Goal: Task Accomplishment & Management: Use online tool/utility

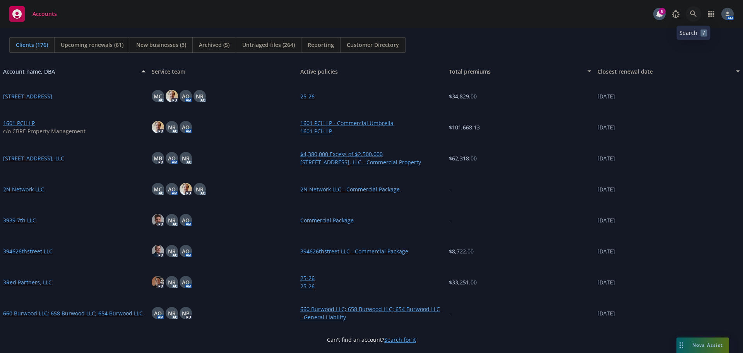
click at [693, 15] on icon at bounding box center [693, 13] width 7 height 7
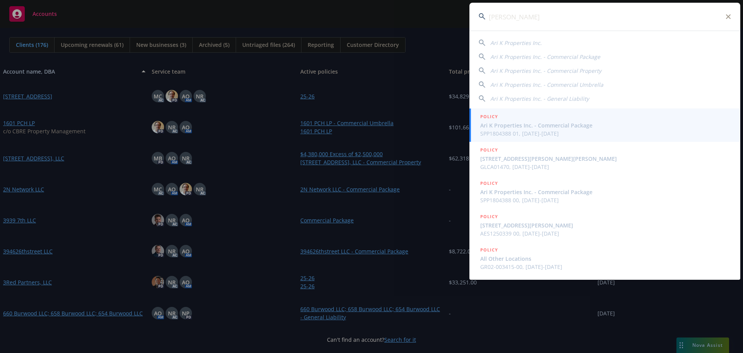
click at [508, 43] on span "Ari K Properties Inc." at bounding box center [516, 42] width 51 height 7
type input "Ari K Properties Inc."
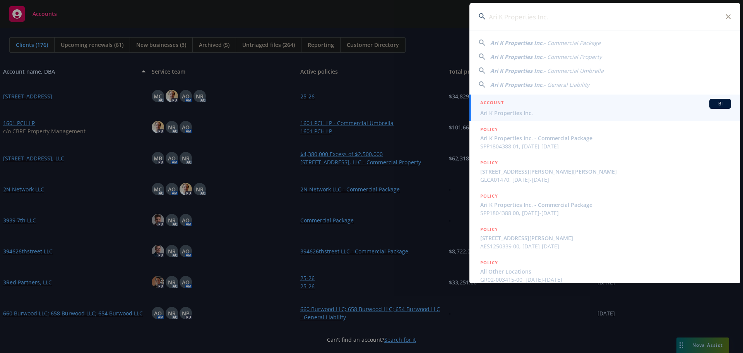
click at [521, 107] on div "ACCOUNT BI" at bounding box center [605, 104] width 251 height 10
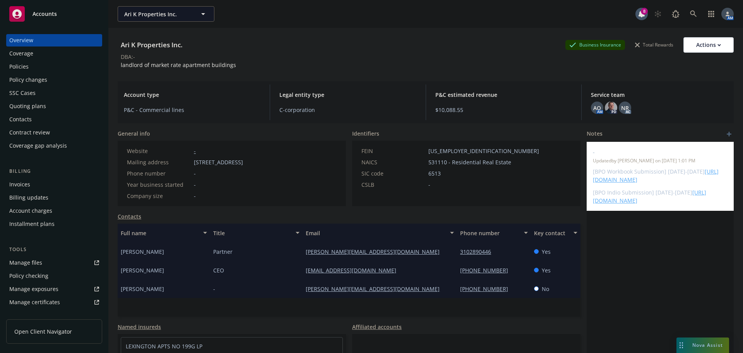
click at [35, 70] on div "Policies" at bounding box center [54, 66] width 90 height 12
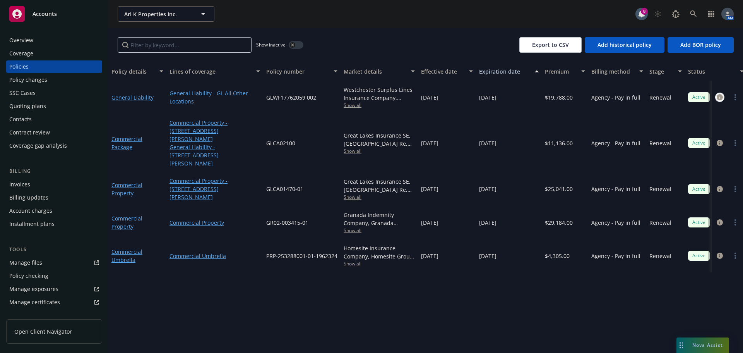
click at [719, 97] on icon "circleInformation" at bounding box center [720, 97] width 6 height 6
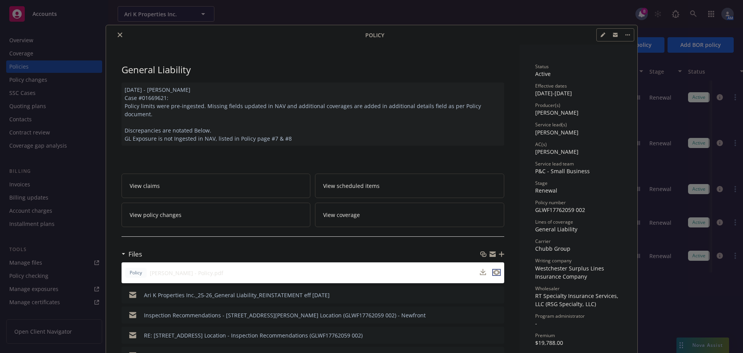
click at [493, 269] on icon "preview file" at bounding box center [496, 271] width 7 height 5
click at [112, 33] on div at bounding box center [237, 34] width 256 height 9
click at [118, 32] on button "close" at bounding box center [119, 34] width 9 height 9
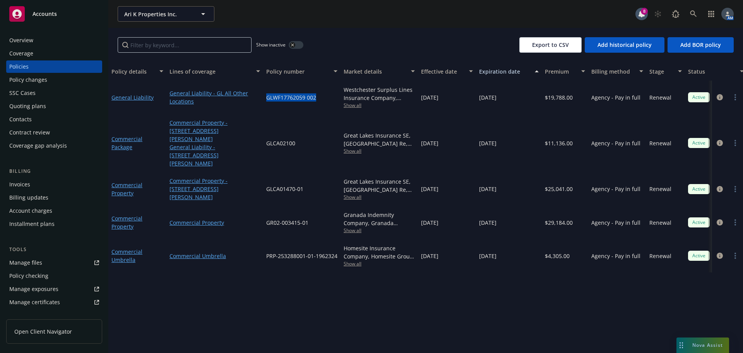
drag, startPoint x: 320, startPoint y: 96, endPoint x: 256, endPoint y: 100, distance: 64.0
click at [256, 100] on div "General Liability General Liability - GL All Other Locations GLWF17762059 002 W…" at bounding box center [481, 97] width 747 height 33
copy div "GLWF17762059 002"
click at [36, 38] on div "Overview" at bounding box center [54, 40] width 90 height 12
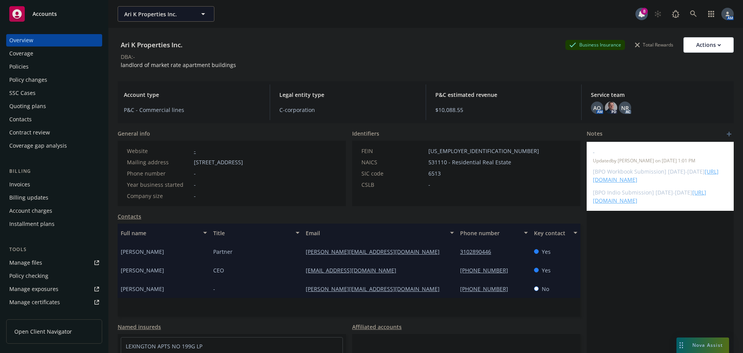
click at [29, 62] on div "Policies" at bounding box center [54, 66] width 90 height 12
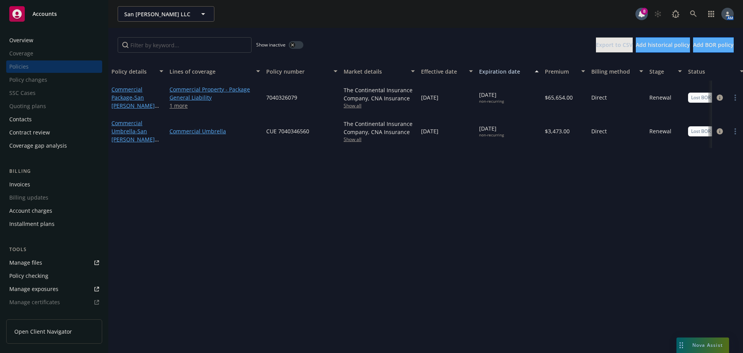
click at [36, 36] on div "Overview" at bounding box center [54, 40] width 90 height 12
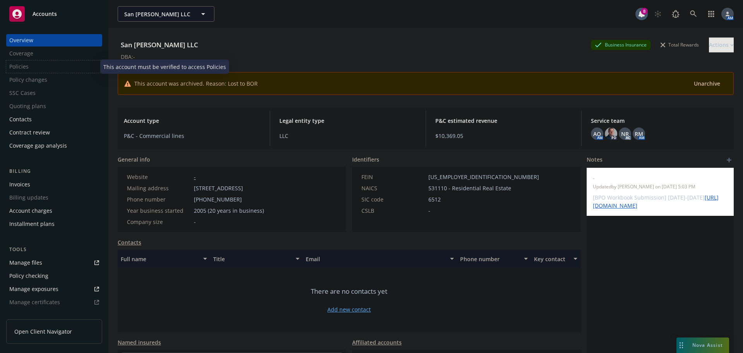
click at [26, 67] on div "Policies" at bounding box center [54, 66] width 96 height 12
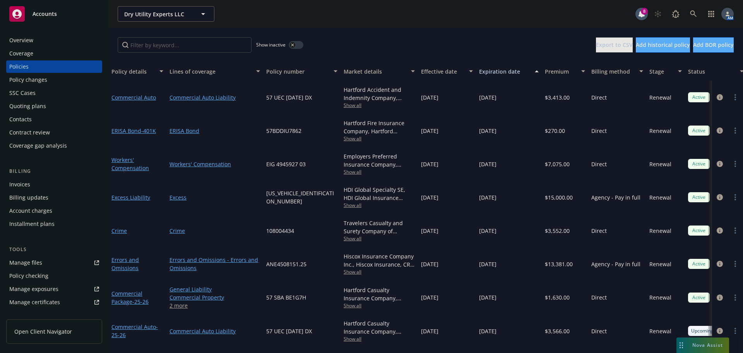
scroll to position [0, 0]
click at [717, 229] on icon "circleInformation" at bounding box center [720, 230] width 6 height 6
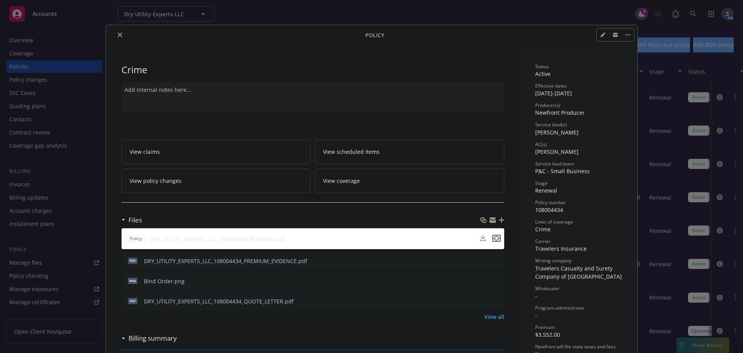
click at [493, 238] on icon "preview file" at bounding box center [496, 237] width 7 height 5
click at [118, 33] on icon "close" at bounding box center [120, 35] width 5 height 5
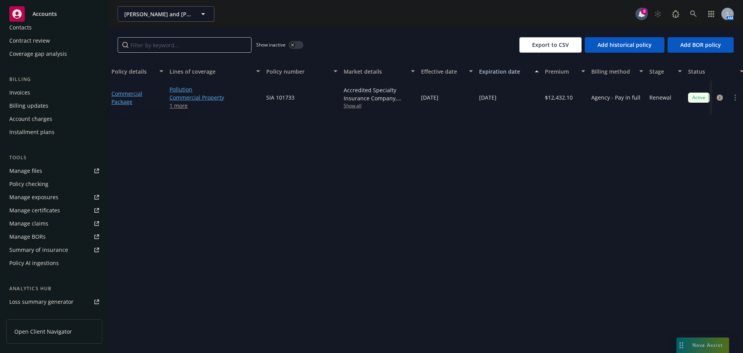
scroll to position [178, 0]
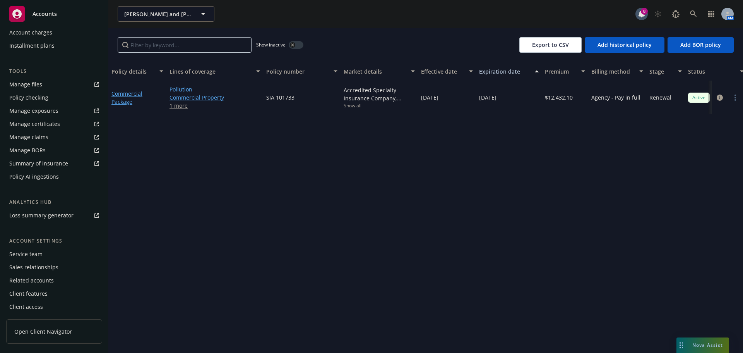
click at [38, 253] on div "Service team" at bounding box center [25, 254] width 33 height 12
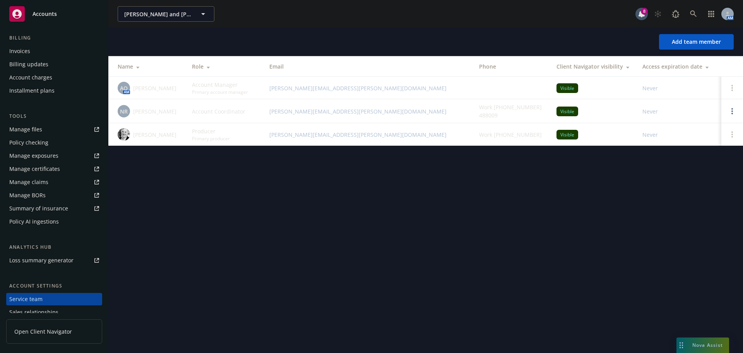
scroll to position [62, 0]
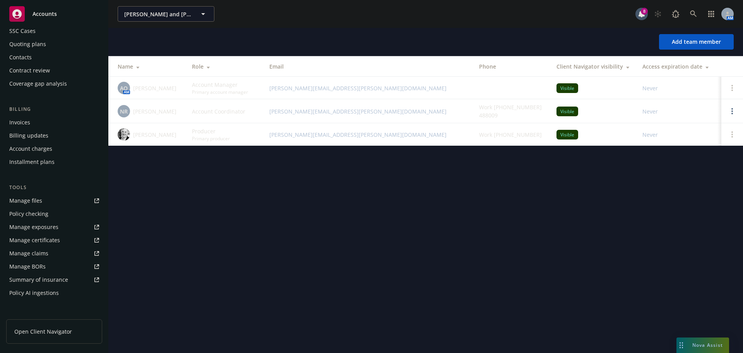
click at [27, 122] on div "Invoices" at bounding box center [19, 122] width 21 height 12
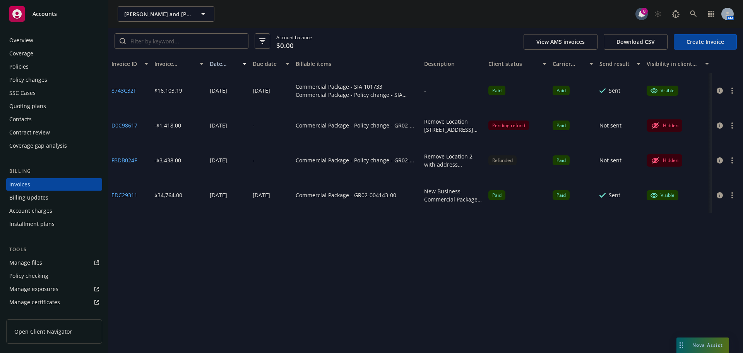
click at [41, 66] on div "Policies" at bounding box center [54, 66] width 90 height 12
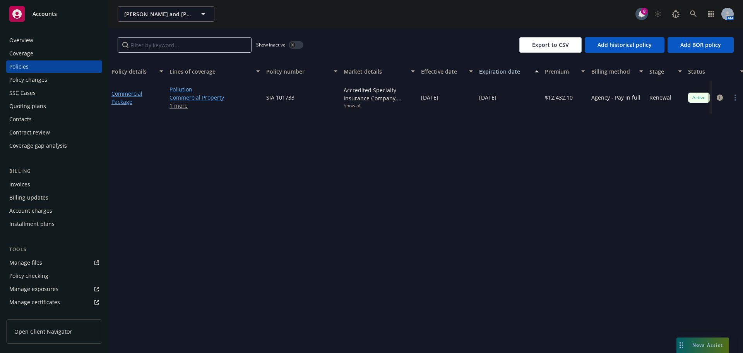
click at [299, 45] on button "button" at bounding box center [296, 45] width 15 height 8
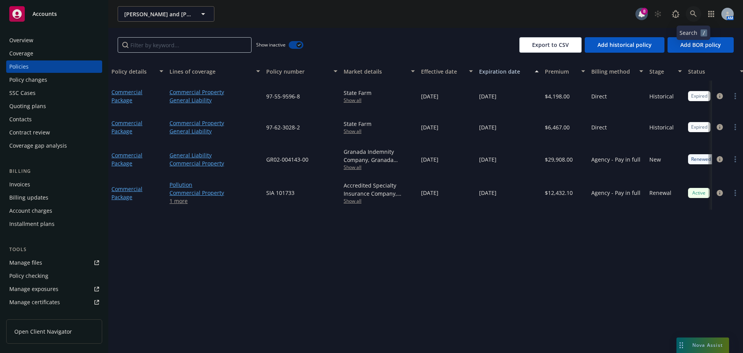
click at [692, 12] on icon at bounding box center [693, 13] width 7 height 7
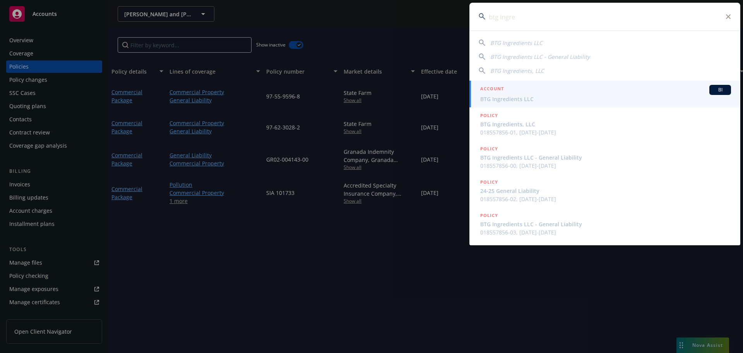
type input "btg ingre"
click at [516, 93] on div "ACCOUNT BI" at bounding box center [605, 90] width 251 height 10
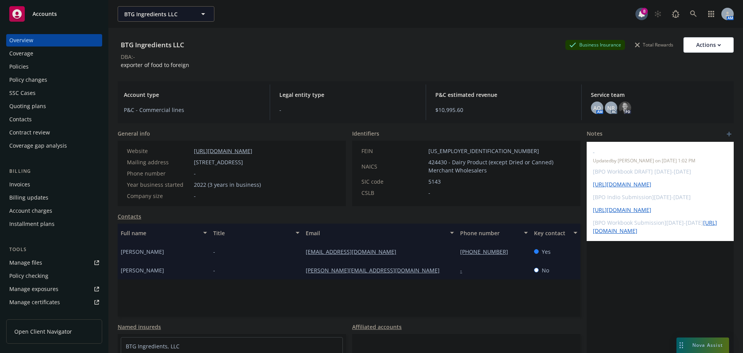
click at [31, 69] on div "Policies" at bounding box center [54, 66] width 90 height 12
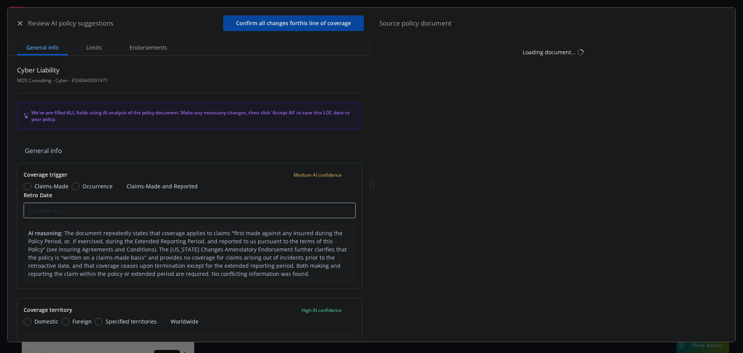
type textarea "x"
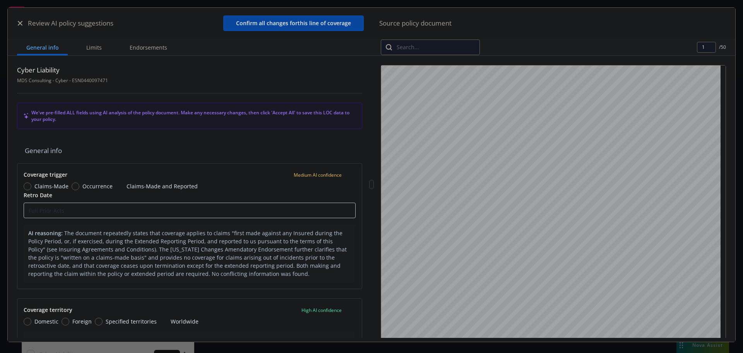
click at [20, 22] on icon "button" at bounding box center [20, 23] width 5 height 5
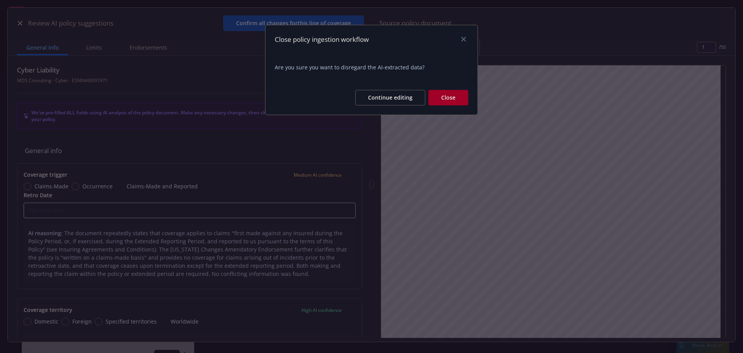
click at [456, 99] on button "Close" at bounding box center [449, 97] width 40 height 15
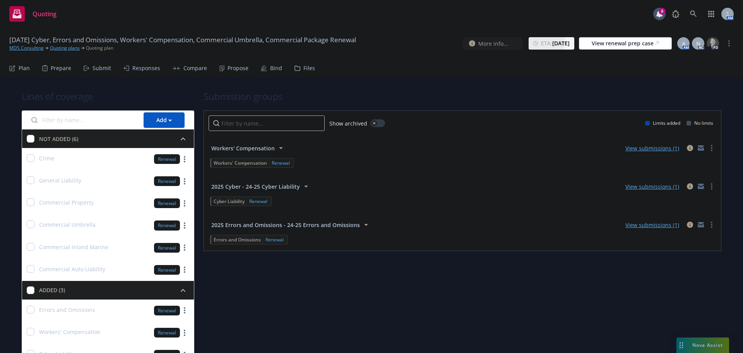
click at [237, 71] on div "Propose" at bounding box center [238, 68] width 21 height 6
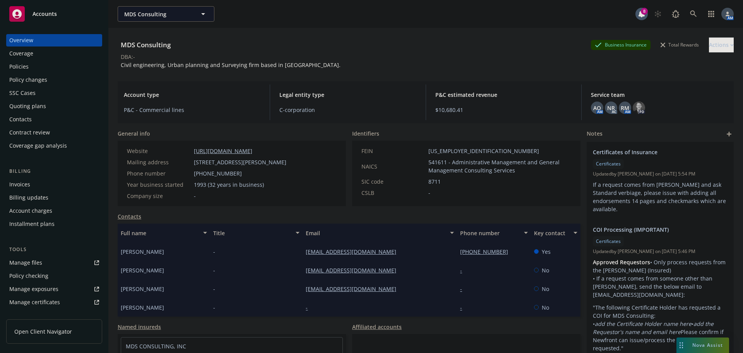
click at [51, 63] on div "Policies" at bounding box center [54, 66] width 90 height 12
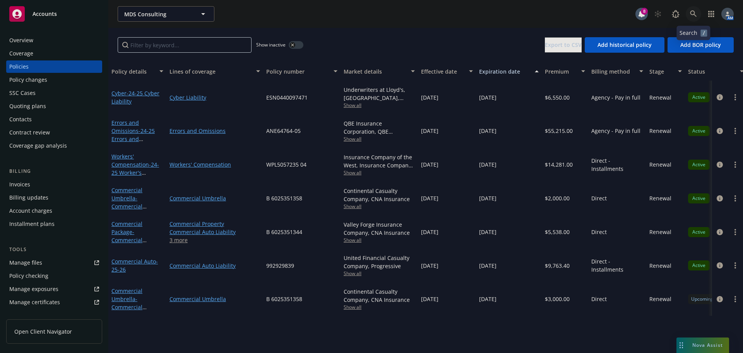
click at [697, 10] on link at bounding box center [693, 13] width 15 height 15
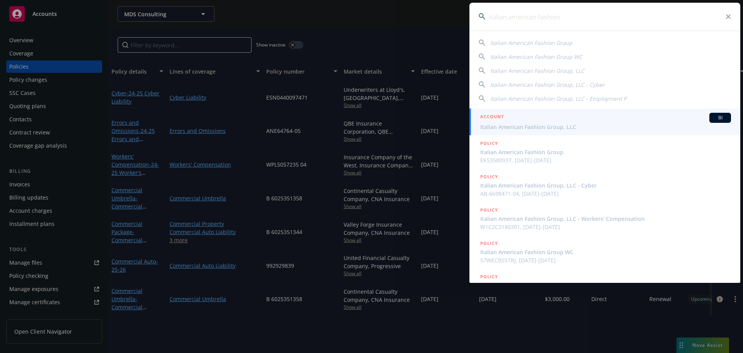
type input "italian american fashion"
click at [521, 123] on span "Italian American Fashion Group, LLC" at bounding box center [605, 127] width 251 height 8
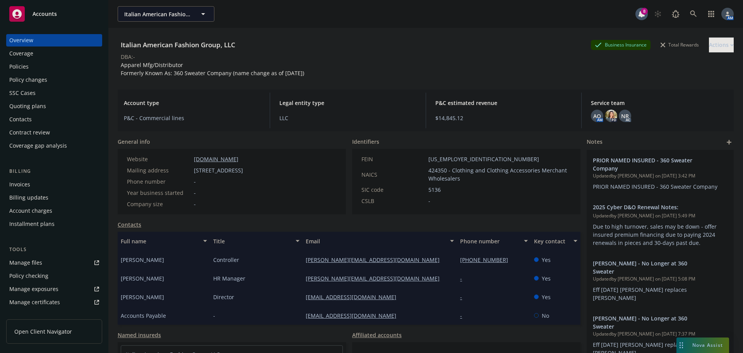
click at [39, 181] on div "Invoices" at bounding box center [54, 184] width 90 height 12
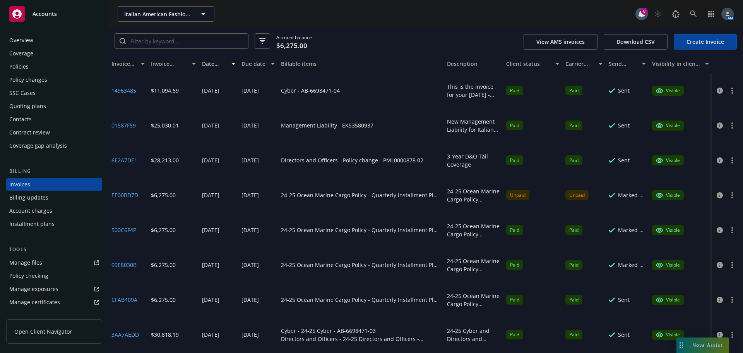
drag, startPoint x: 414, startPoint y: 63, endPoint x: 461, endPoint y: 72, distance: 47.8
click at [461, 72] on div "Invoice ID Invoice amount Date issued Due date Billable items Description Clien…" at bounding box center [425, 64] width 635 height 19
click at [732, 196] on icon "button" at bounding box center [733, 195] width 2 height 6
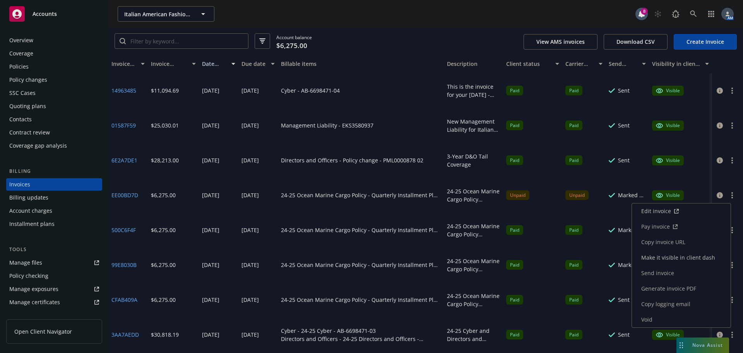
click at [666, 225] on link "Pay invoice" at bounding box center [681, 226] width 99 height 15
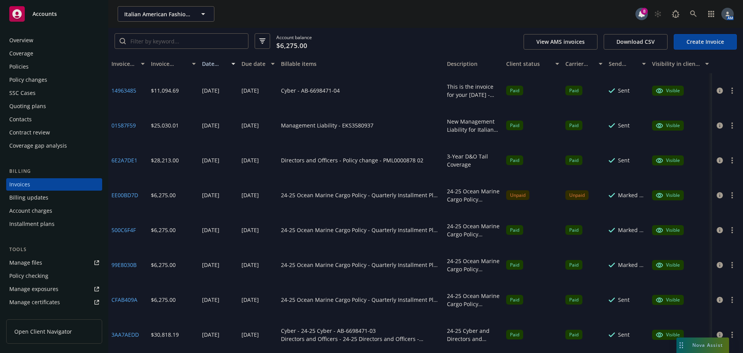
click at [728, 194] on button "button" at bounding box center [732, 194] width 9 height 9
click at [728, 91] on button "button" at bounding box center [732, 90] width 9 height 9
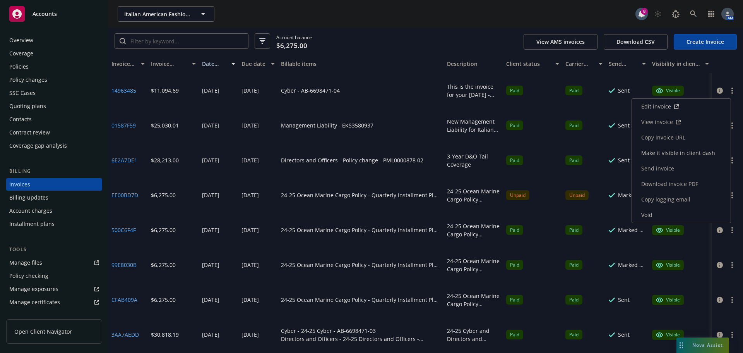
click at [674, 122] on link "View invoice" at bounding box center [681, 121] width 99 height 15
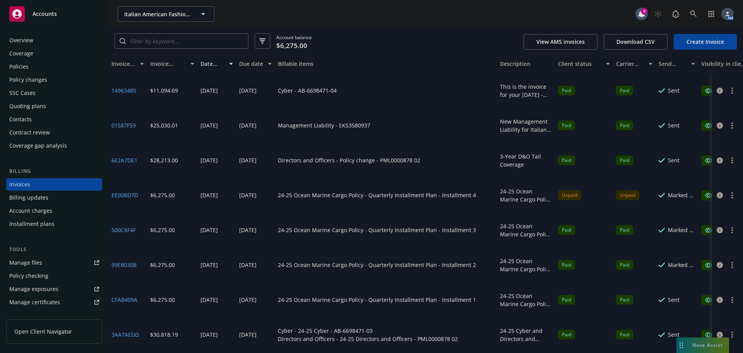
drag, startPoint x: 441, startPoint y: 63, endPoint x: 500, endPoint y: 64, distance: 59.2
click at [500, 64] on div "Invoice ID Invoice amount Date issued Due date Billable items Description Clien…" at bounding box center [449, 64] width 683 height 19
click at [732, 197] on circle "button" at bounding box center [733, 198] width 2 height 2
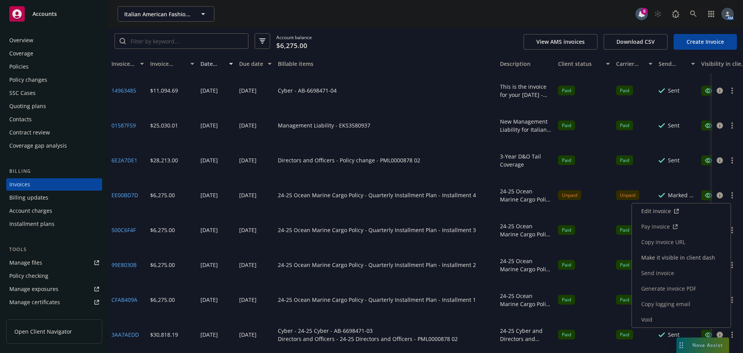
click at [657, 319] on link "Void" at bounding box center [681, 319] width 99 height 15
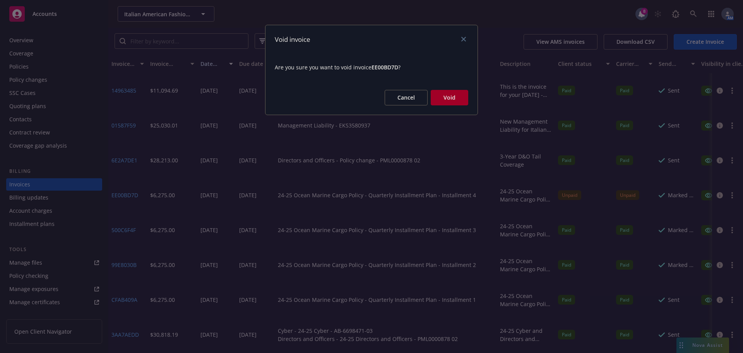
click at [450, 92] on button "Void" at bounding box center [450, 97] width 38 height 15
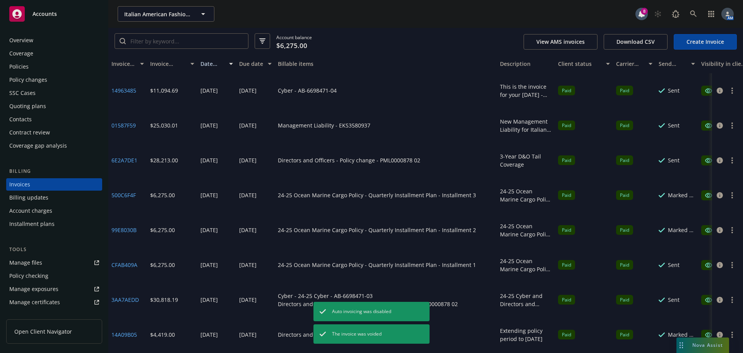
click at [702, 42] on link "Create Invoice" at bounding box center [705, 41] width 63 height 15
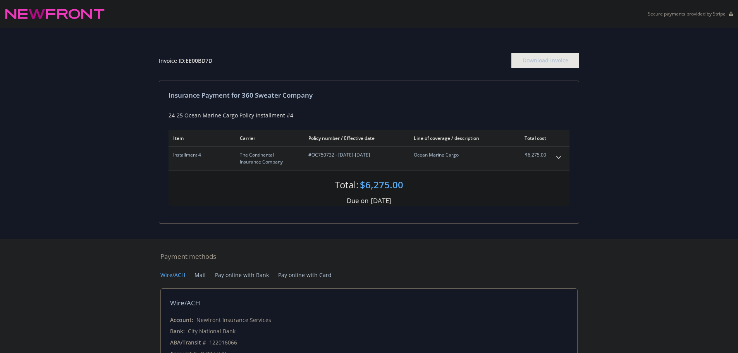
click at [141, 46] on div "Invoice ID: EE00BD7D Download Invoice Insurance Payment for 360 Sweater Company…" at bounding box center [369, 133] width 738 height 211
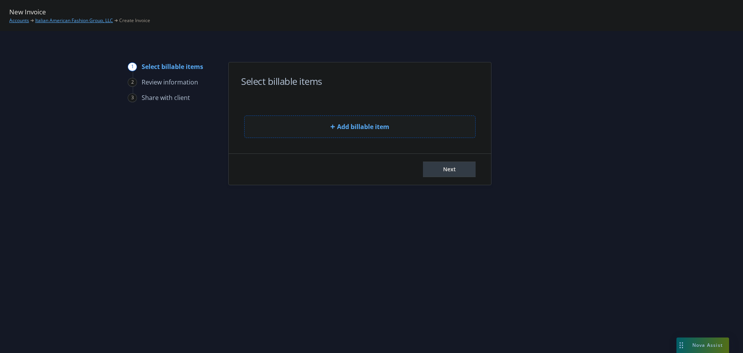
click at [345, 131] on span "Add billable item" at bounding box center [363, 126] width 52 height 9
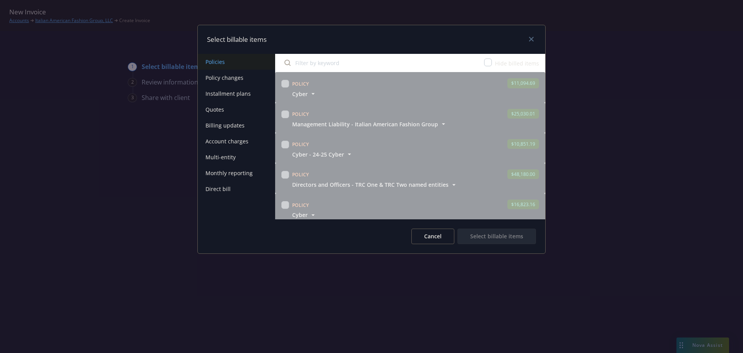
click at [234, 95] on button "Installment plans" at bounding box center [236, 94] width 77 height 16
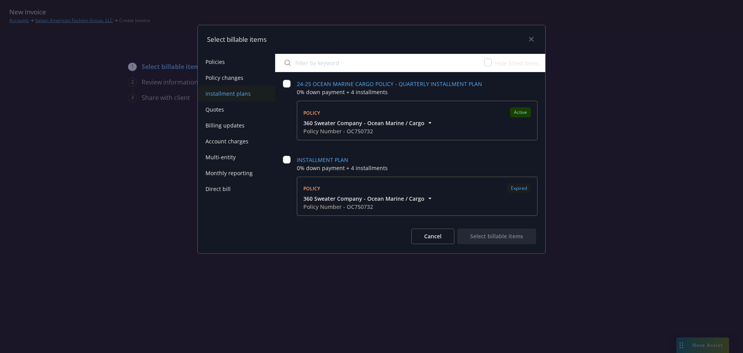
click at [416, 124] on span "360 Sweater Company - Ocean Marine / Cargo" at bounding box center [364, 123] width 121 height 8
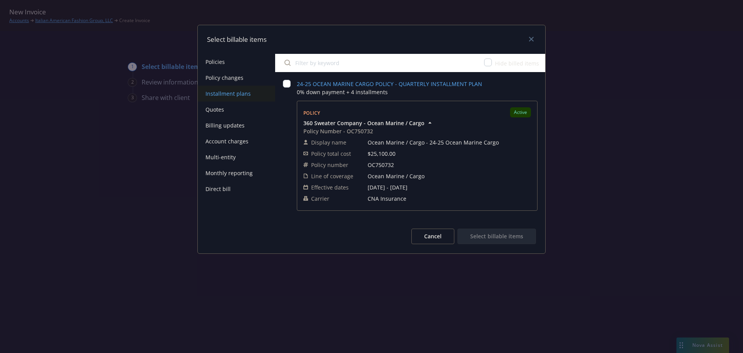
click at [416, 123] on span "360 Sweater Company - Ocean Marine / Cargo" at bounding box center [364, 123] width 121 height 8
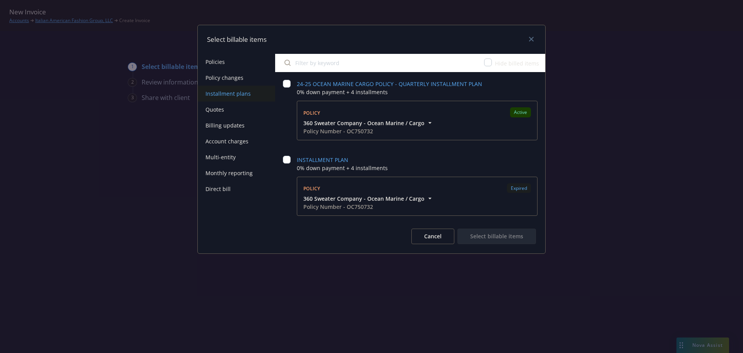
click at [340, 125] on span "360 Sweater Company - Ocean Marine / Cargo" at bounding box center [364, 123] width 121 height 8
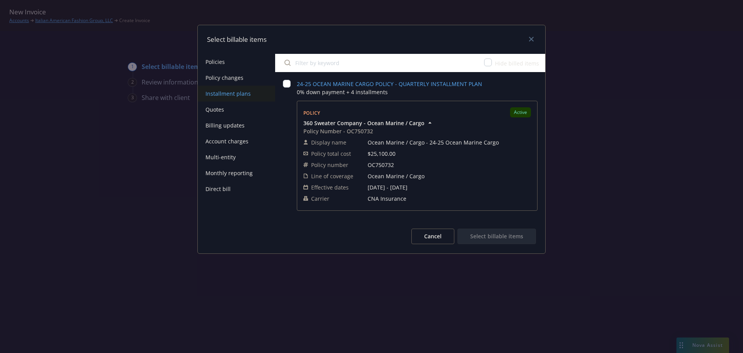
click at [371, 120] on span "360 Sweater Company - Ocean Marine / Cargo" at bounding box center [364, 123] width 121 height 8
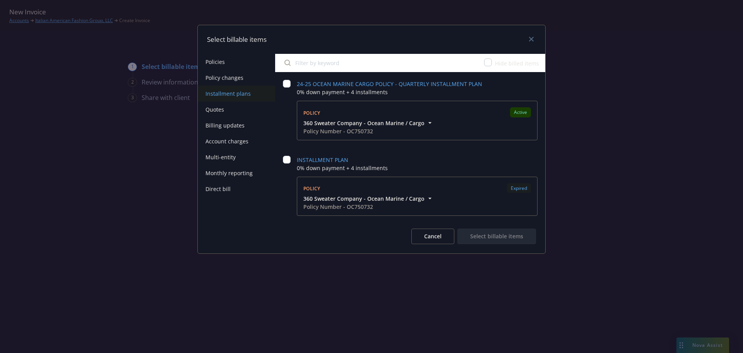
click at [429, 230] on button "Cancel" at bounding box center [433, 235] width 43 height 15
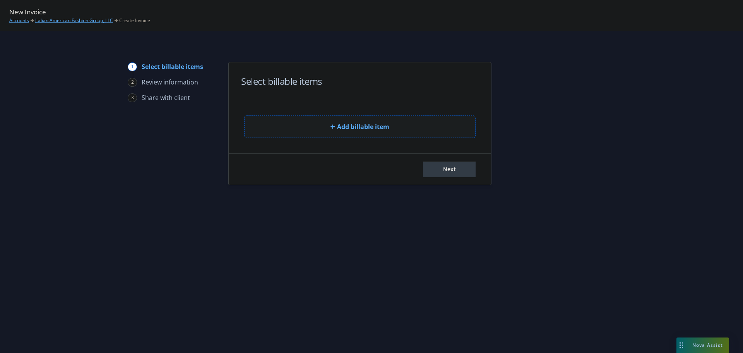
click at [320, 124] on button "Add billable item" at bounding box center [360, 126] width 232 height 22
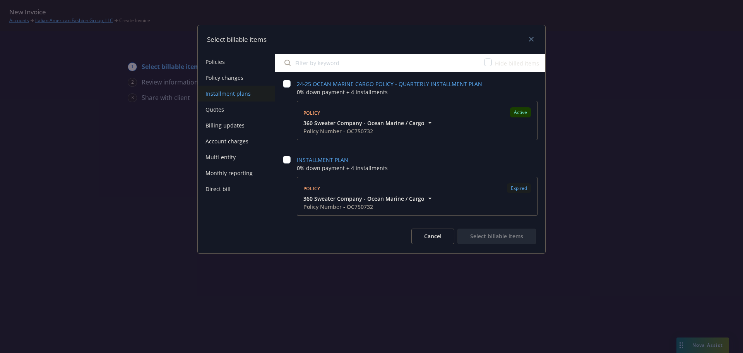
click at [219, 65] on button "Policies" at bounding box center [236, 62] width 77 height 16
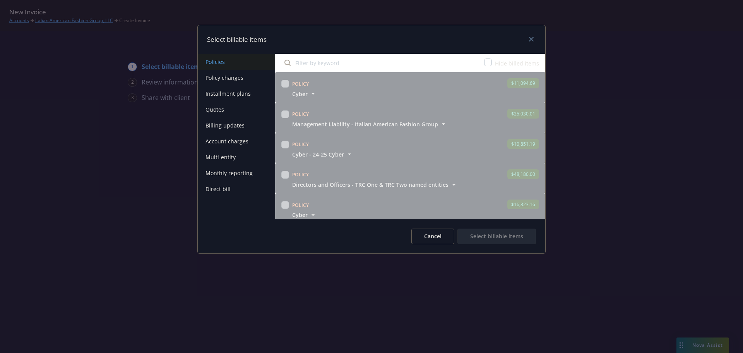
click at [232, 94] on button "Installment plans" at bounding box center [236, 94] width 77 height 16
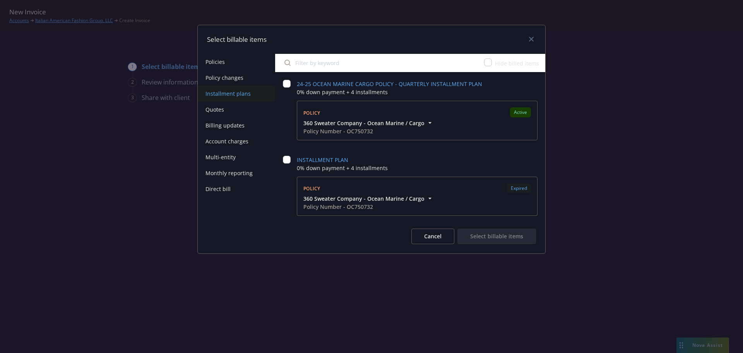
click at [357, 123] on span "360 Sweater Company - Ocean Marine / Cargo" at bounding box center [364, 123] width 121 height 8
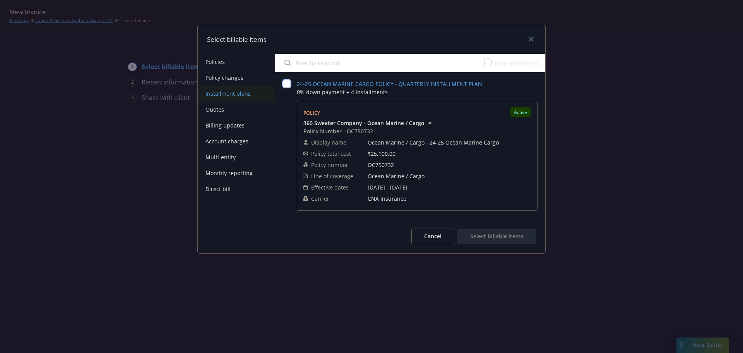
click at [285, 84] on input "checkbox" at bounding box center [287, 84] width 8 height 8
checkbox input "false"
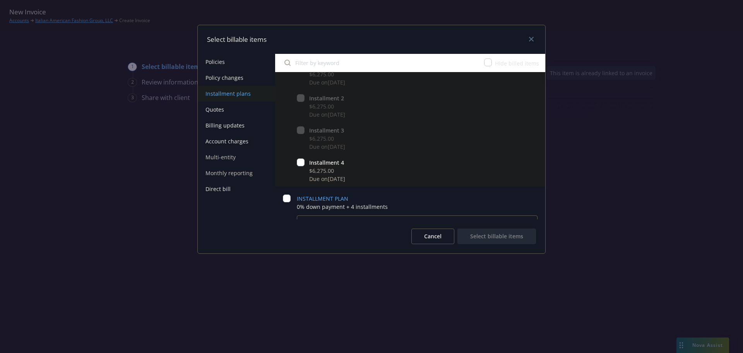
scroll to position [194, 0]
click at [300, 161] on input "checkbox" at bounding box center [301, 161] width 8 height 8
checkbox input "true"
click at [491, 231] on button "Select billable items" at bounding box center [497, 235] width 79 height 15
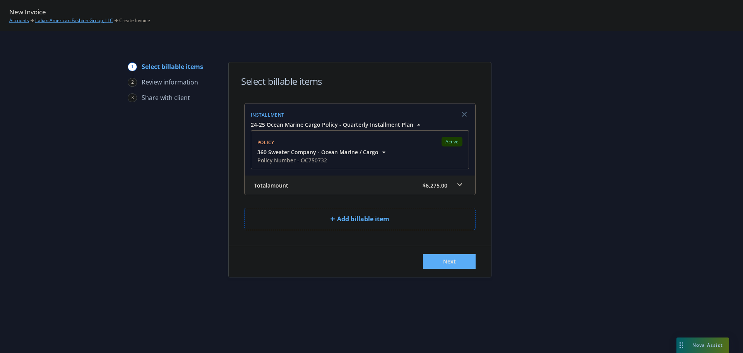
click at [283, 150] on span "360 Sweater Company - Ocean Marine / Cargo" at bounding box center [317, 152] width 121 height 8
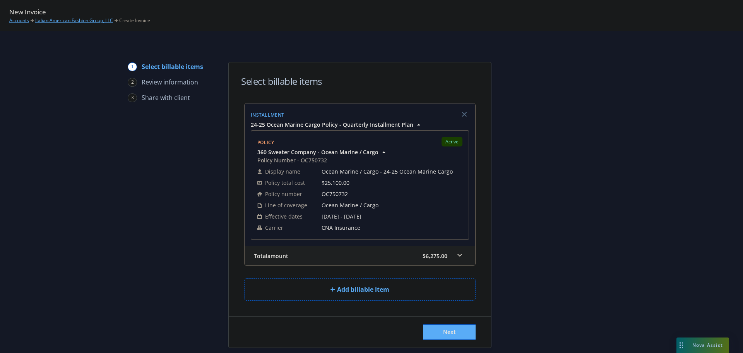
click at [283, 150] on span "360 Sweater Company - Ocean Marine / Cargo" at bounding box center [317, 152] width 121 height 8
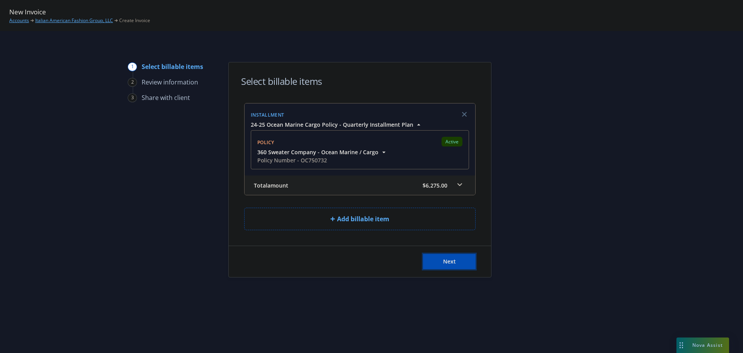
click at [458, 259] on button "Next" at bounding box center [449, 261] width 53 height 15
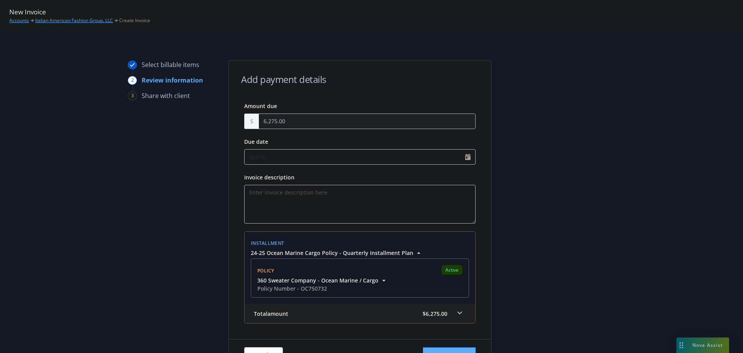
scroll to position [0, 0]
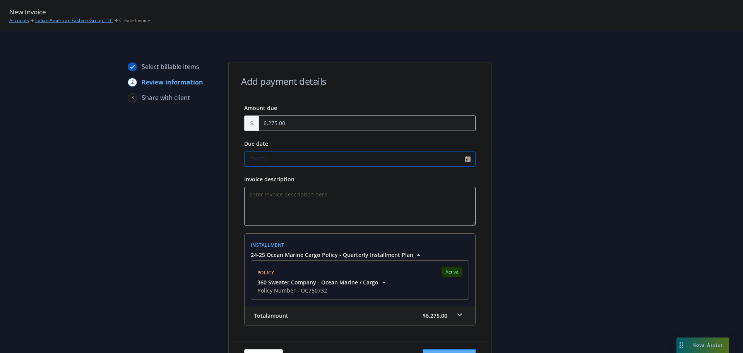
select select "October"
select select "2025"
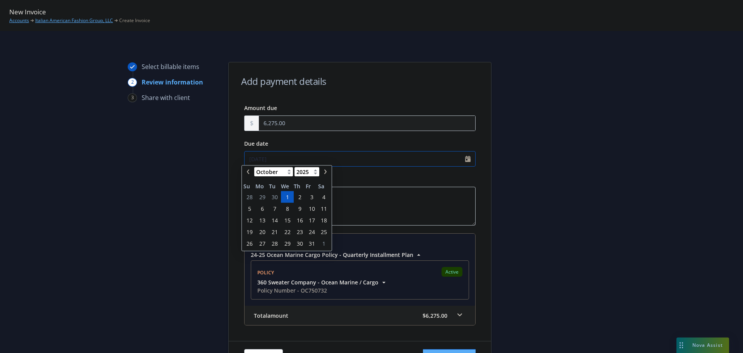
click at [468, 160] on input "10/01/2025" at bounding box center [360, 158] width 232 height 15
click at [261, 236] on span "20" at bounding box center [262, 235] width 6 height 8
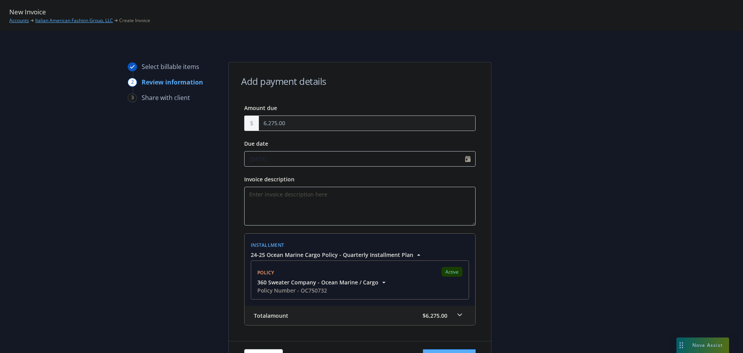
type input "10/20/2025"
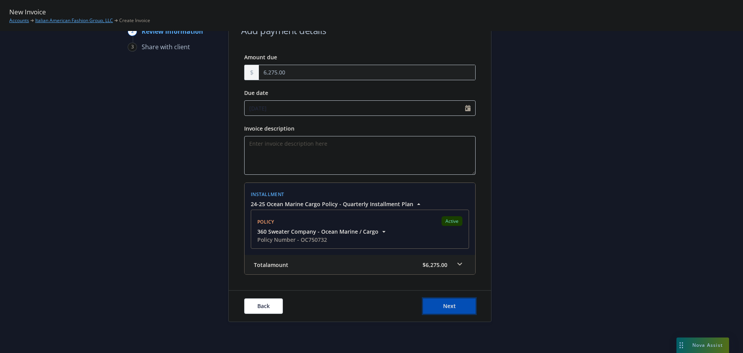
click at [456, 305] on button "Next" at bounding box center [449, 305] width 53 height 15
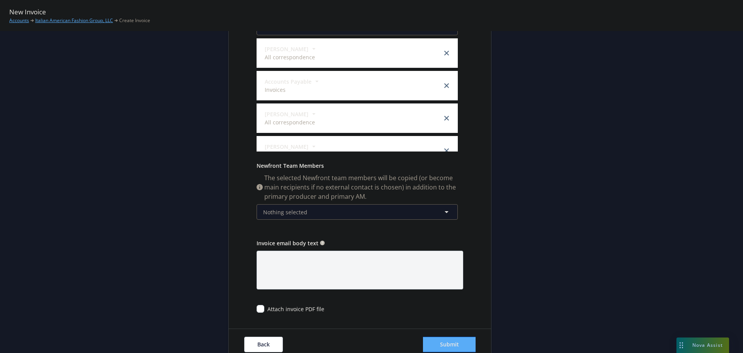
scroll to position [194, 0]
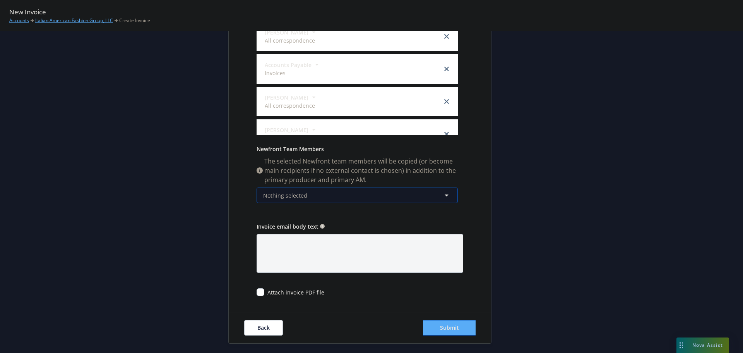
click at [318, 200] on button "Nothing selected" at bounding box center [357, 194] width 201 height 15
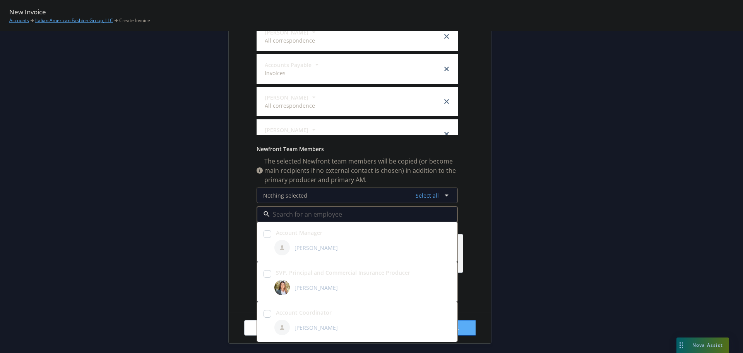
click at [266, 315] on input "checkbox" at bounding box center [268, 314] width 8 height 8
checkbox input "true"
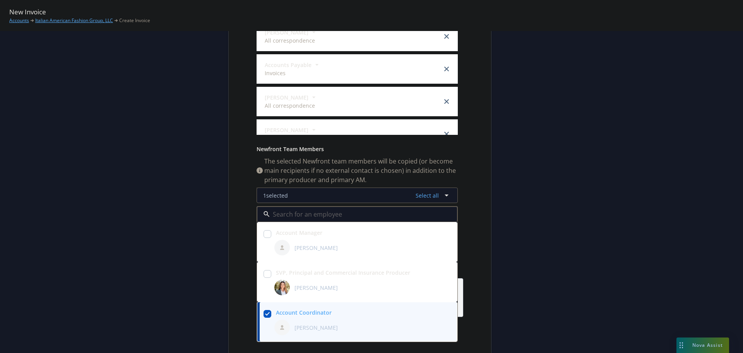
click at [466, 214] on div "Send date Now Specific date Recipients By default contacts marked as "All corre…" at bounding box center [360, 134] width 232 height 412
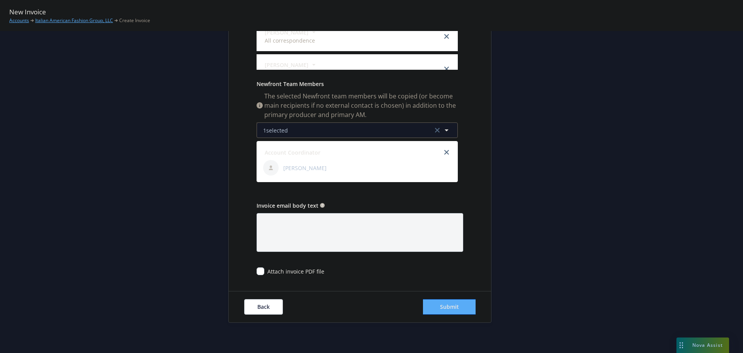
scroll to position [259, 0]
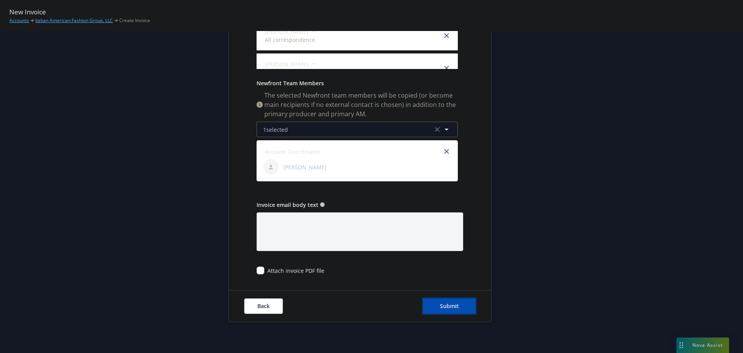
click at [439, 301] on button "Submit" at bounding box center [449, 305] width 53 height 15
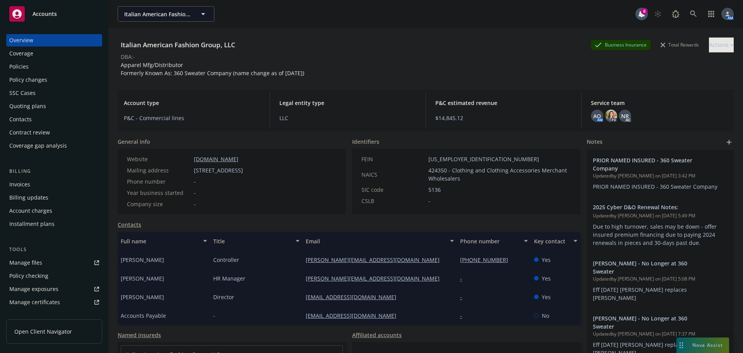
drag, startPoint x: 44, startPoint y: 64, endPoint x: 109, endPoint y: 29, distance: 74.2
click at [44, 64] on div "Policies" at bounding box center [54, 66] width 90 height 12
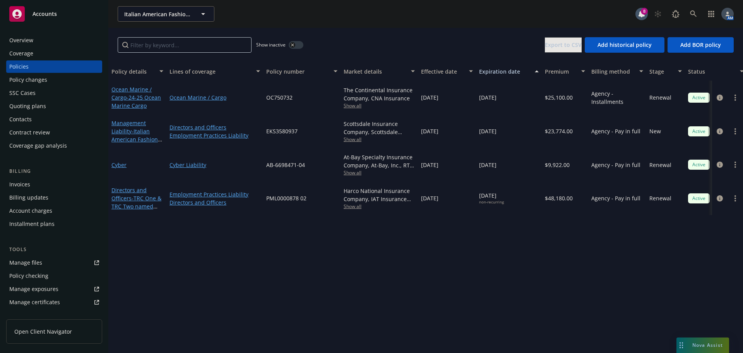
click at [354, 106] on span "Show all" at bounding box center [379, 105] width 71 height 7
click at [417, 41] on div "Show inactive Export to CSV Add historical policy Add BOR policy" at bounding box center [425, 45] width 635 height 34
click at [721, 101] on link "circleInformation" at bounding box center [719, 97] width 9 height 9
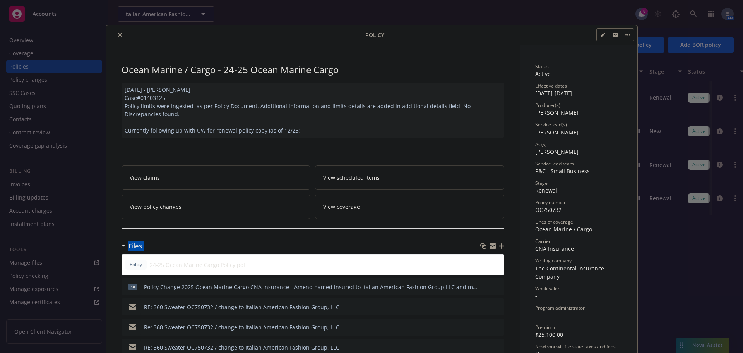
drag, startPoint x: 452, startPoint y: 245, endPoint x: 457, endPoint y: 249, distance: 6.1
click at [494, 264] on icon "preview file" at bounding box center [496, 263] width 7 height 5
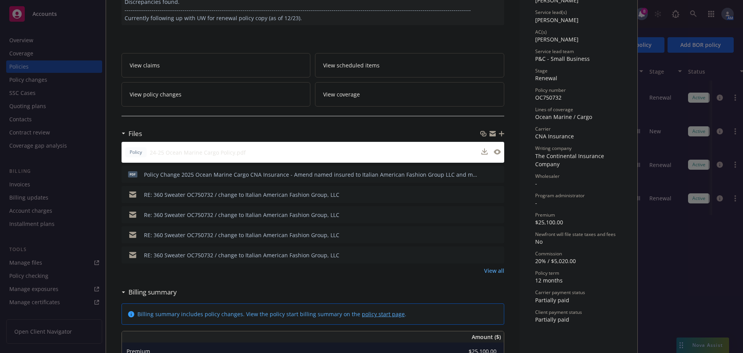
scroll to position [116, 0]
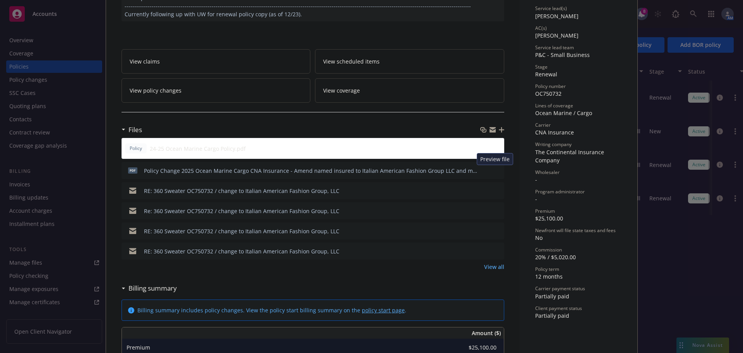
click at [494, 168] on icon "preview file" at bounding box center [497, 169] width 7 height 5
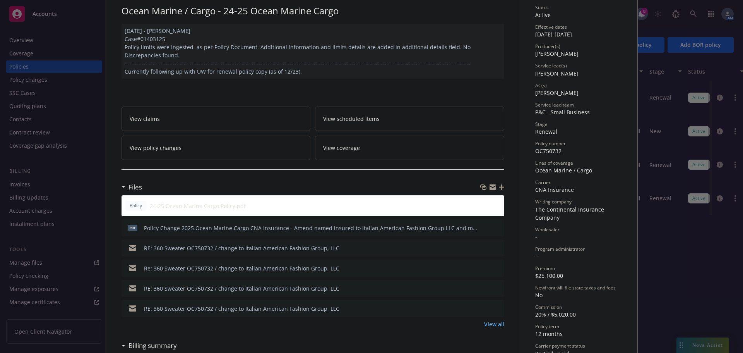
scroll to position [0, 0]
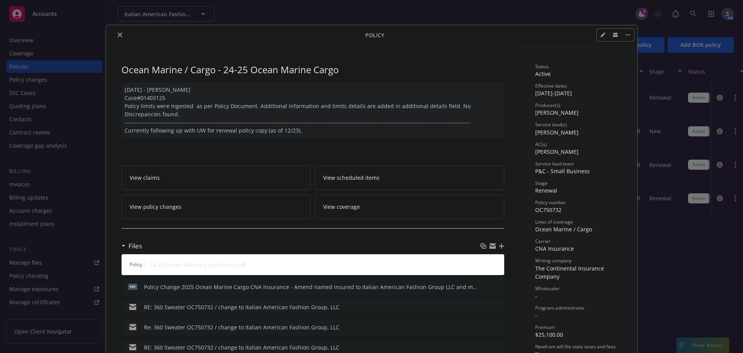
click at [118, 35] on icon "close" at bounding box center [120, 35] width 5 height 5
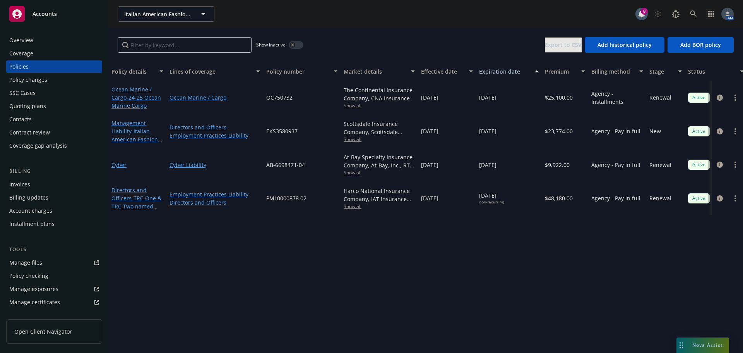
click at [27, 185] on div "Invoices" at bounding box center [19, 184] width 21 height 12
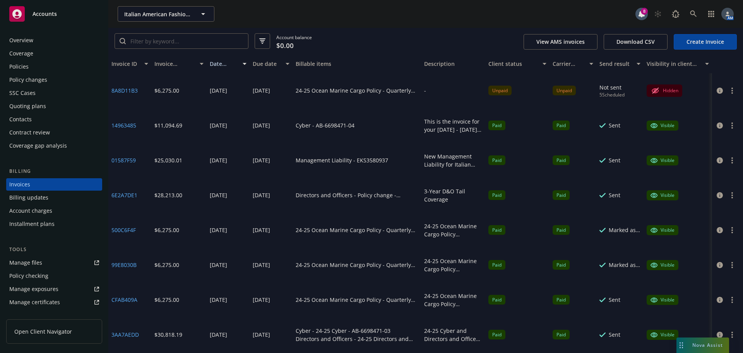
click at [728, 89] on button "button" at bounding box center [732, 90] width 9 height 9
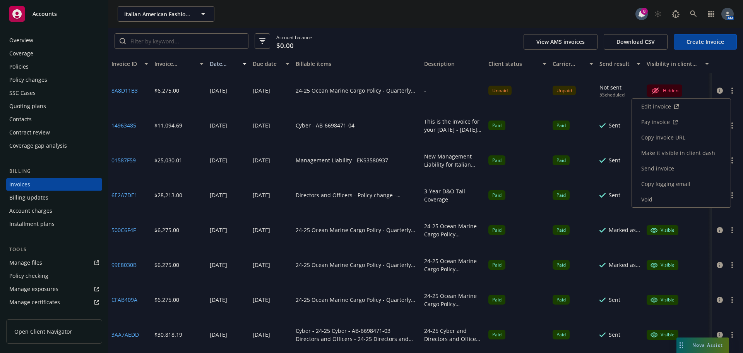
click at [685, 106] on link "Edit invoice" at bounding box center [681, 106] width 99 height 15
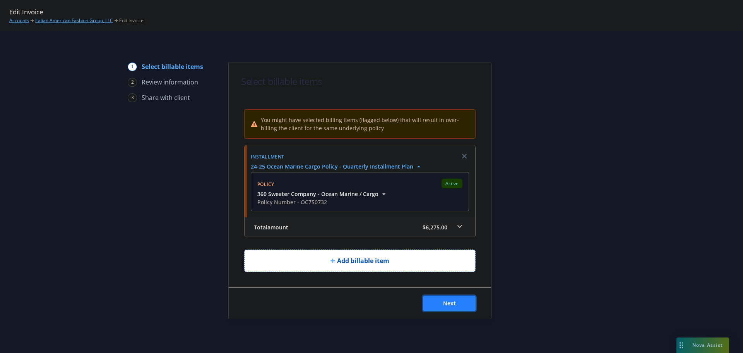
click at [443, 300] on span "Next" at bounding box center [449, 302] width 13 height 7
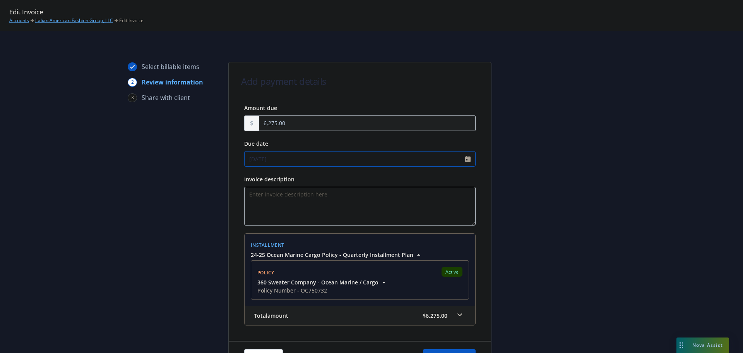
select select "October"
select select "2025"
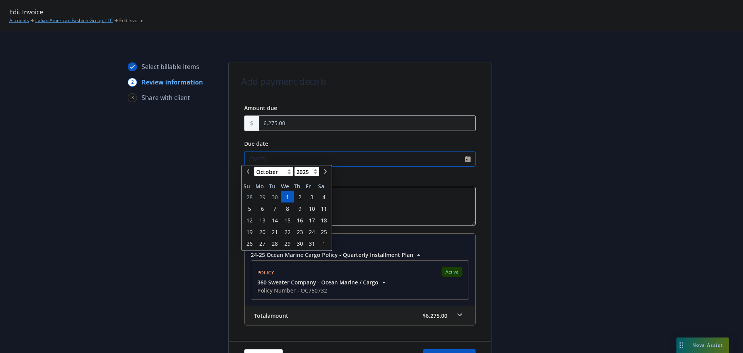
click at [463, 158] on input "10/01/2025" at bounding box center [360, 158] width 232 height 15
click at [248, 174] on icon "chevronLeft" at bounding box center [248, 174] width 2 height 5
select select "September"
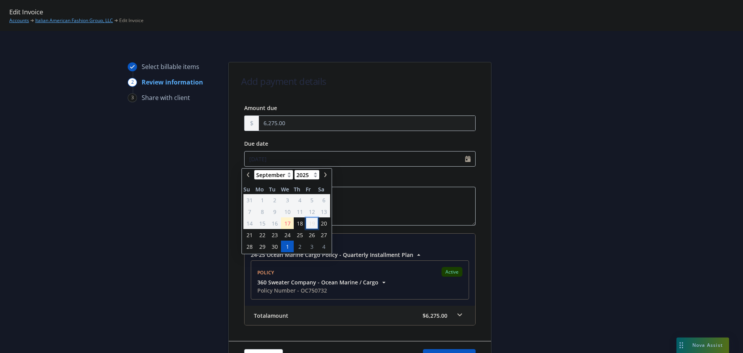
click at [311, 224] on span "19" at bounding box center [312, 223] width 6 height 8
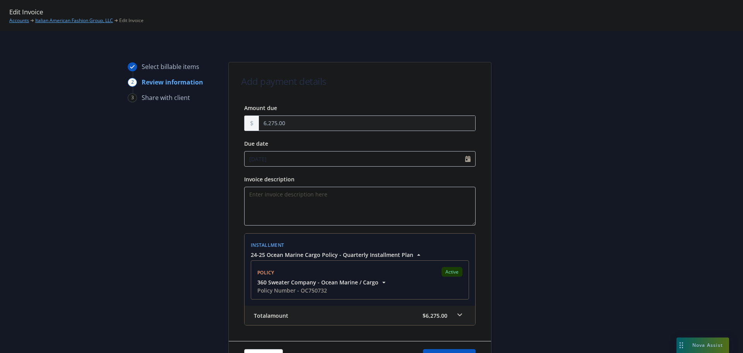
type input "[DATE]"
click at [535, 193] on div at bounding box center [561, 217] width 108 height 311
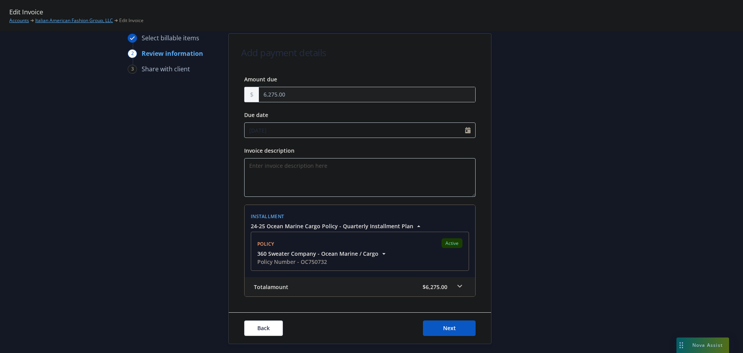
scroll to position [51, 0]
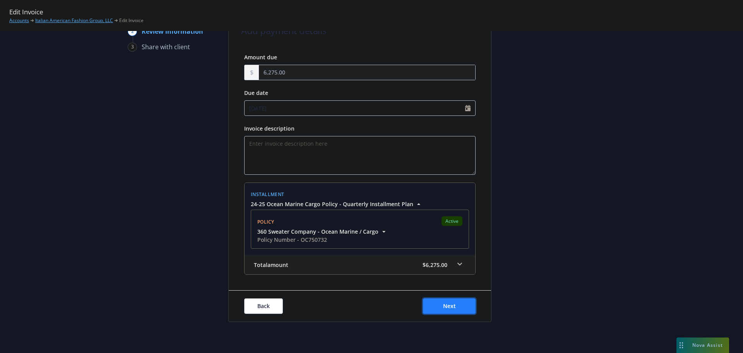
click at [454, 309] on button "Next" at bounding box center [449, 305] width 53 height 15
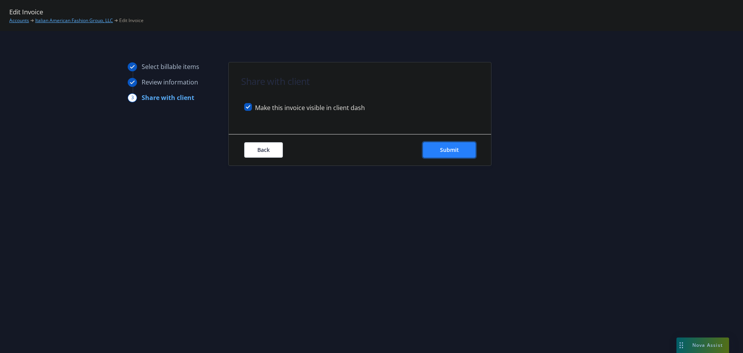
click at [448, 148] on span "Submit" at bounding box center [449, 149] width 19 height 7
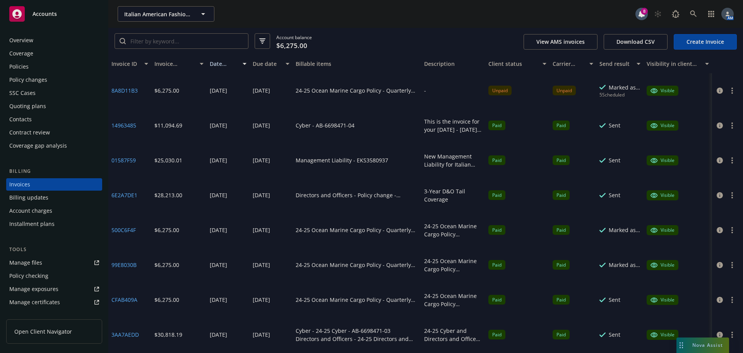
click at [728, 88] on button "button" at bounding box center [732, 90] width 9 height 9
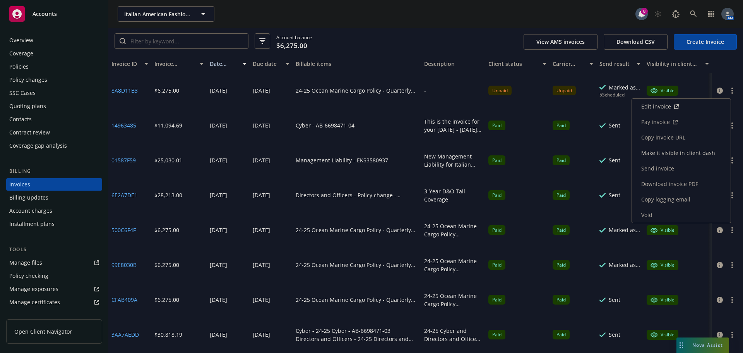
click at [669, 124] on link "Pay invoice" at bounding box center [681, 121] width 99 height 15
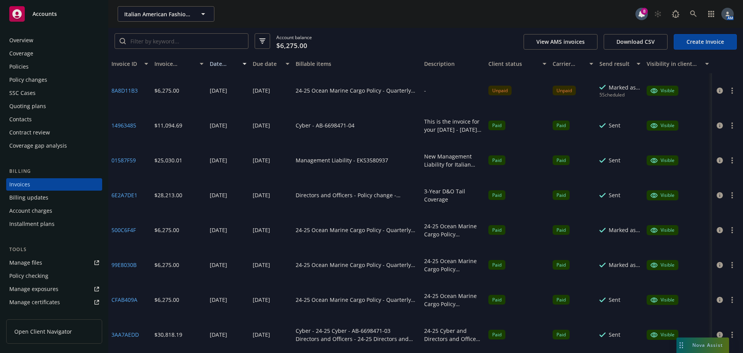
drag, startPoint x: 723, startPoint y: 85, endPoint x: 727, endPoint y: 88, distance: 4.7
click at [724, 85] on div at bounding box center [727, 90] width 31 height 35
click at [732, 89] on circle "button" at bounding box center [733, 89] width 2 height 2
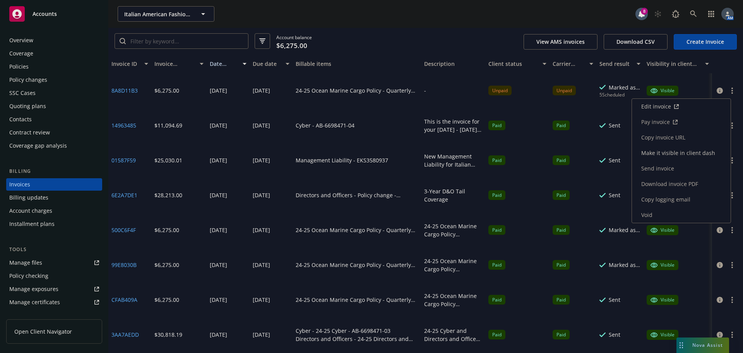
click at [670, 136] on link "Copy invoice URL" at bounding box center [681, 137] width 99 height 15
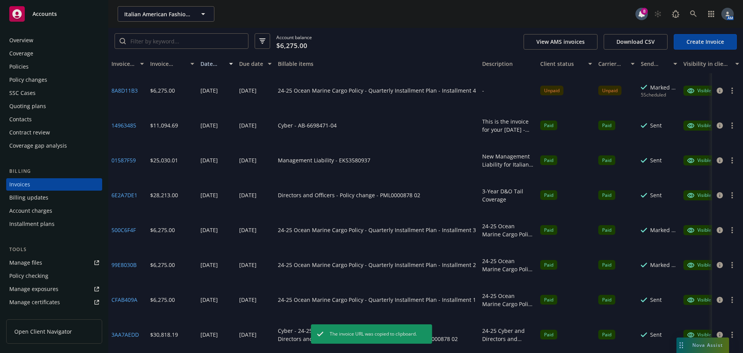
drag, startPoint x: 418, startPoint y: 64, endPoint x: 506, endPoint y: 64, distance: 88.3
click at [506, 64] on div "Invoice ID Invoice amount Date issued Due date Billable items Description Clien…" at bounding box center [440, 64] width 665 height 19
click at [728, 226] on button "button" at bounding box center [732, 229] width 9 height 9
click at [728, 228] on button "button" at bounding box center [732, 229] width 9 height 9
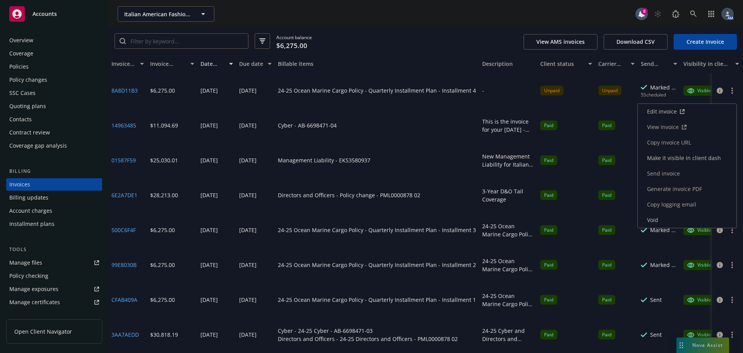
click at [687, 188] on link "Generate invoice PDF" at bounding box center [687, 188] width 99 height 15
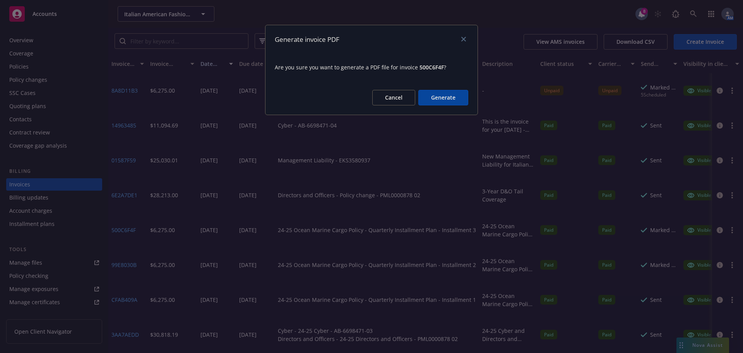
click at [437, 99] on button "Generate" at bounding box center [444, 97] width 50 height 15
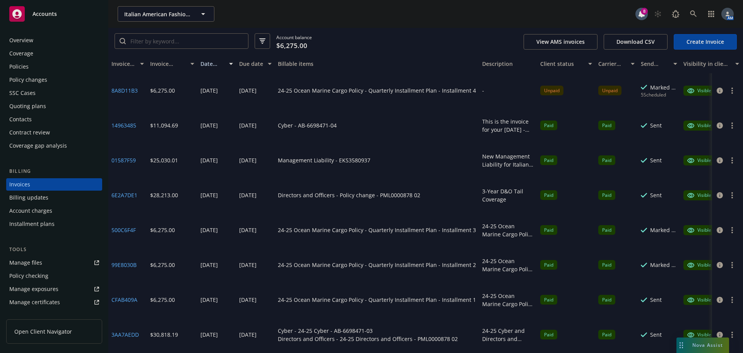
click at [544, 19] on div "Italian American Fashion Group, LLC Italian American Fashion Group, LLC" at bounding box center [377, 13] width 518 height 15
click at [728, 230] on button "button" at bounding box center [732, 229] width 9 height 9
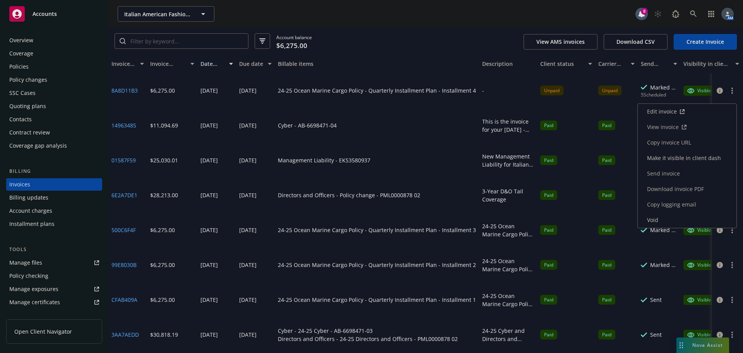
click at [679, 187] on link "Download invoice PDF" at bounding box center [687, 188] width 99 height 15
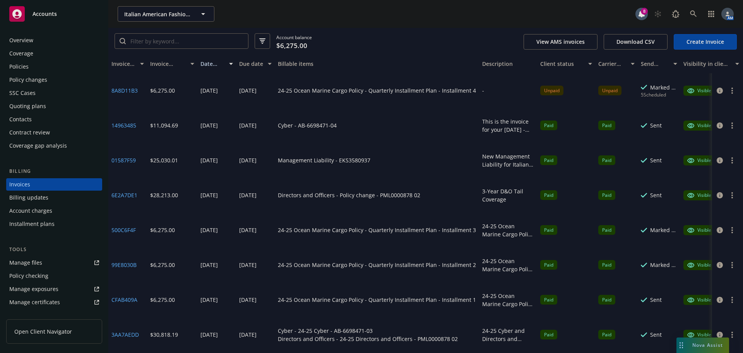
click at [516, 18] on div "Italian American Fashion Group, LLC Italian American Fashion Group, LLC" at bounding box center [377, 13] width 518 height 15
click at [728, 89] on button "button" at bounding box center [732, 90] width 9 height 9
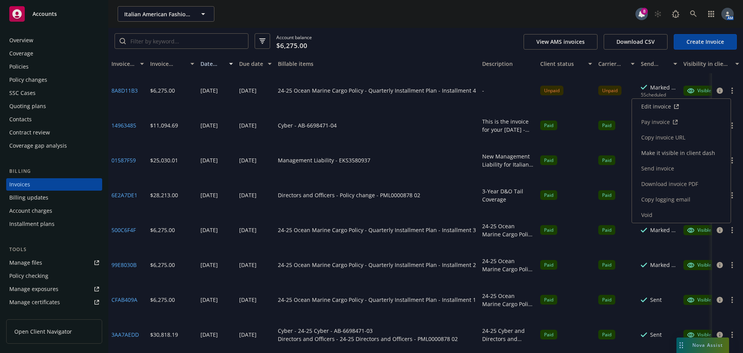
drag, startPoint x: 679, startPoint y: 134, endPoint x: 582, endPoint y: 260, distance: 158.8
click at [679, 134] on link "Copy invoice URL" at bounding box center [681, 137] width 99 height 15
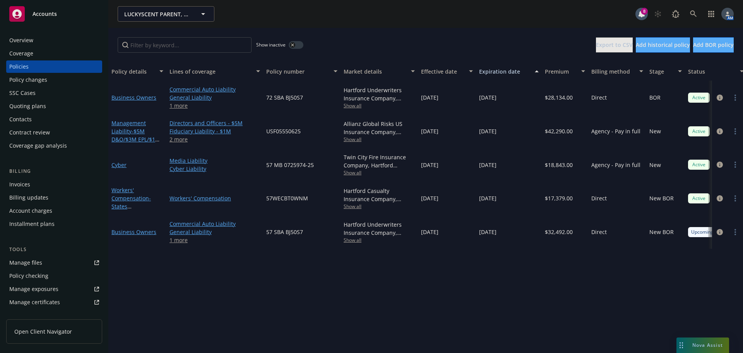
click at [50, 42] on div "Overview" at bounding box center [54, 40] width 90 height 12
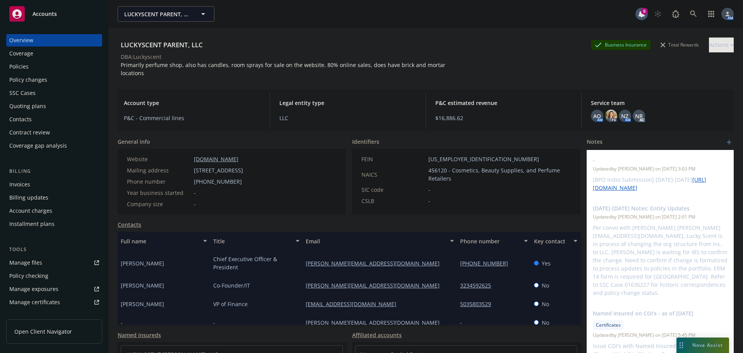
click at [17, 65] on div "Policies" at bounding box center [18, 66] width 19 height 12
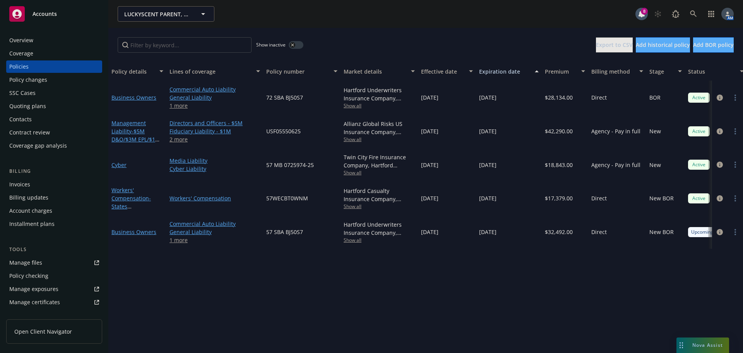
click at [353, 208] on span "Show all" at bounding box center [379, 206] width 71 height 7
click at [473, 291] on div "Policy details Lines of coverage Policy number Market details Effective date Ex…" at bounding box center [425, 207] width 635 height 291
click at [27, 37] on div "Overview" at bounding box center [21, 40] width 24 height 12
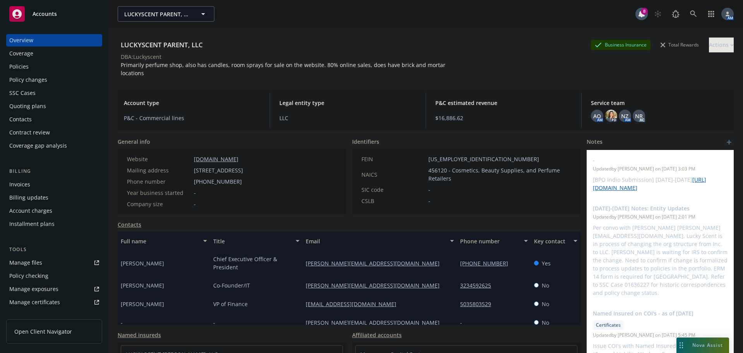
click at [41, 65] on div "Policies" at bounding box center [54, 66] width 90 height 12
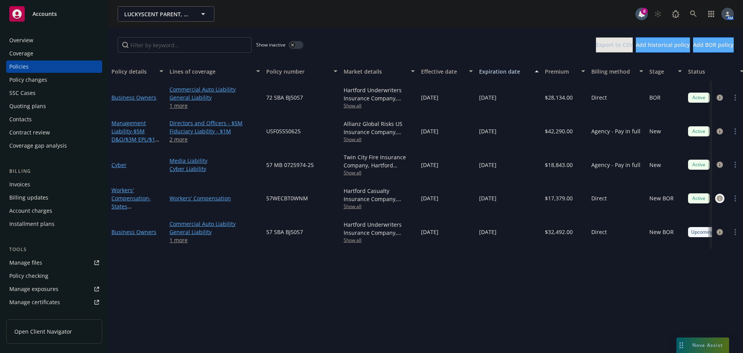
click at [718, 198] on icon "circleInformation" at bounding box center [720, 198] width 6 height 6
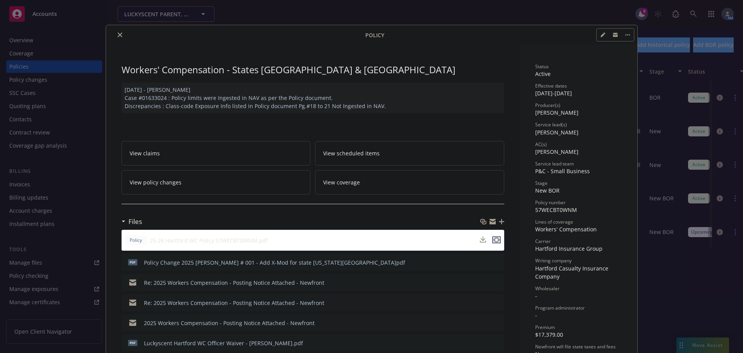
click at [497, 239] on icon "preview file" at bounding box center [496, 239] width 7 height 5
click at [117, 37] on button "close" at bounding box center [119, 34] width 9 height 9
click at [50, 41] on div "Overview" at bounding box center [54, 40] width 90 height 12
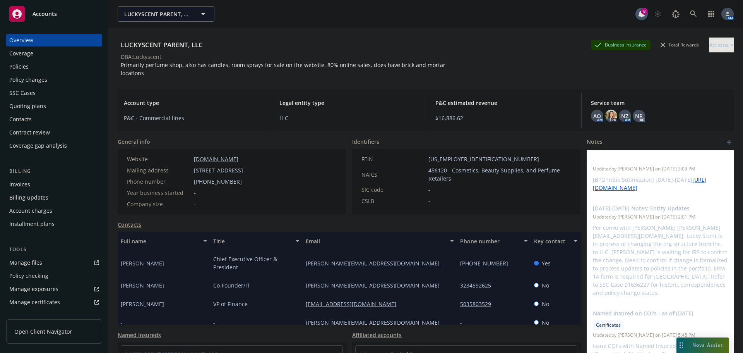
drag, startPoint x: 297, startPoint y: 161, endPoint x: 193, endPoint y: 165, distance: 104.6
click at [193, 165] on div "Website luckyscent.com Mailing address 1212 Chestnut St, Burbank, CA, 91506 Pho…" at bounding box center [185, 181] width 135 height 65
copy span "1212 Chestnut St, Burbank, CA, 91506"
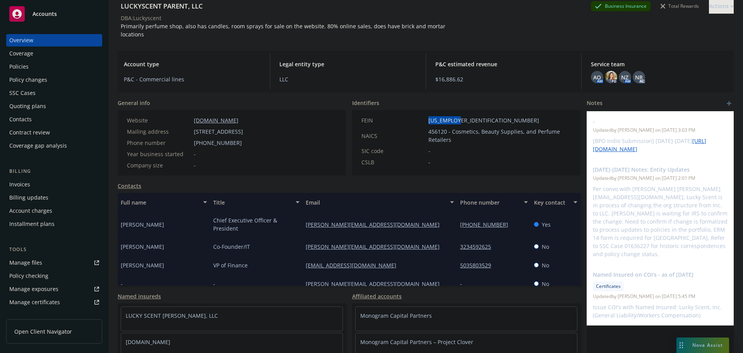
drag, startPoint x: 456, startPoint y: 113, endPoint x: 412, endPoint y: 112, distance: 44.5
click at [412, 116] on div "FEIN 87-0790957" at bounding box center [467, 120] width 216 height 8
copy div "87-0790957"
click at [540, 35] on div "LUCKYSCENT PARENT, LLC Business Insurance Total Rewards Actions DBA: Luckyscent…" at bounding box center [426, 16] width 616 height 55
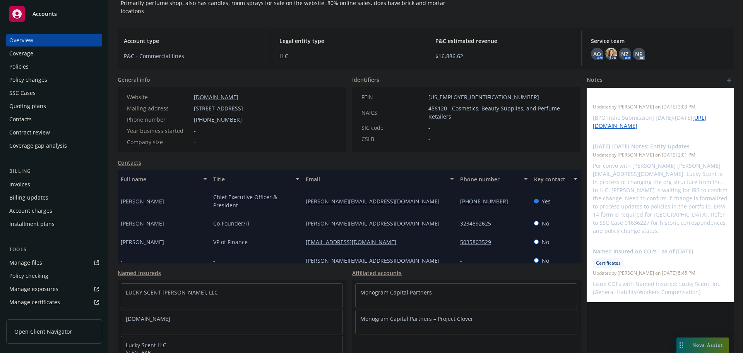
scroll to position [63, 0]
click at [48, 80] on div "Policy changes" at bounding box center [54, 80] width 90 height 12
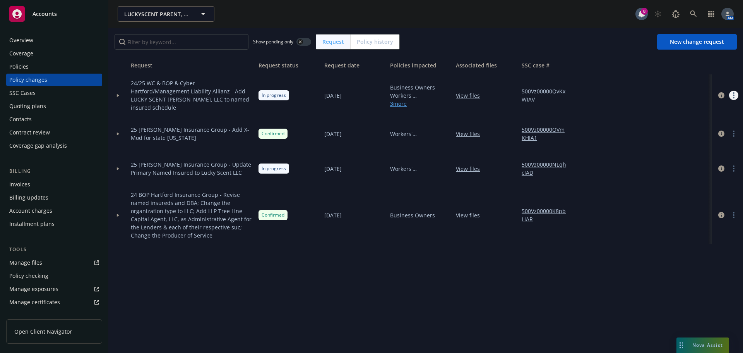
click at [732, 95] on link "more" at bounding box center [733, 95] width 9 height 9
click at [665, 114] on link "Copy logging email" at bounding box center [672, 110] width 133 height 15
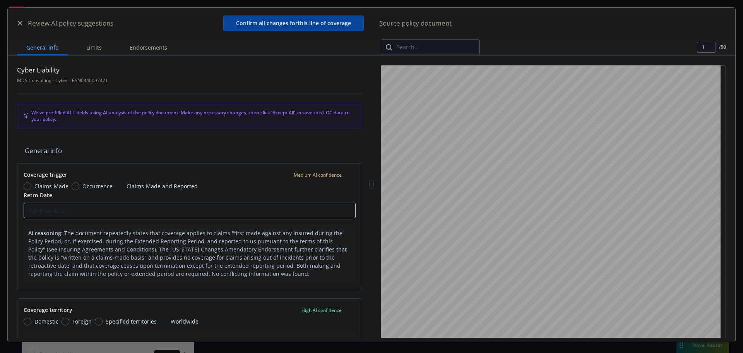
scroll to position [116, 0]
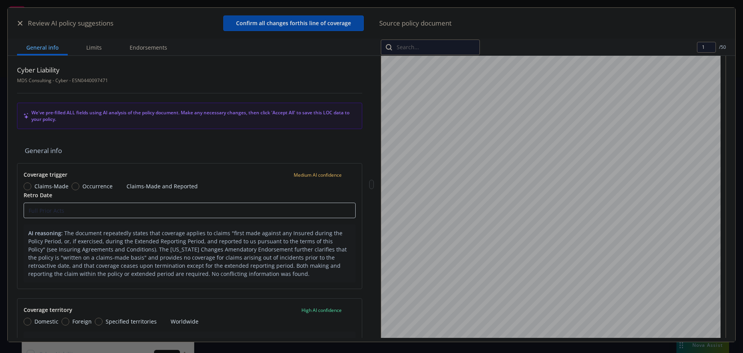
click at [17, 24] on button "button" at bounding box center [19, 23] width 9 height 9
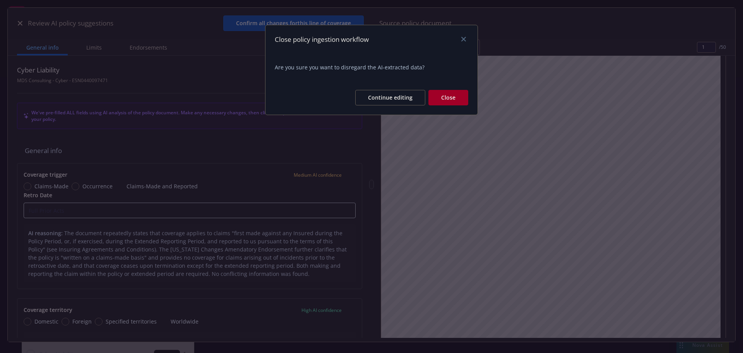
click at [458, 98] on button "Close" at bounding box center [449, 97] width 40 height 15
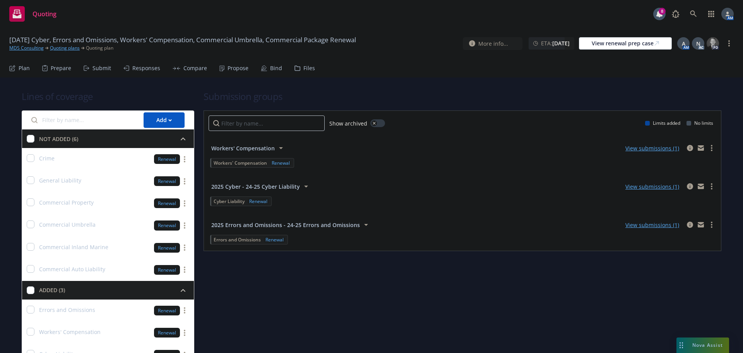
click at [100, 66] on div "Submit" at bounding box center [102, 68] width 19 height 6
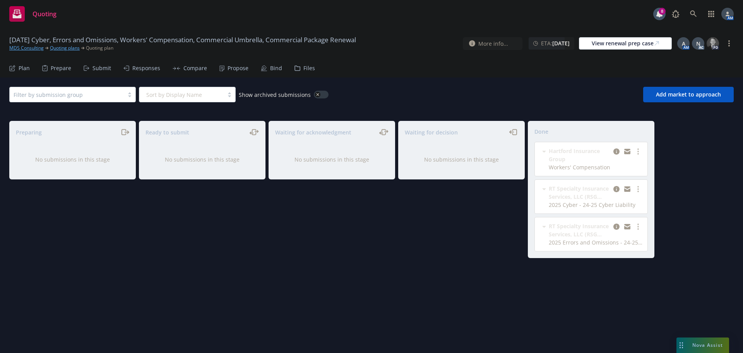
click at [19, 73] on div "Plan" at bounding box center [19, 68] width 21 height 19
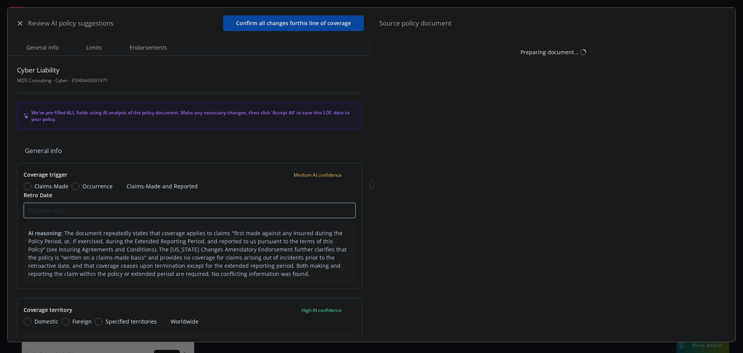
type textarea "x"
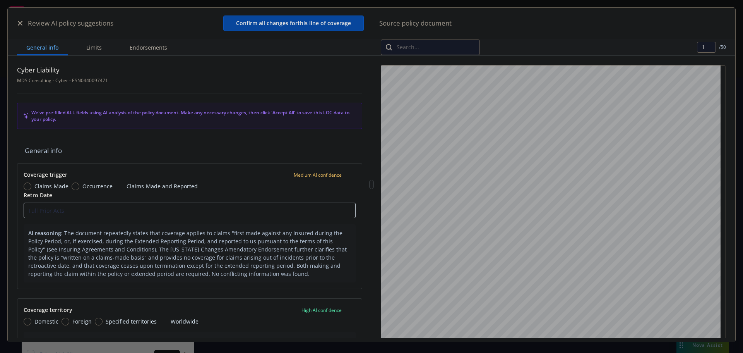
click at [17, 22] on button "button" at bounding box center [19, 23] width 9 height 9
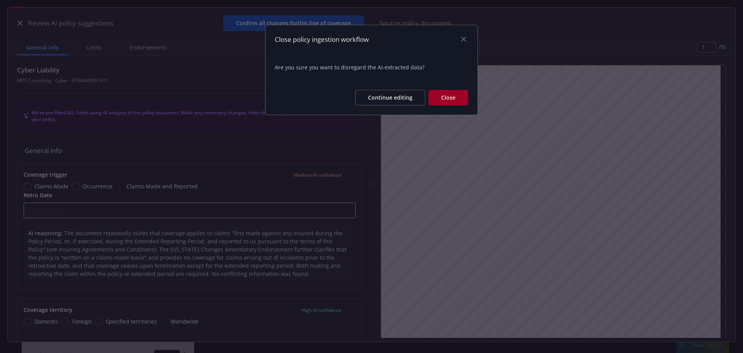
click at [464, 100] on button "Close" at bounding box center [449, 97] width 40 height 15
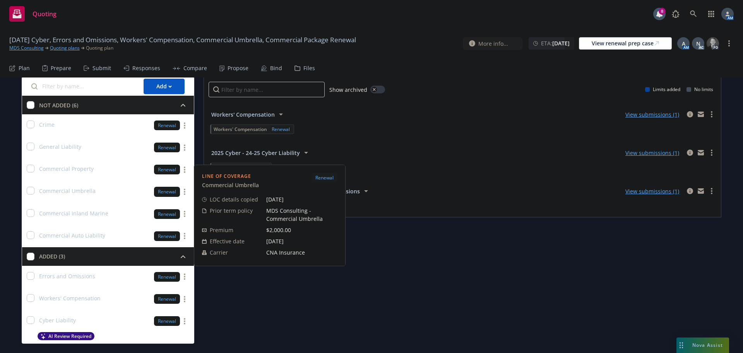
scroll to position [20, 0]
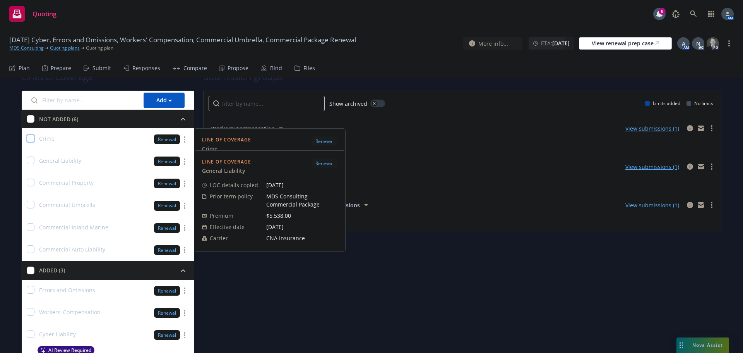
click at [31, 139] on input "checkbox" at bounding box center [31, 138] width 8 height 8
checkbox input "true"
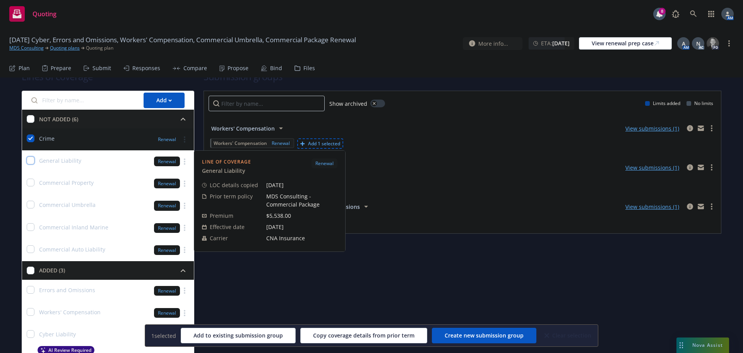
click at [30, 160] on input "checkbox" at bounding box center [31, 160] width 8 height 8
checkbox input "true"
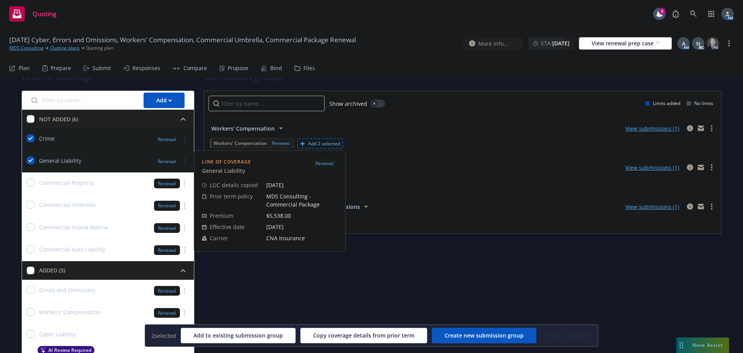
click at [31, 187] on div at bounding box center [31, 182] width 8 height 9
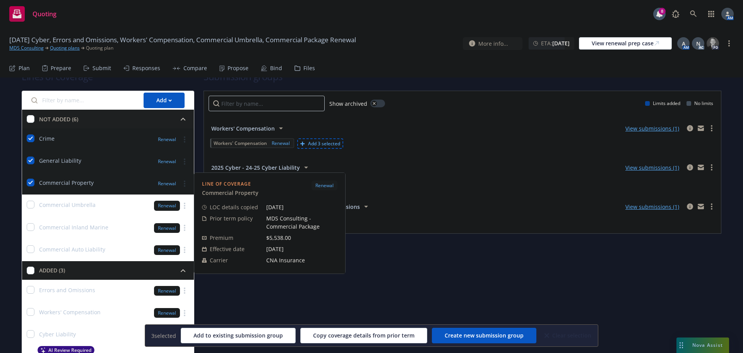
checkbox input "true"
click at [33, 207] on input "checkbox" at bounding box center [31, 205] width 8 height 8
checkbox input "true"
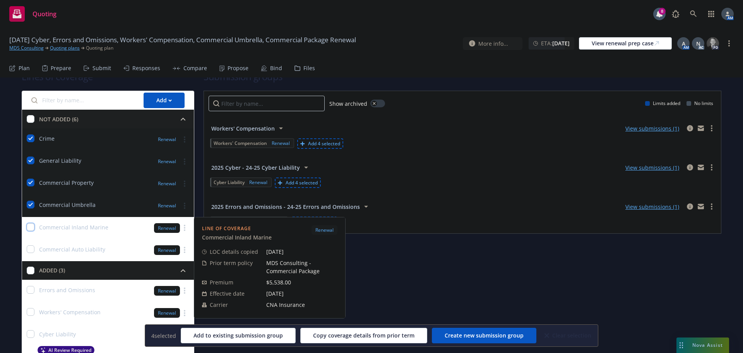
click at [33, 228] on input "checkbox" at bounding box center [31, 227] width 8 height 8
checkbox input "true"
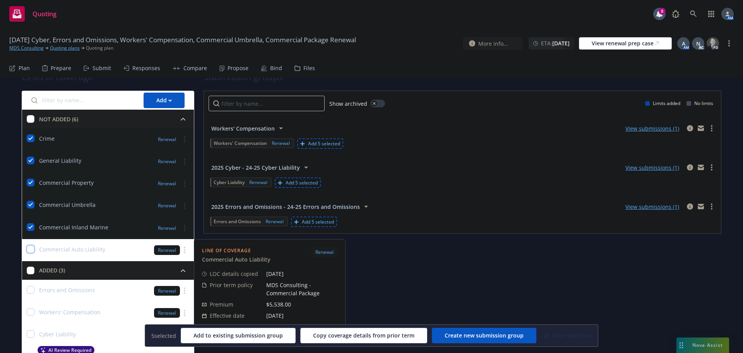
click at [33, 246] on input "checkbox" at bounding box center [31, 249] width 8 height 8
checkbox input "true"
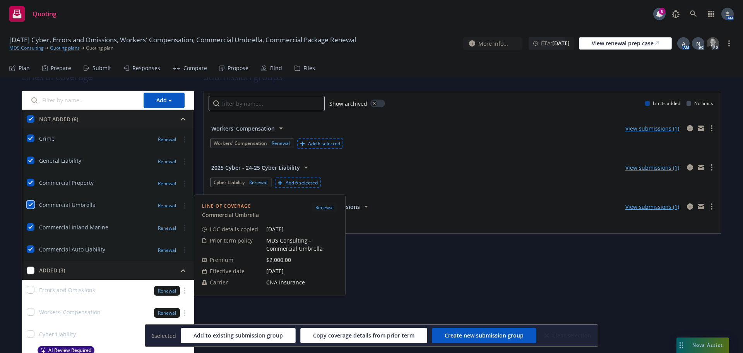
click at [31, 205] on input "checkbox" at bounding box center [31, 205] width 8 height 8
checkbox input "false"
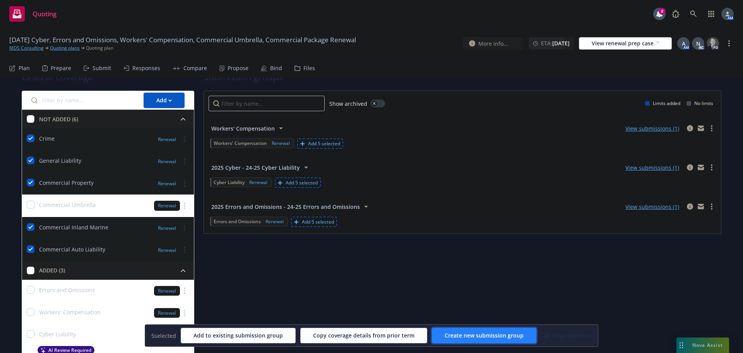
click at [475, 332] on span "Create new submission group" at bounding box center [484, 334] width 79 height 7
checkbox input "false"
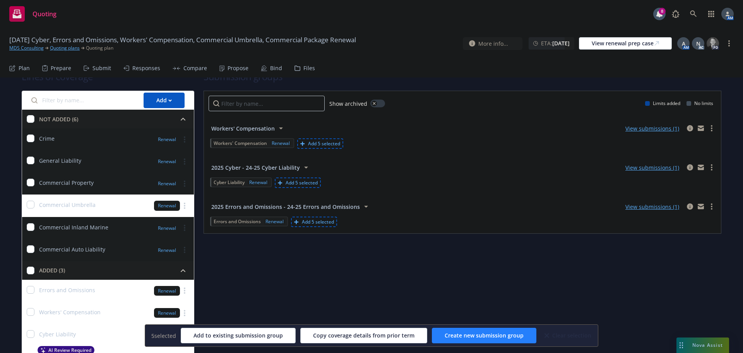
checkbox input "false"
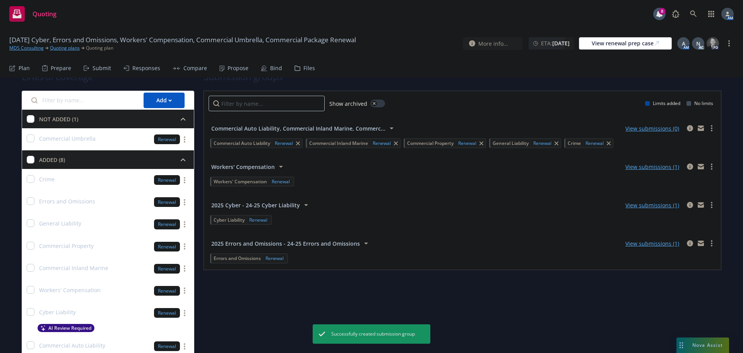
click at [345, 128] on span "Commercial Auto Liability, Commercial Inland Marine, Commerc..." at bounding box center [298, 128] width 174 height 8
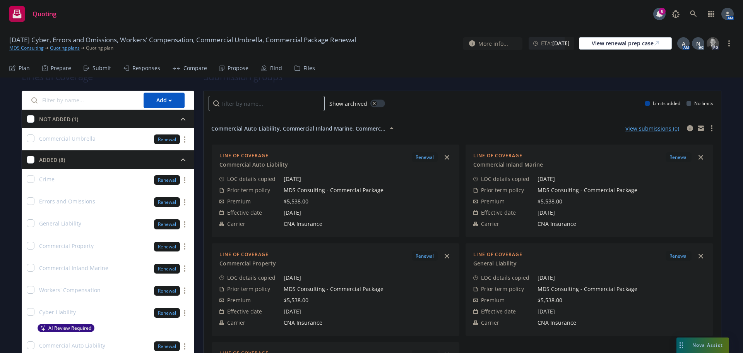
drag, startPoint x: 310, startPoint y: 128, endPoint x: 412, endPoint y: 127, distance: 101.5
click at [311, 128] on span "Commercial Auto Liability, Commercial Inland Marine, Commerc..." at bounding box center [298, 128] width 174 height 8
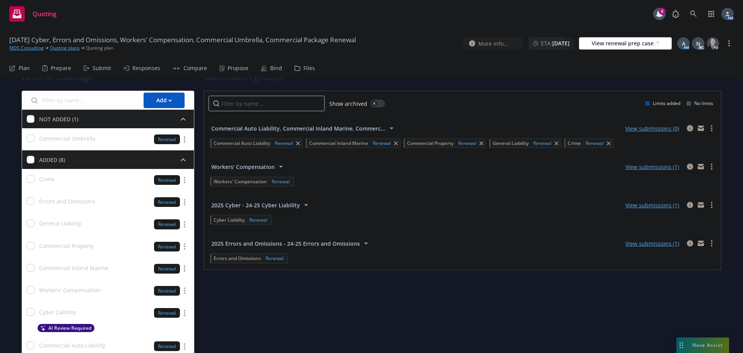
click at [687, 127] on icon "circleInformation" at bounding box center [690, 128] width 6 height 6
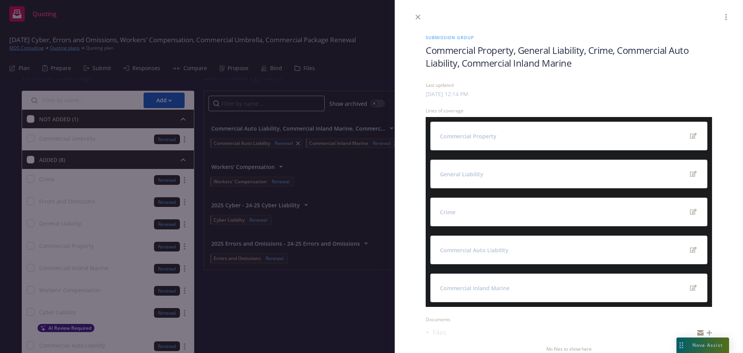
click at [498, 51] on span "Commercial Property, General Liability, Crime, Commercial Auto Liability, Comme…" at bounding box center [569, 57] width 287 height 26
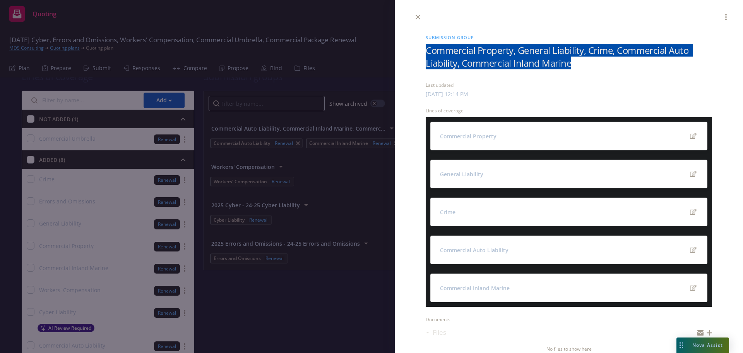
drag, startPoint x: 371, startPoint y: 43, endPoint x: 292, endPoint y: 40, distance: 79.0
click at [292, 40] on div "Submission group Commercial Property, General Liability, Crime, Commercial Auto…" at bounding box center [371, 176] width 743 height 353
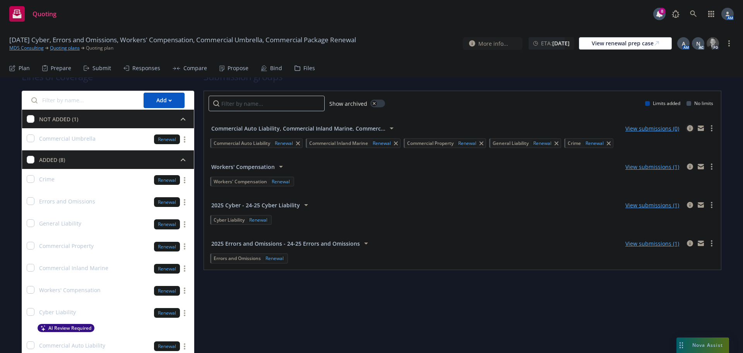
click at [687, 128] on icon "circleInformation" at bounding box center [690, 128] width 6 height 6
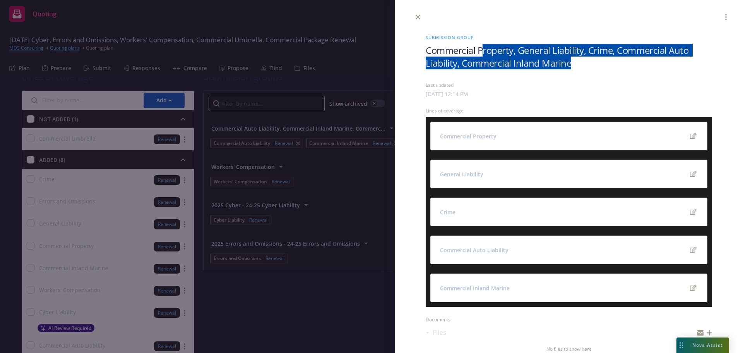
drag, startPoint x: 579, startPoint y: 65, endPoint x: 482, endPoint y: 47, distance: 98.2
click at [482, 47] on span "Commercial Property, General Liability, Crime, Commercial Auto Liability, Comme…" at bounding box center [569, 57] width 287 height 26
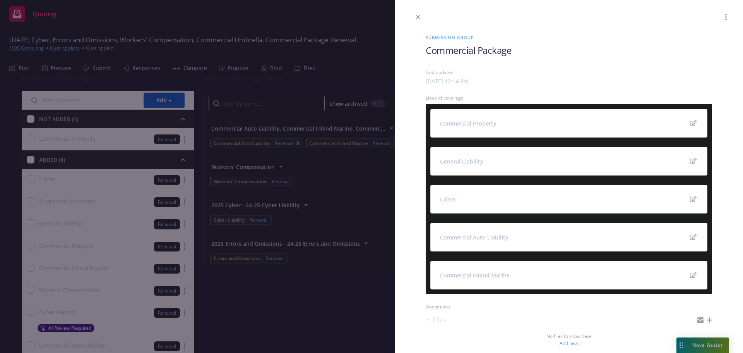
click at [466, 27] on div "Submission group Commercial Package Last updated Wednesday, September 17, 2025 …" at bounding box center [568, 304] width 311 height 565
click at [416, 17] on icon "close" at bounding box center [418, 17] width 5 height 5
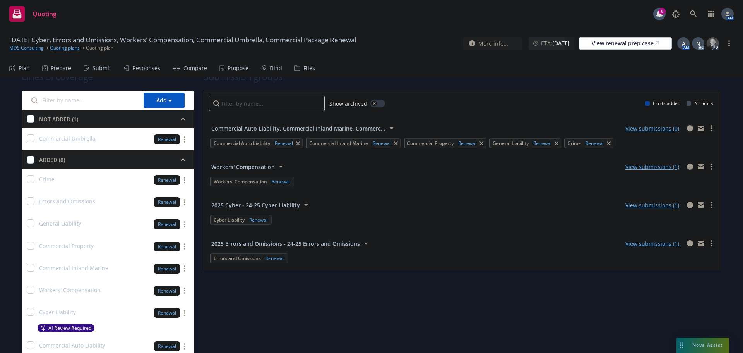
click at [687, 128] on icon "circleInformation" at bounding box center [690, 128] width 6 height 6
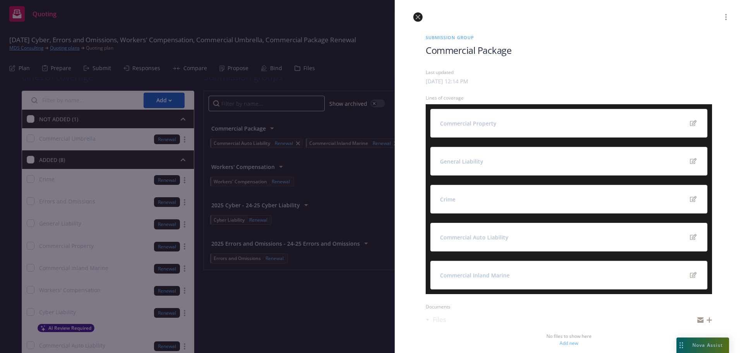
click at [419, 15] on icon "close" at bounding box center [418, 17] width 5 height 5
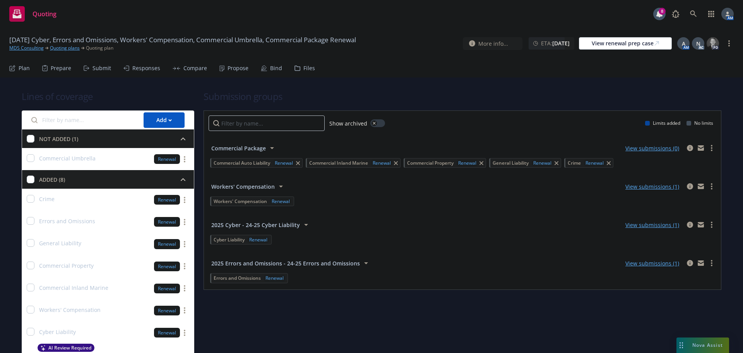
click at [93, 69] on div "Submit" at bounding box center [102, 68] width 19 height 6
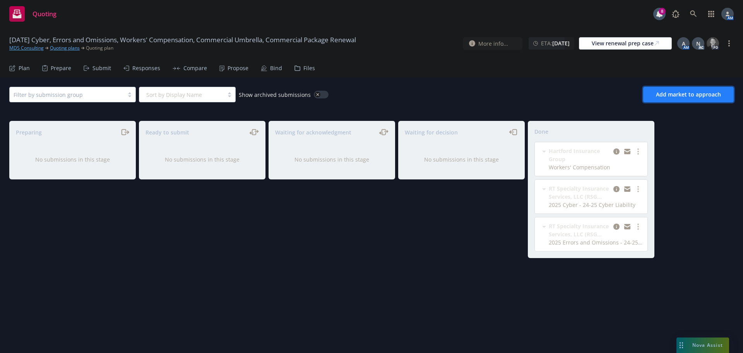
click at [673, 96] on span "Add market to approach" at bounding box center [688, 94] width 65 height 7
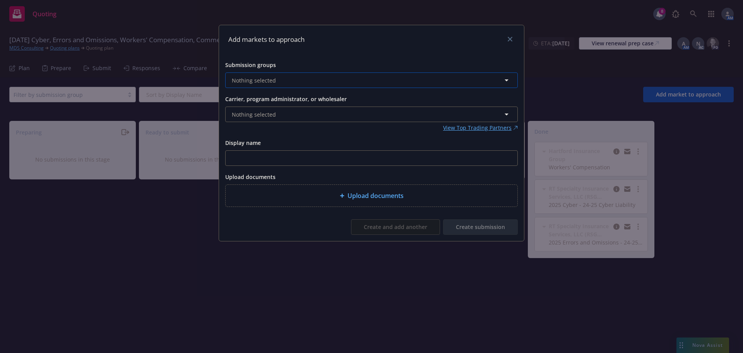
click at [274, 77] on span "Nothing selected" at bounding box center [254, 80] width 44 height 8
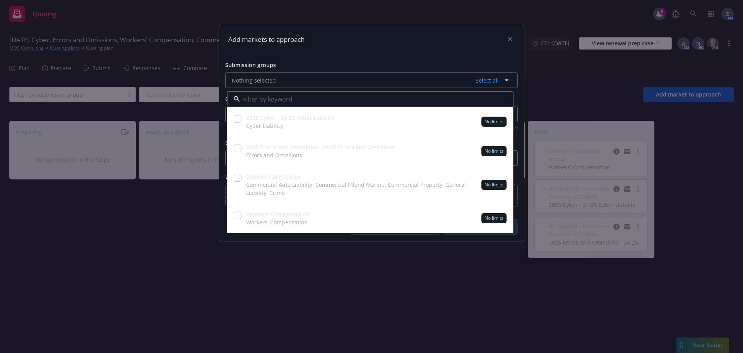
drag, startPoint x: 238, startPoint y: 178, endPoint x: 290, endPoint y: 69, distance: 120.4
click at [239, 177] on input "checkbox" at bounding box center [238, 178] width 8 height 8
checkbox input "true"
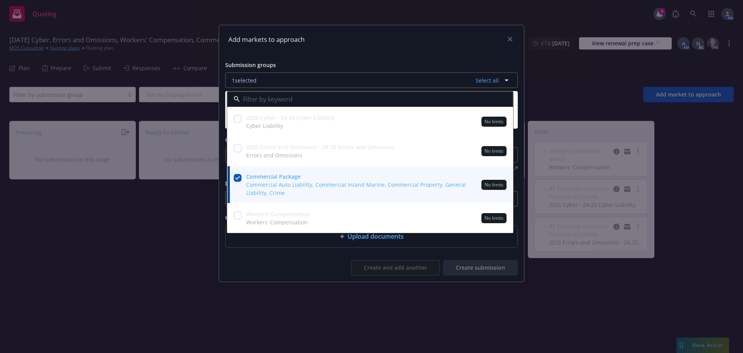
click at [332, 46] on div "Add markets to approach" at bounding box center [371, 39] width 305 height 29
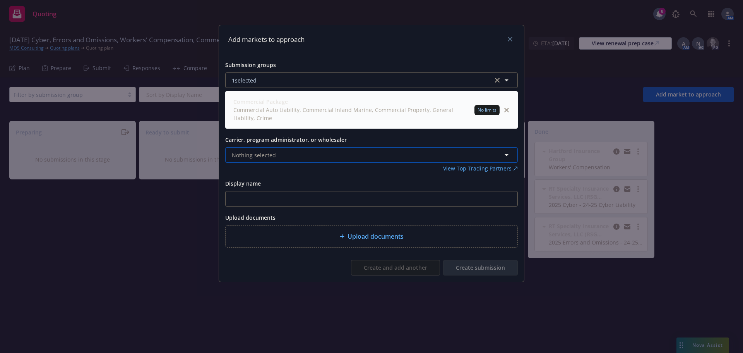
click at [272, 157] on span "Nothing selected" at bounding box center [254, 155] width 44 height 8
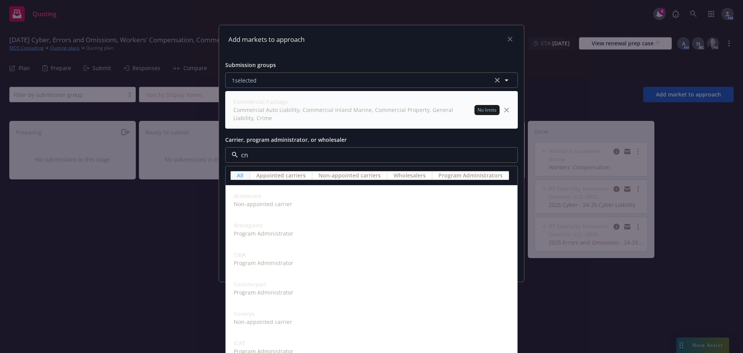
type input "cna"
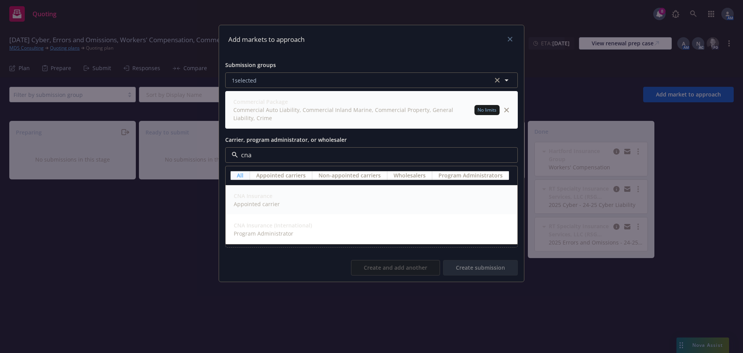
click at [269, 203] on span "Appointed carrier" at bounding box center [257, 204] width 46 height 8
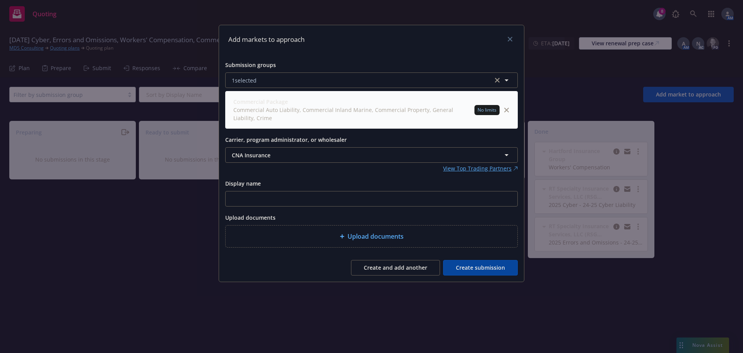
click at [365, 239] on span "Upload documents" at bounding box center [376, 236] width 56 height 9
click at [494, 264] on button "Create submission" at bounding box center [480, 267] width 75 height 15
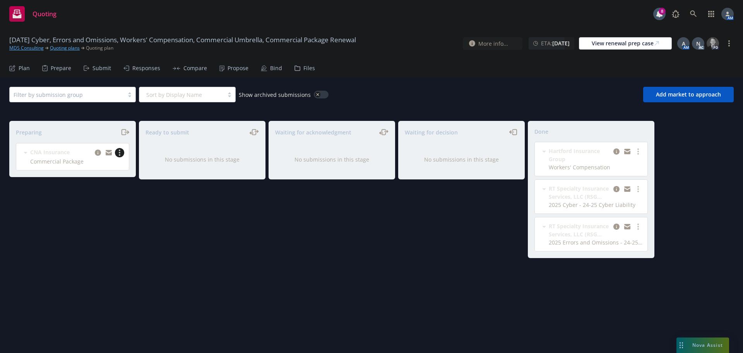
click at [120, 153] on link "more" at bounding box center [119, 152] width 9 height 9
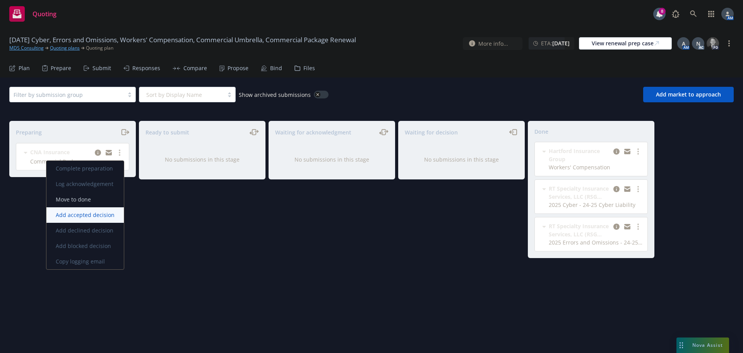
click at [75, 214] on span "Add accepted decision" at bounding box center [84, 214] width 77 height 7
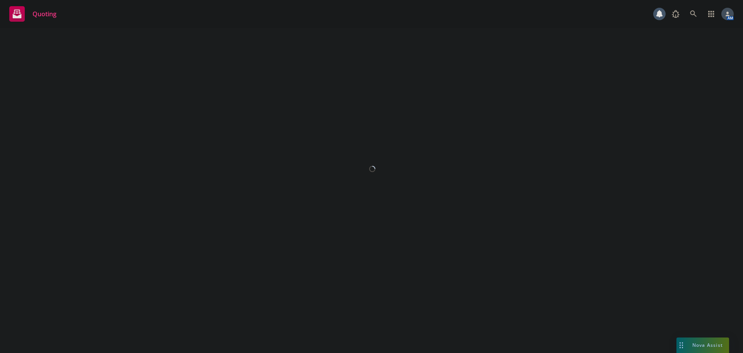
select select "12"
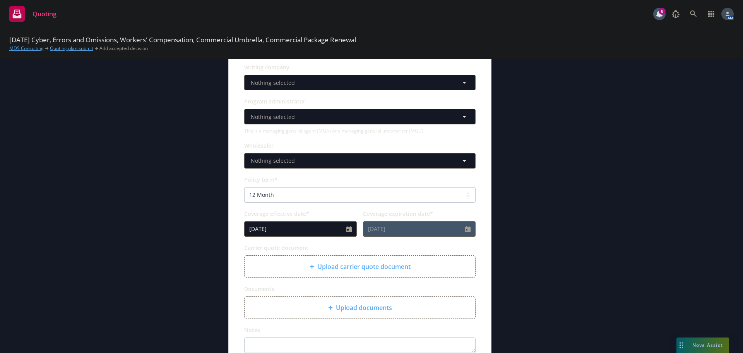
scroll to position [232, 0]
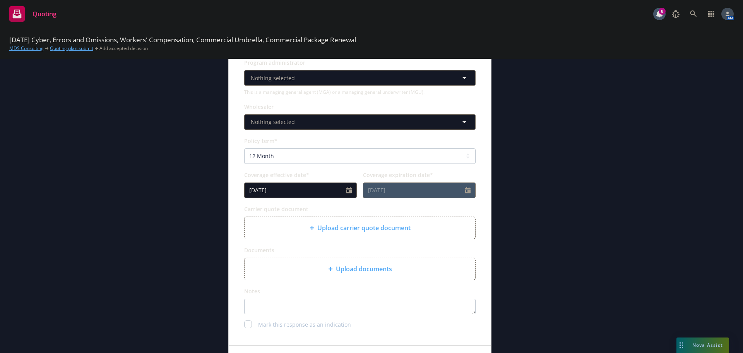
click at [348, 225] on span "Upload carrier quote document" at bounding box center [363, 227] width 93 height 9
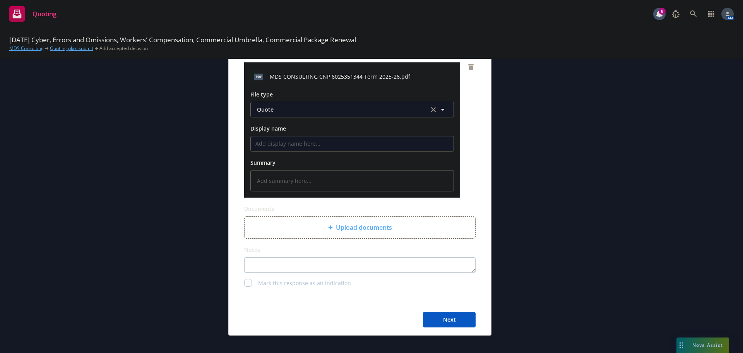
scroll to position [387, 0]
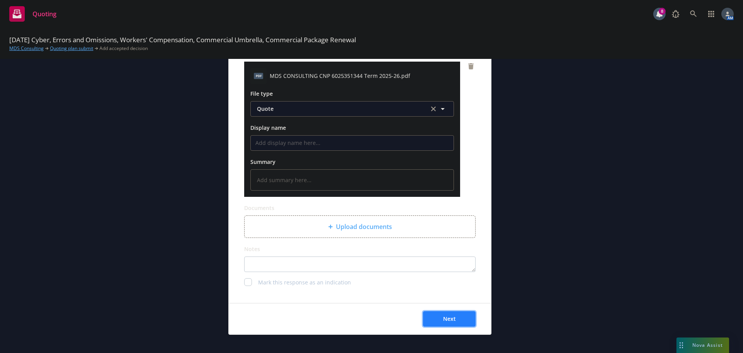
click at [452, 317] on span "Next" at bounding box center [449, 318] width 13 height 7
type textarea "x"
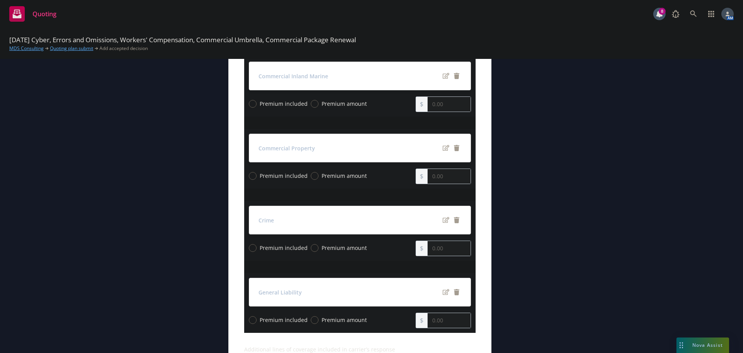
scroll to position [155, 0]
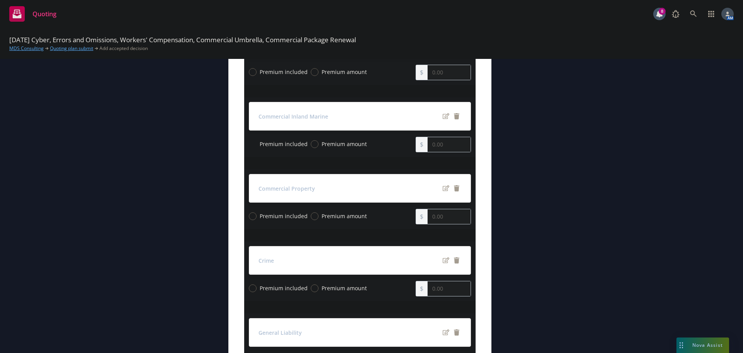
click at [252, 142] on input "Premium included" at bounding box center [253, 144] width 8 height 8
radio input "true"
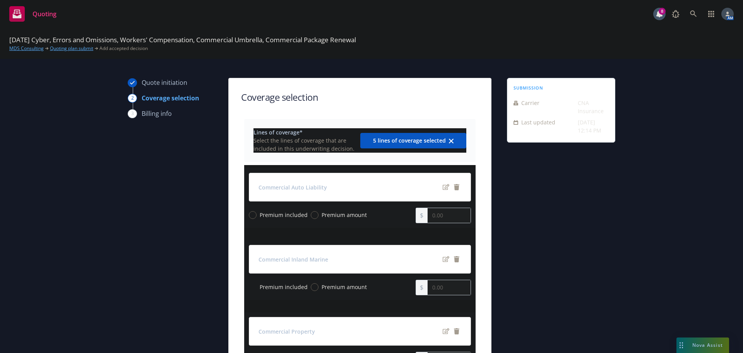
scroll to position [0, 0]
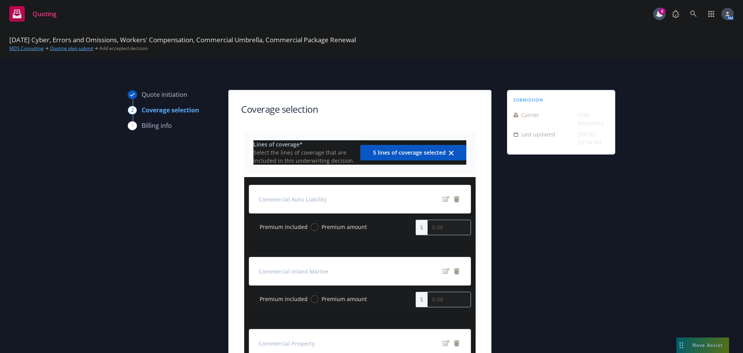
click at [251, 229] on input "Premium included" at bounding box center [253, 227] width 8 height 8
radio input "true"
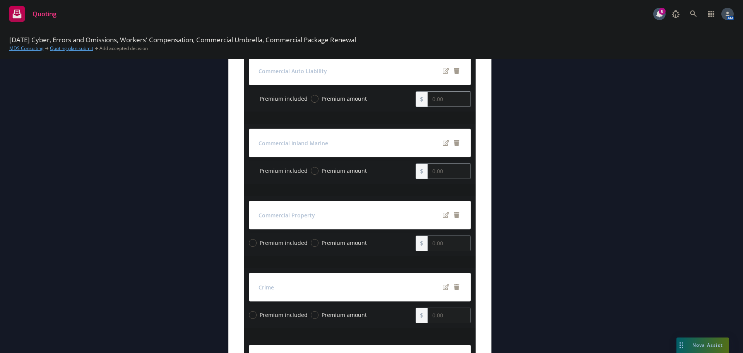
scroll to position [155, 0]
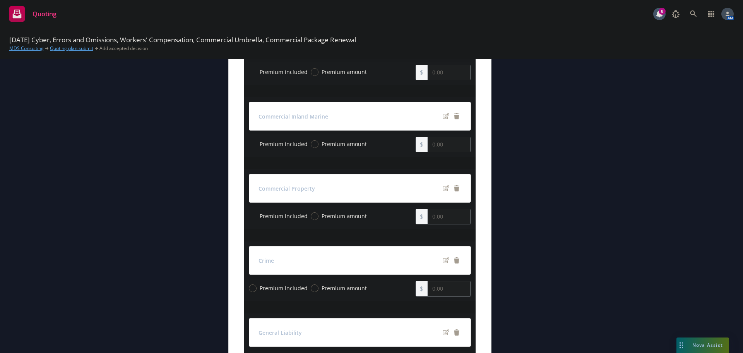
click at [252, 215] on input "Premium included" at bounding box center [253, 216] width 8 height 8
radio input "true"
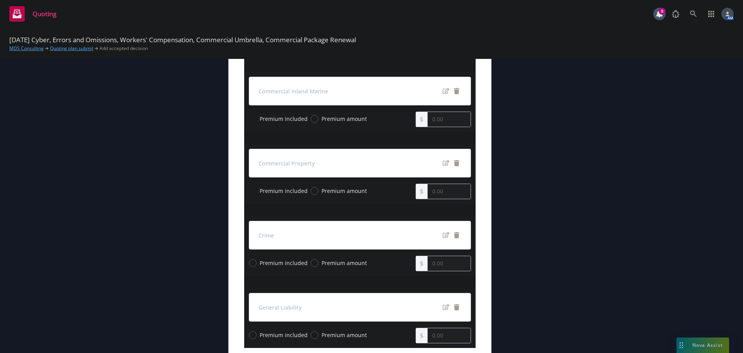
scroll to position [232, 0]
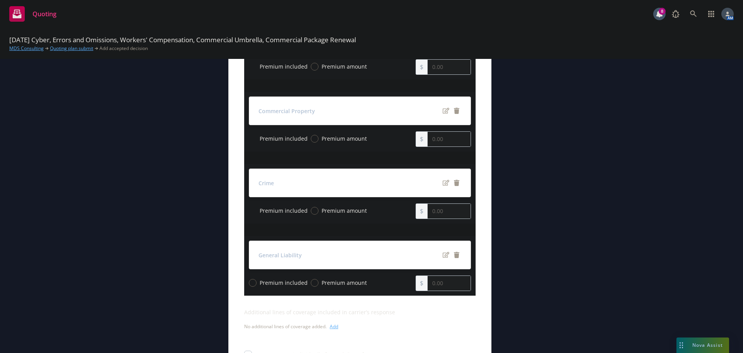
click at [251, 209] on input "Premium included" at bounding box center [253, 211] width 8 height 8
radio input "true"
drag, startPoint x: 251, startPoint y: 282, endPoint x: 266, endPoint y: 273, distance: 18.1
click at [251, 283] on input "Premium included" at bounding box center [253, 283] width 8 height 8
radio input "true"
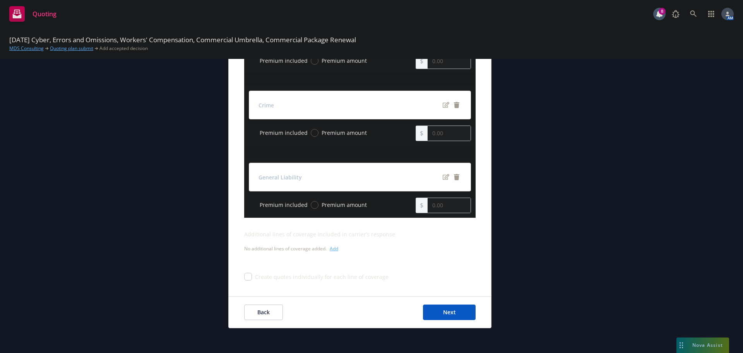
scroll to position [316, 0]
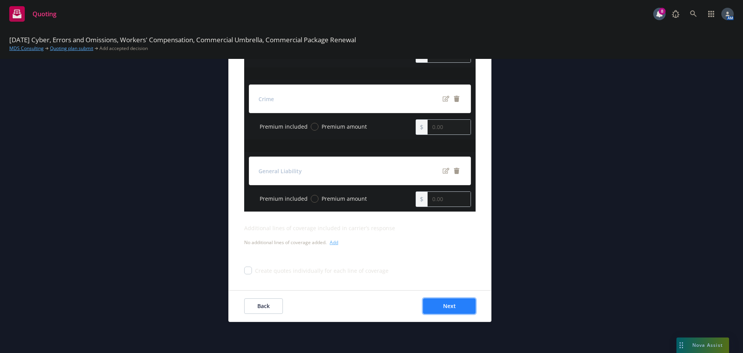
click at [443, 302] on span "Next" at bounding box center [449, 305] width 13 height 7
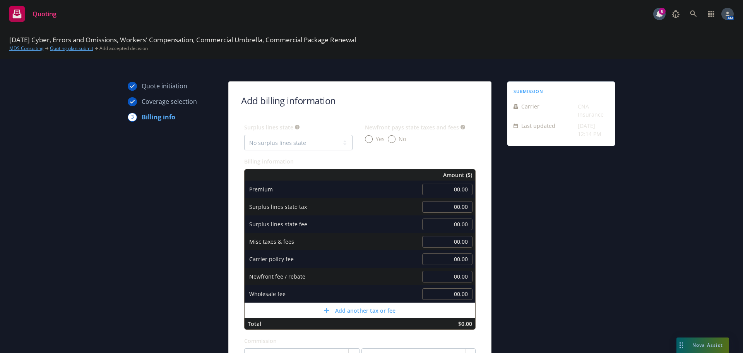
scroll to position [0, 0]
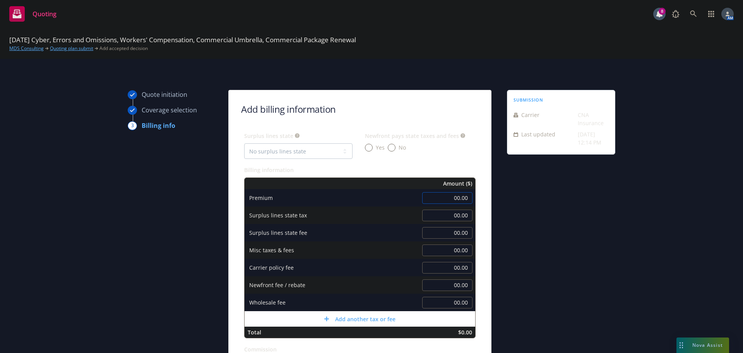
click at [449, 194] on input "00.00" at bounding box center [447, 198] width 50 height 12
type input "5,920.00"
click at [547, 198] on div "submission Carrier CNA Insurance Last updated 9/17, 12:14 PM" at bounding box center [561, 287] width 108 height 395
click at [631, 238] on div "Quote initiation Coverage selection 3 Billing info Add billing information Surp…" at bounding box center [371, 287] width 725 height 395
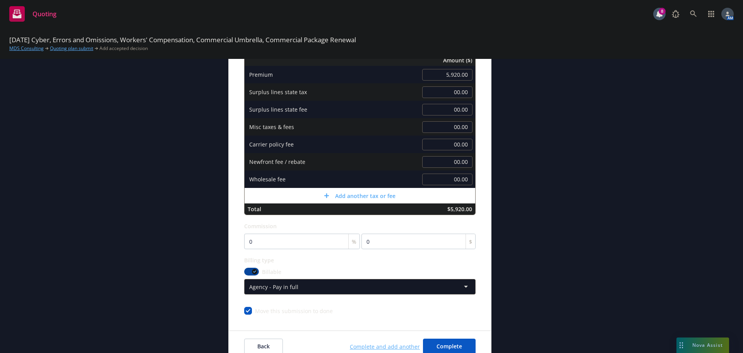
scroll to position [155, 0]
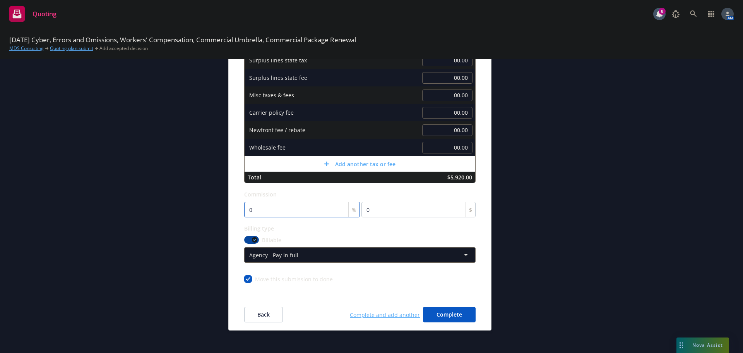
click at [265, 211] on input "0" at bounding box center [302, 209] width 116 height 15
type input "1"
type input "59.2"
type input "15"
type input "888"
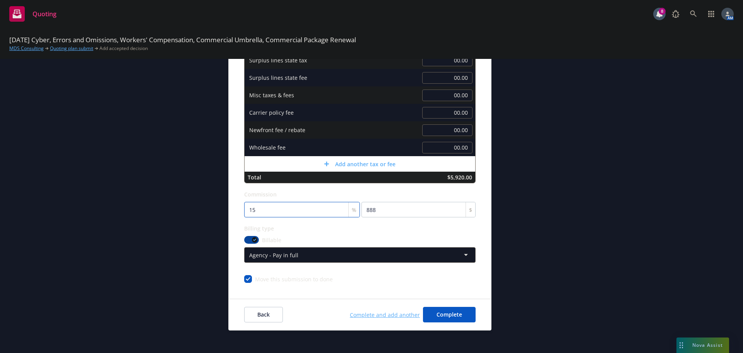
type input "15"
click at [303, 232] on div "Billing type" at bounding box center [360, 227] width 232 height 9
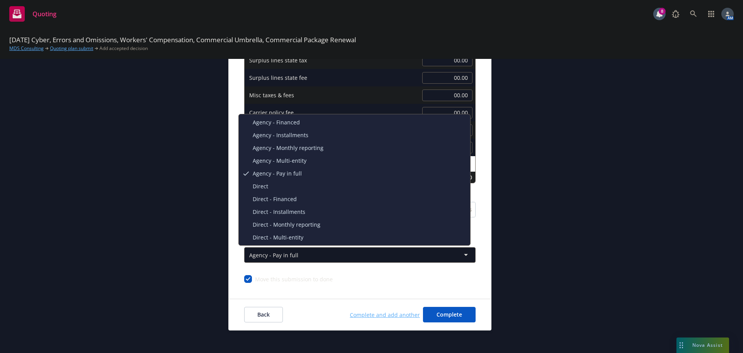
click at [285, 254] on html "Quoting 8 AM 10/01/25 Cyber, Errors and Omissions, Workers' Compensation, Comme…" at bounding box center [371, 176] width 743 height 353
select select "DIRECT"
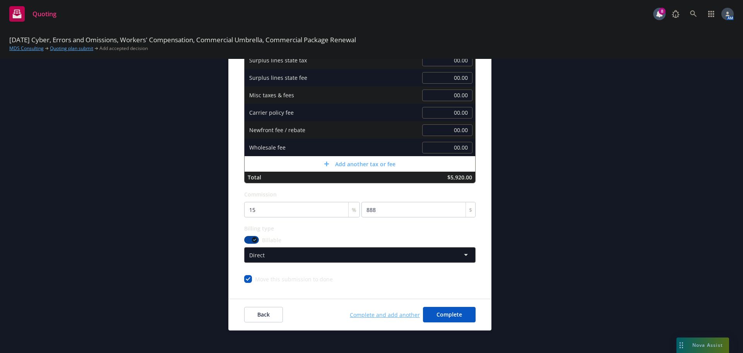
click at [478, 235] on div "Surplus lines state No surplus lines state Alaska Alabama Arkansas Arizona Cali…" at bounding box center [360, 129] width 263 height 307
click at [446, 315] on span "Complete" at bounding box center [450, 314] width 26 height 7
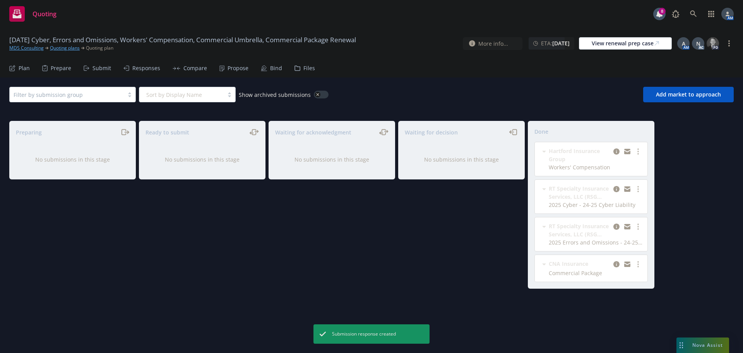
click at [229, 69] on div "Propose" at bounding box center [238, 68] width 21 height 6
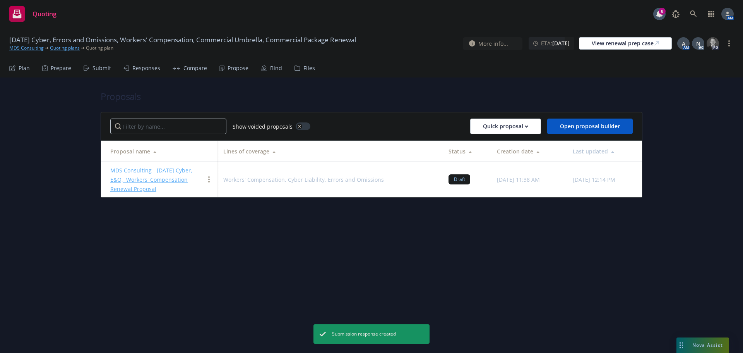
click at [163, 170] on link "MDS Consulting - 10/1/2025 Cyber, E&O, Workers' Compensation Renewal Proposal" at bounding box center [151, 179] width 82 height 26
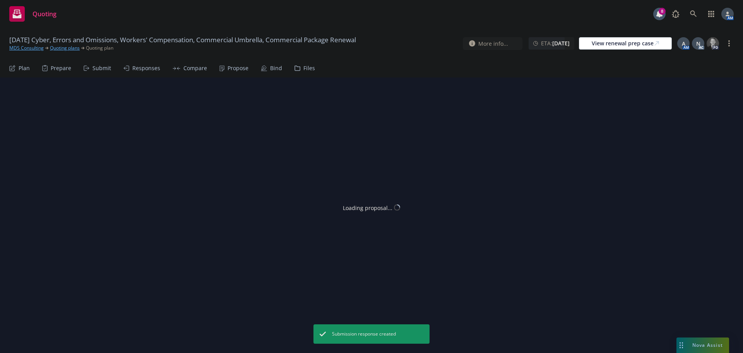
type textarea "x"
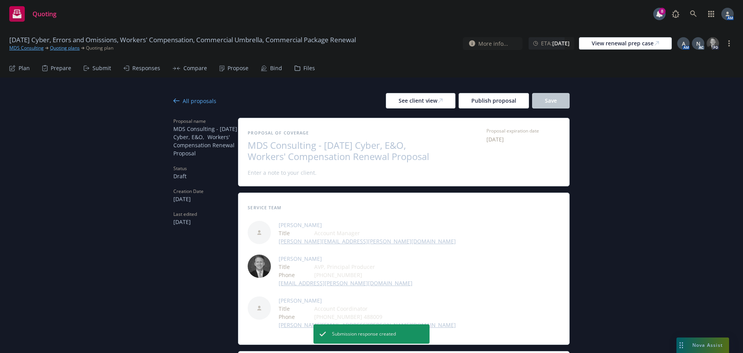
click at [350, 155] on span "MDS Consulting - 10/1/2025 Cyber, E&O, Workers' Compensation Renewal Proposal" at bounding box center [343, 151] width 190 height 22
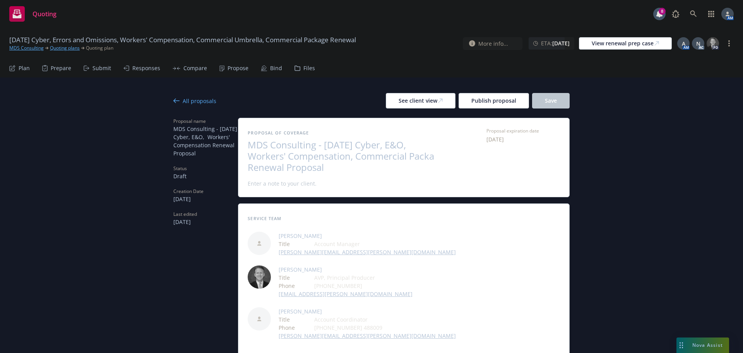
scroll to position [1, 0]
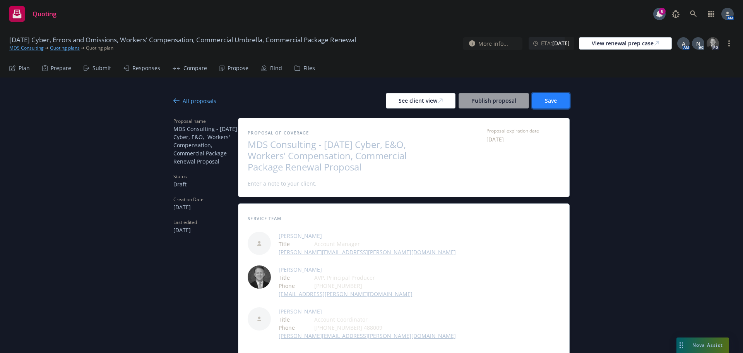
click at [556, 104] on button "Save" at bounding box center [551, 100] width 38 height 15
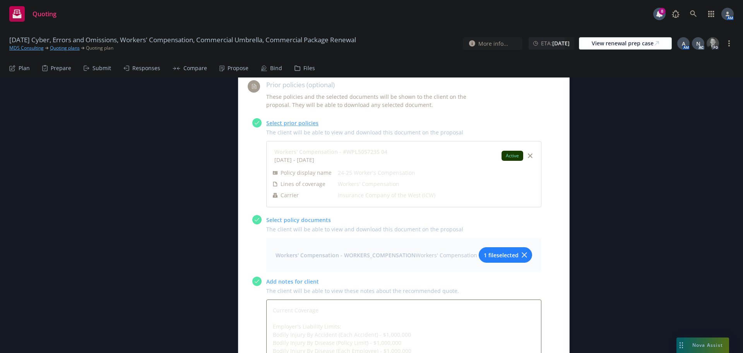
scroll to position [1935, 0]
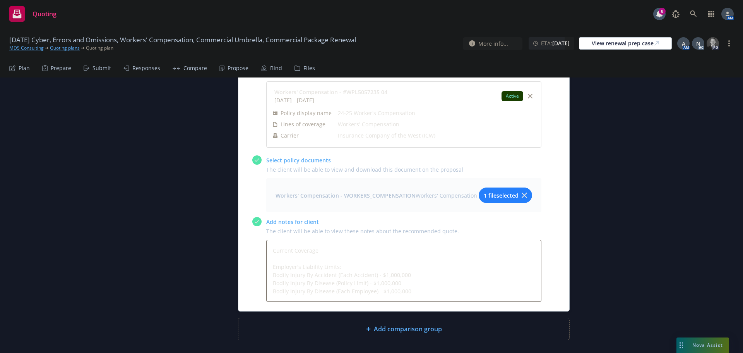
click at [425, 318] on div "Add comparison group" at bounding box center [403, 329] width 331 height 22
type textarea "x"
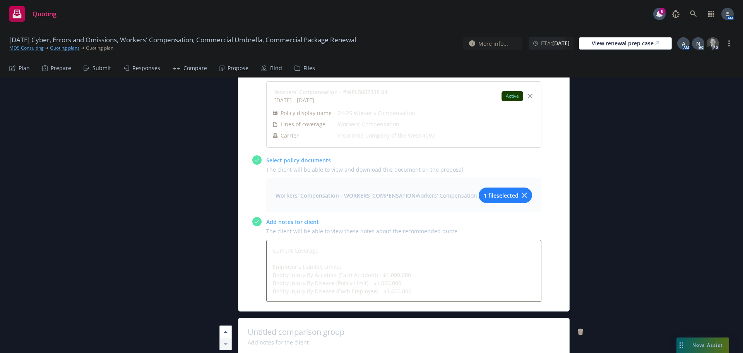
click at [313, 327] on span at bounding box center [404, 331] width 312 height 9
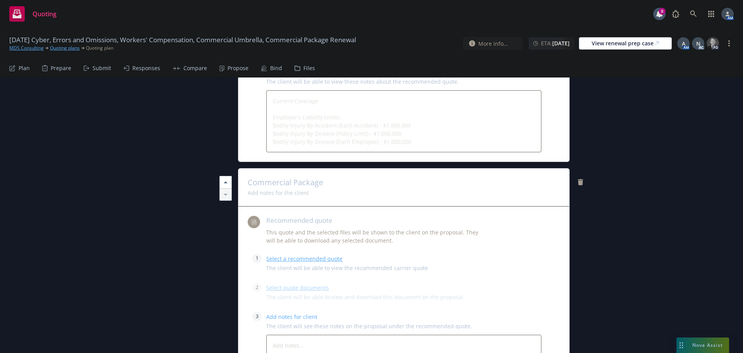
scroll to position [2090, 0]
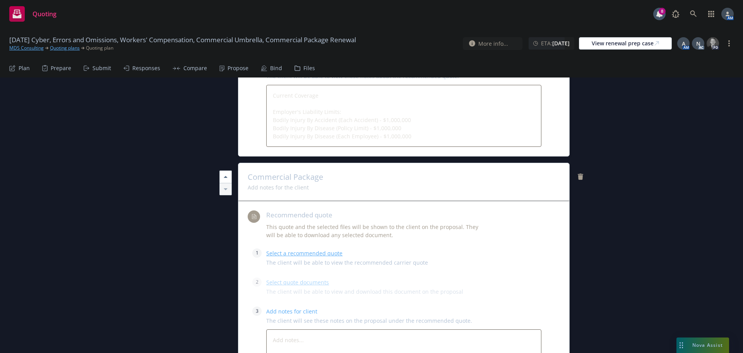
click at [300, 249] on link "Select a recommended quote" at bounding box center [304, 252] width 76 height 7
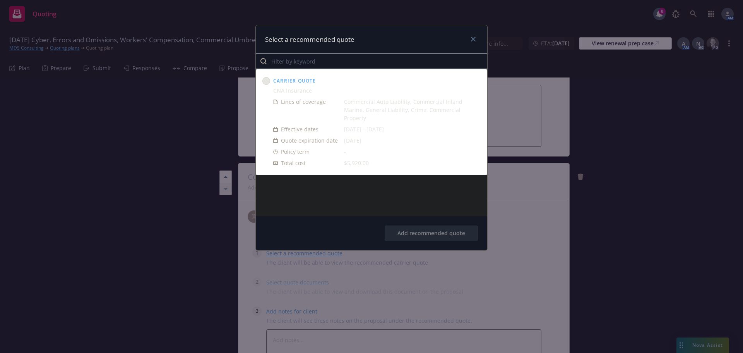
click at [266, 77] on circle at bounding box center [266, 80] width 7 height 7
click at [444, 235] on button "Add recommended quote" at bounding box center [431, 232] width 93 height 15
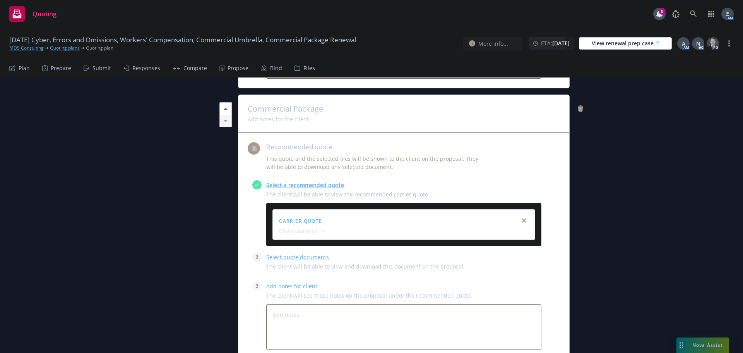
scroll to position [2167, 0]
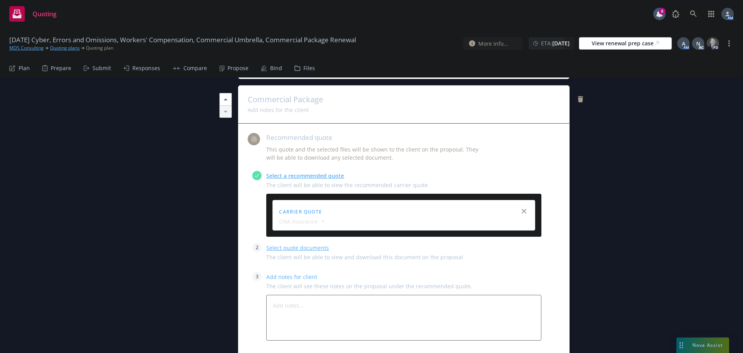
click at [304, 244] on link "Select quote documents" at bounding box center [297, 247] width 63 height 7
type textarea "x"
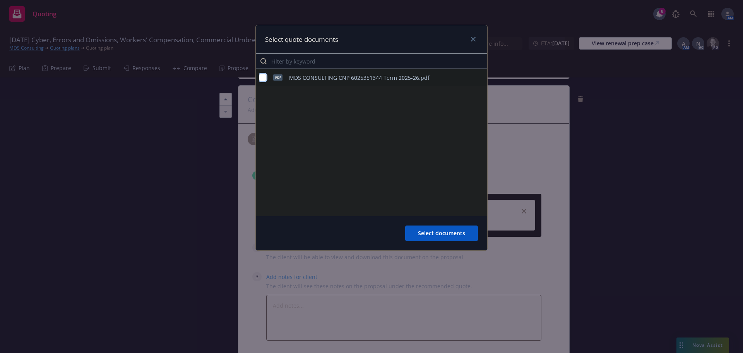
click at [264, 77] on input "checkbox" at bounding box center [263, 78] width 8 height 8
checkbox input "true"
click at [462, 235] on span "Select documents" at bounding box center [441, 232] width 47 height 7
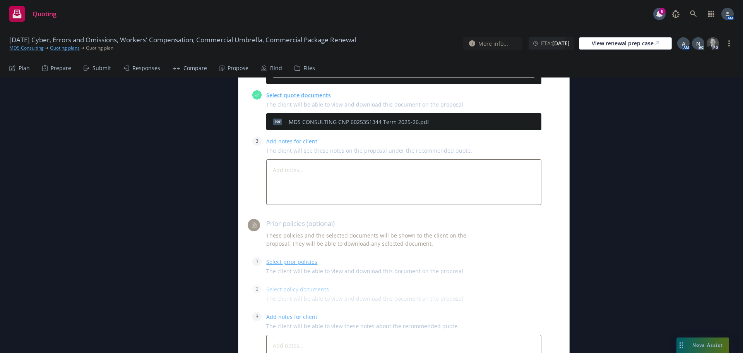
scroll to position [2322, 0]
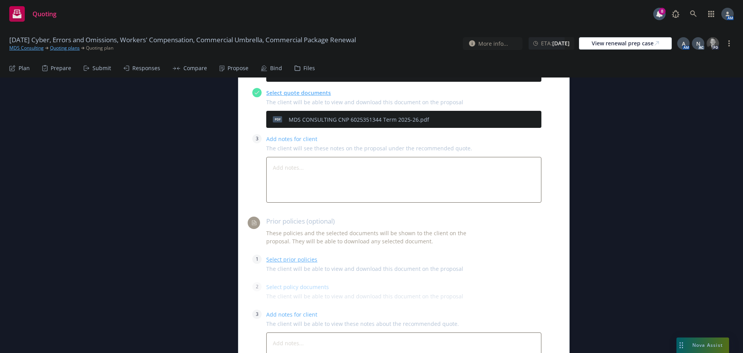
click at [276, 256] on link "Select prior policies" at bounding box center [291, 259] width 51 height 7
type textarea "x"
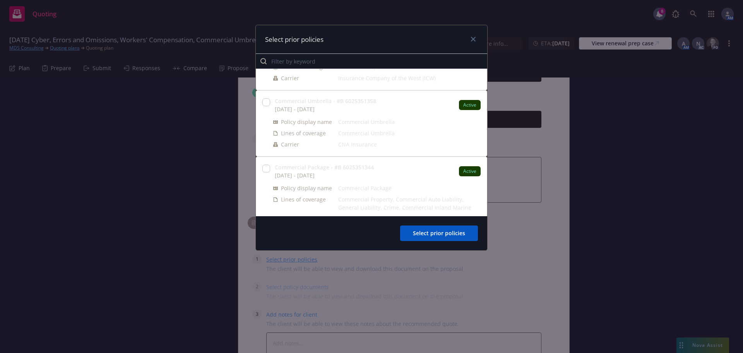
scroll to position [331, 0]
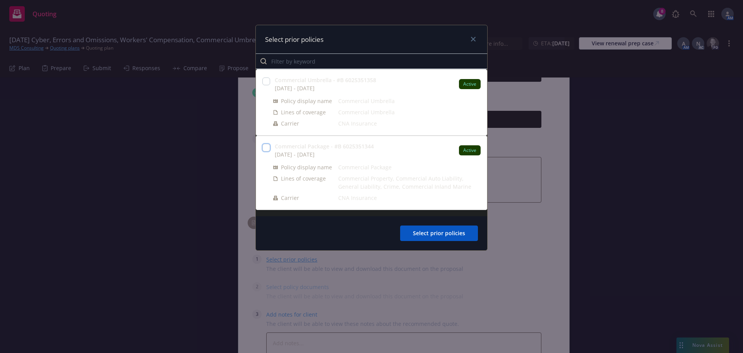
click at [266, 146] on input "checkbox" at bounding box center [267, 148] width 8 height 8
checkbox input "true"
click at [438, 234] on span "Select prior policies" at bounding box center [439, 232] width 52 height 7
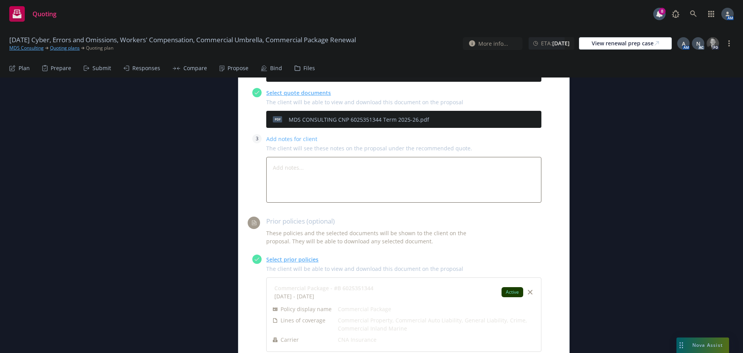
scroll to position [2438, 0]
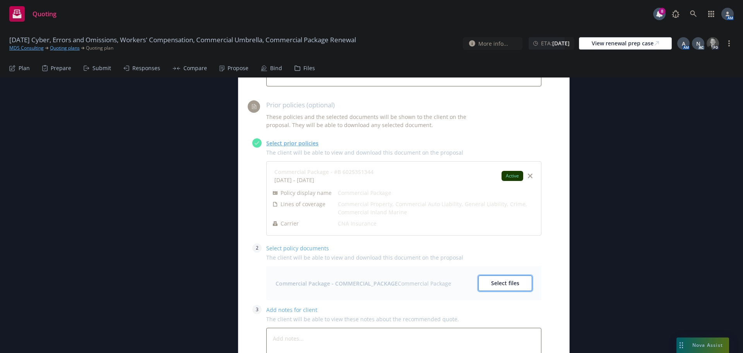
click at [488, 275] on button "Select files" at bounding box center [506, 282] width 54 height 15
type textarea "x"
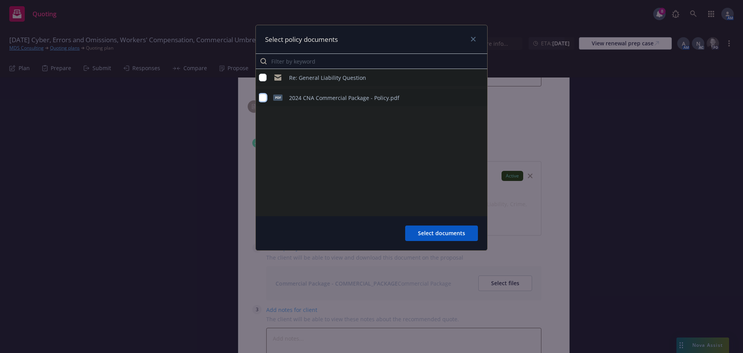
click at [264, 97] on input "checkbox" at bounding box center [263, 98] width 8 height 8
checkbox input "true"
click at [443, 235] on span "Select documents" at bounding box center [441, 232] width 47 height 7
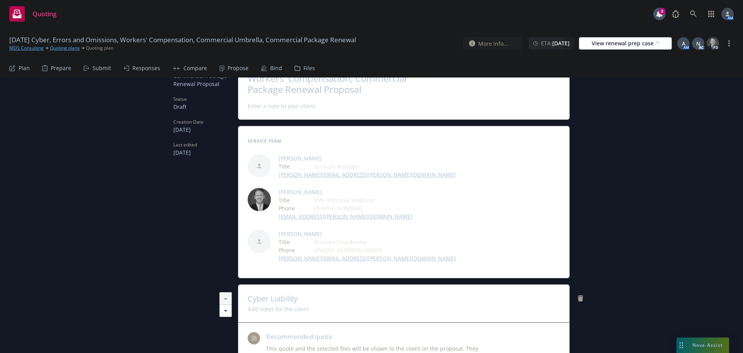
scroll to position [0, 0]
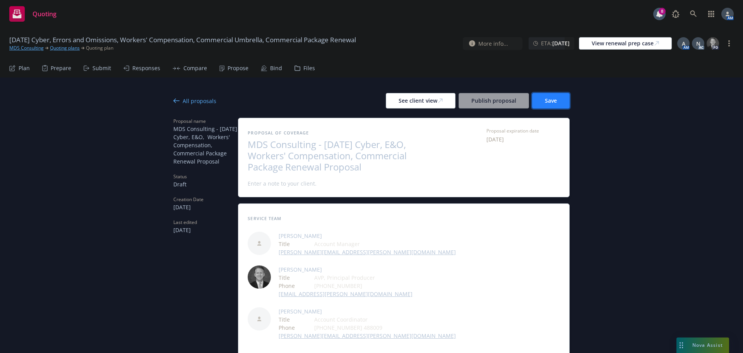
click at [552, 93] on button "Save" at bounding box center [551, 100] width 38 height 15
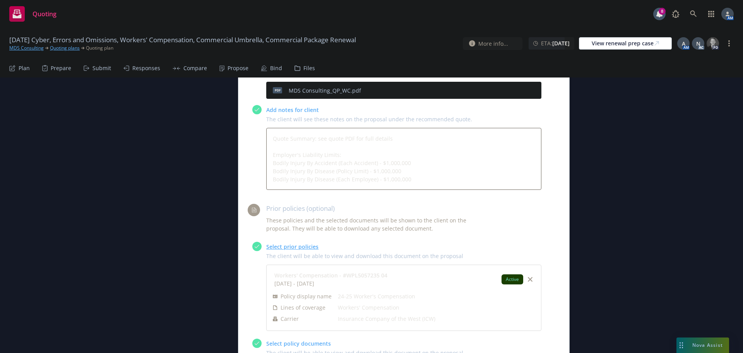
scroll to position [1624, 0]
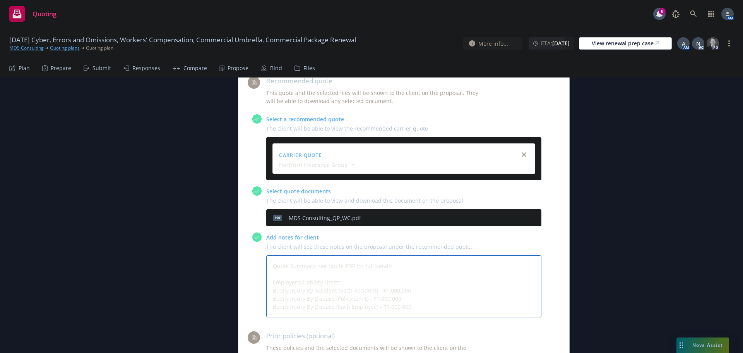
drag, startPoint x: 383, startPoint y: 230, endPoint x: 268, endPoint y: 230, distance: 115.0
click at [268, 255] on textarea "Quote Summary: see quote PDF for full details Employer's Liability Limits: Bodi…" at bounding box center [403, 286] width 275 height 62
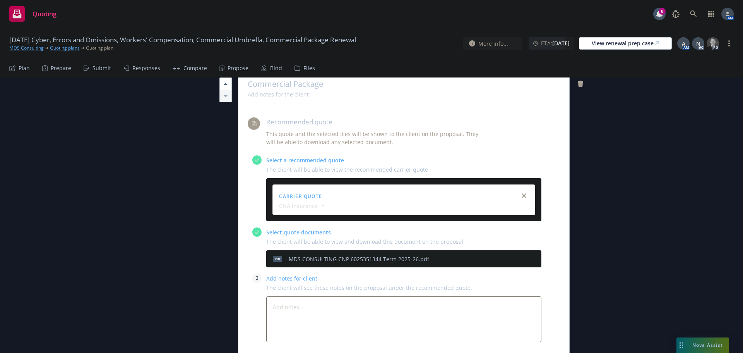
scroll to position [2205, 0]
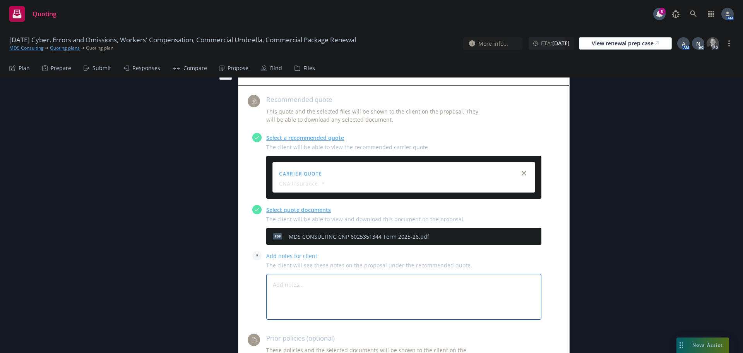
click at [302, 274] on textarea at bounding box center [403, 297] width 275 height 46
paste textarea "Quote Summary: see quote PDF for full details"
type textarea "x"
type textarea "Quote Summary: see quote PDF for full details"
type textarea "x"
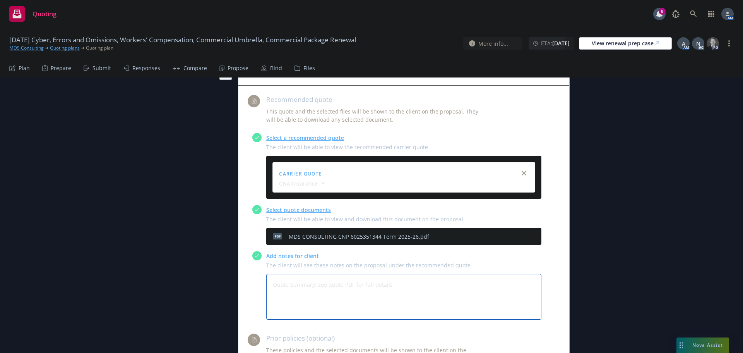
type textarea "Quote Summary: see quote PDF for full details"
type textarea "x"
type textarea "Quote Summary: see quote PDF for full details"
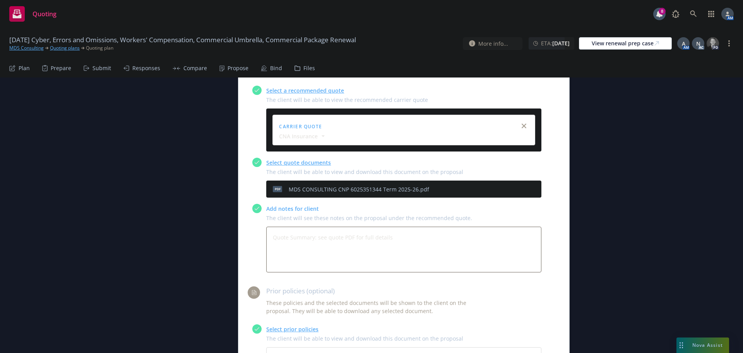
scroll to position [2282, 0]
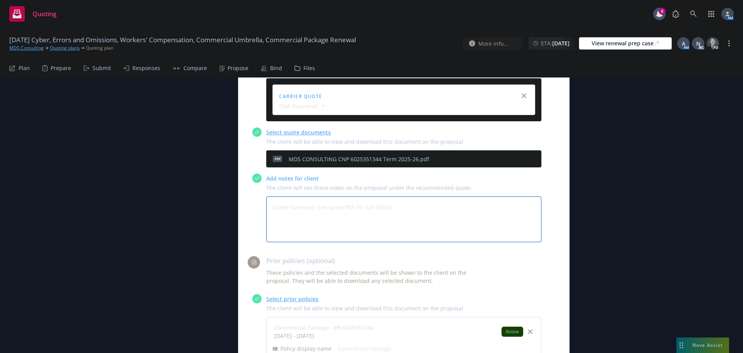
click at [296, 196] on textarea "Quote Summary: see quote PDF for full details" at bounding box center [403, 219] width 275 height 46
type textarea "x"
type textarea "Quote Summary: see quote PDF for full details P"
type textarea "x"
type textarea "Quote Summary: see quote PDF for full details"
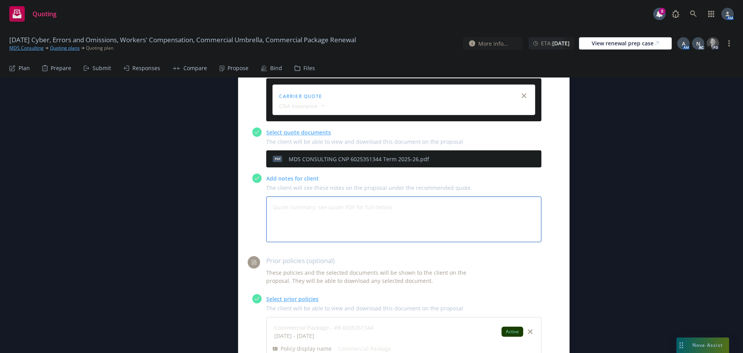
type textarea "x"
type textarea "Quote Summary: see quote PDF for full details L"
type textarea "x"
type textarea "Quote Summary: see quote PDF for full details Li"
type textarea "x"
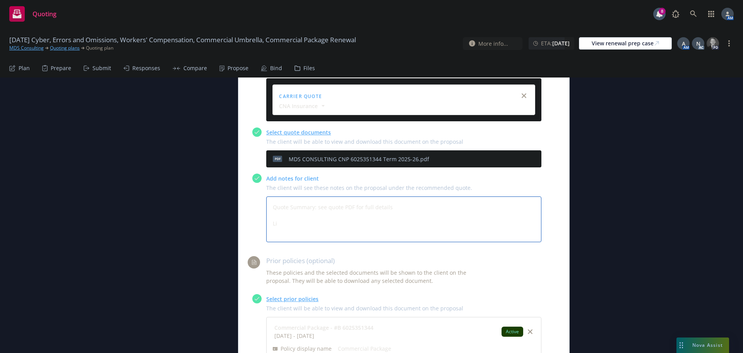
type textarea "Quote Summary: see quote PDF for full details Lim"
type textarea "x"
type textarea "Quote Summary: see quote PDF for full details Limi"
type textarea "x"
type textarea "Quote Summary: see quote PDF for full details Limit"
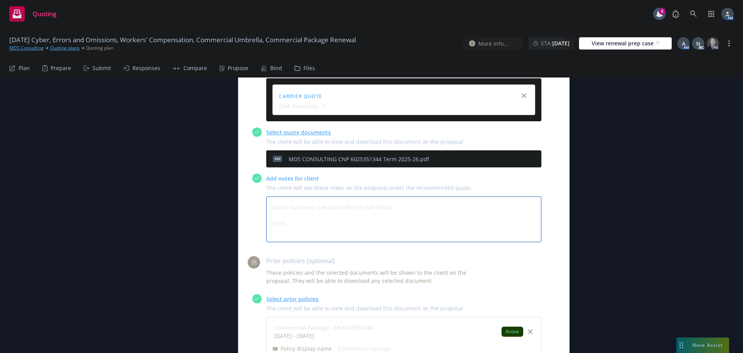
type textarea "x"
type textarea "Quote Summary: see quote PDF for full details Limits"
type textarea "x"
type textarea "Quote Summary: see quote PDF for full details Limits:"
type textarea "x"
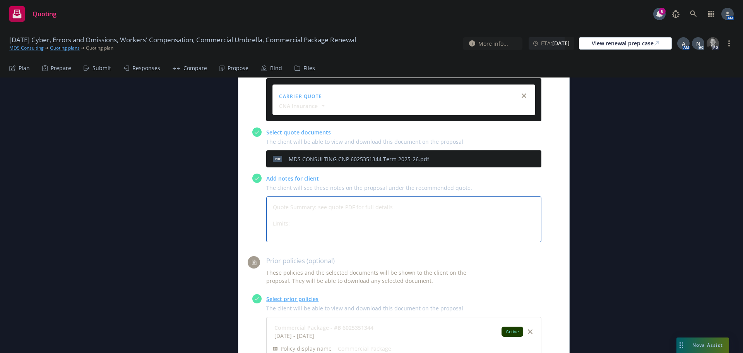
type textarea "Quote Summary: see quote PDF for full details GLimits:"
type textarea "x"
type textarea "Quote Summary: see quote PDF for full details GeLimits:"
type textarea "x"
type textarea "Quote Summary: see quote PDF for full details GenLimits:"
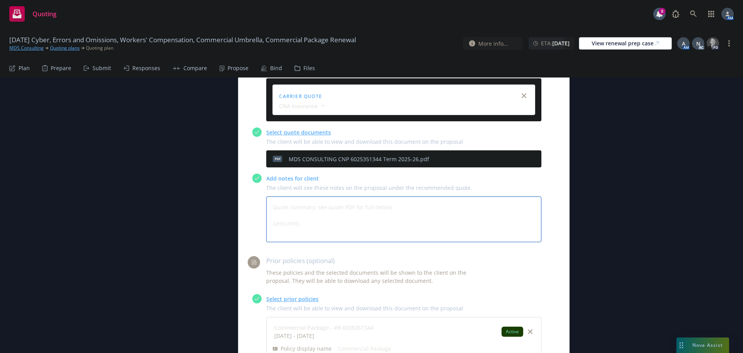
type textarea "x"
type textarea "Quote Summary: see quote PDF for full details GeneLimits:"
type textarea "x"
type textarea "Quote Summary: see quote PDF for full details GenerLimits:"
type textarea "x"
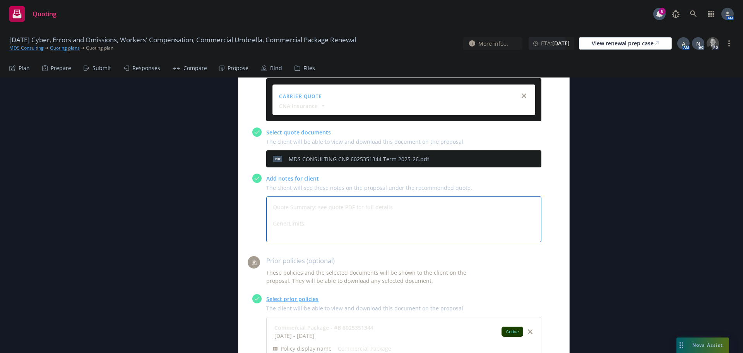
type textarea "Quote Summary: see quote PDF for full details GeneraLimits:"
type textarea "x"
type textarea "Quote Summary: see quote PDF for full details GeneralLimits:"
type textarea "x"
type textarea "Quote Summary: see quote PDF for full details General Limits:"
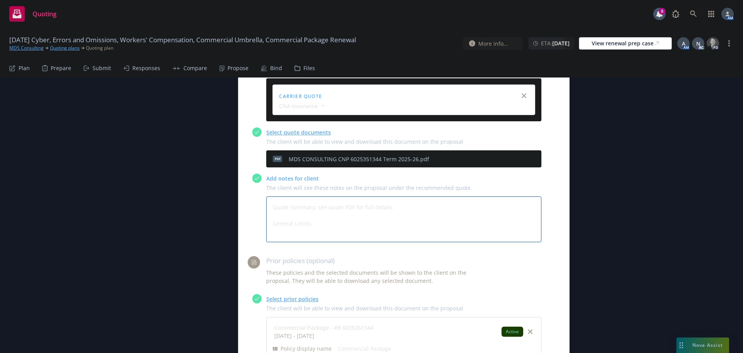
type textarea "x"
type textarea "Quote Summary: see quote PDF for full details General LLimits:"
type textarea "x"
type textarea "Quote Summary: see quote PDF for full details General LiLimits:"
type textarea "x"
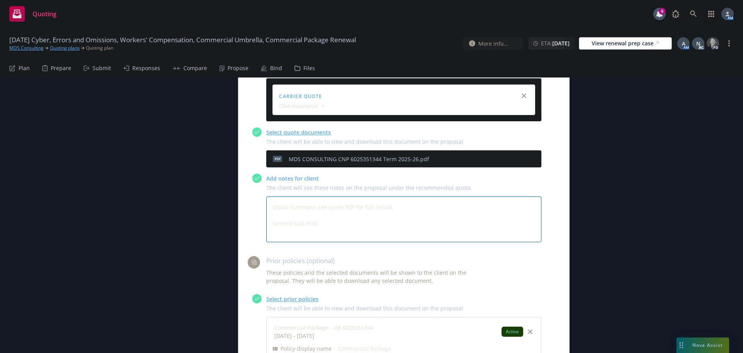
type textarea "Quote Summary: see quote PDF for full details General LiabLimits:"
type textarea "x"
type textarea "Quote Summary: see quote PDF for full details General LiabiLimits:"
type textarea "x"
type textarea "Quote Summary: see quote PDF for full details General LiabilLimits:"
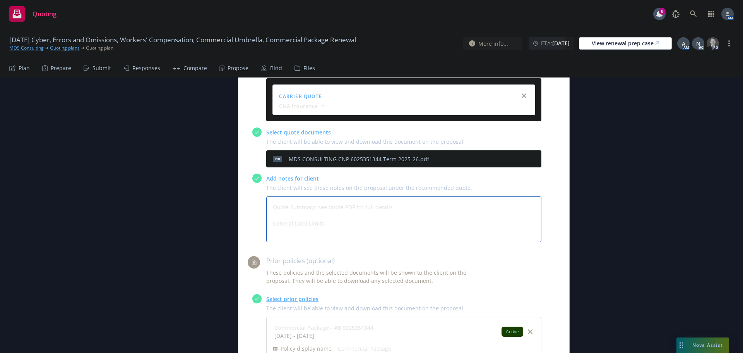
type textarea "x"
type textarea "Quote Summary: see quote PDF for full details General LiabiliLimits:"
type textarea "x"
type textarea "Quote Summary: see quote PDF for full details General LiabilitLimits:"
type textarea "x"
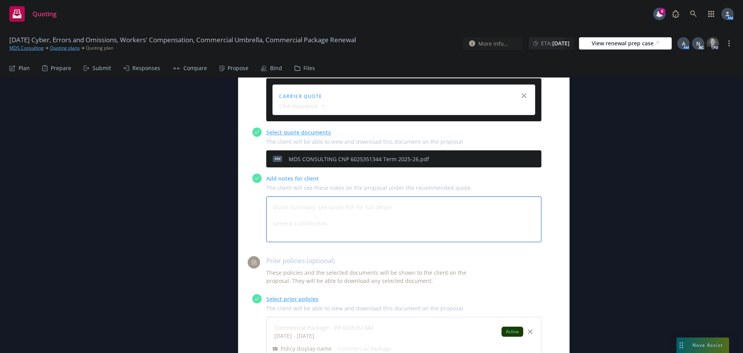
type textarea "Quote Summary: see quote PDF for full details General LiabilityLimits:"
type textarea "x"
type textarea "Quote Summary: see quote PDF for full details General Liability Limits:"
type textarea "x"
type textarea "Quote Summary: see quote PDF for full details General Liability Limits:"
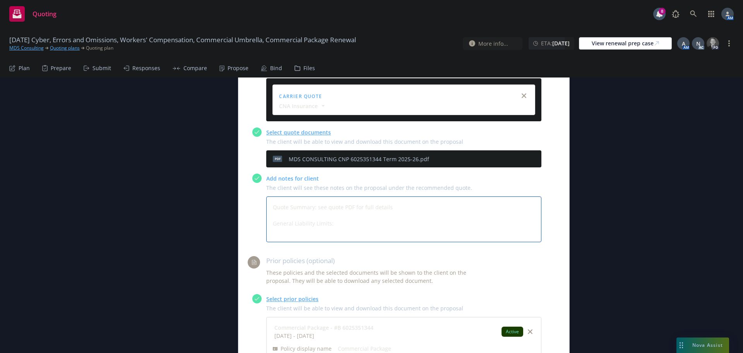
type textarea "x"
type textarea "Quote Summary: see quote PDF for full details General Liability Limits: G"
type textarea "x"
type textarea "Quote Summary: see quote PDF for full details General Liability Limits: Ge"
type textarea "x"
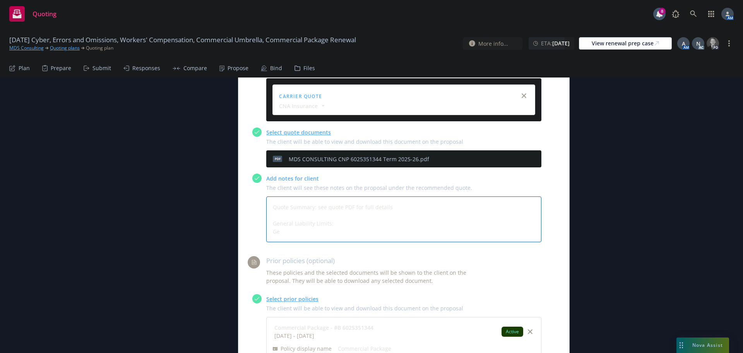
type textarea "Quote Summary: see quote PDF for full details General Liability Limits: Gen"
type textarea "x"
type textarea "Quote Summary: see quote PDF for full details General Liability Limits: Gene"
type textarea "x"
type textarea "Quote Summary: see quote PDF for full details General Liability Limits: Gener"
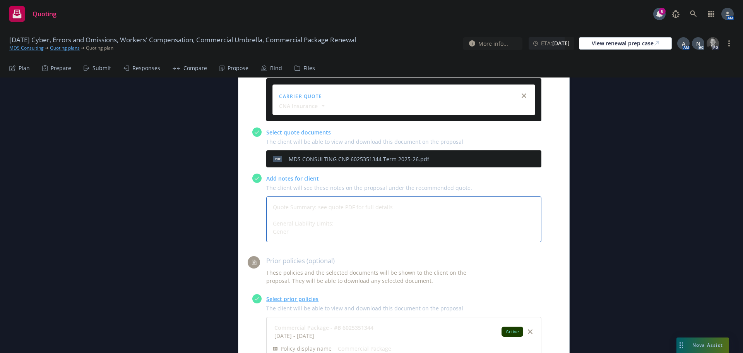
type textarea "x"
type textarea "Quote Summary: see quote PDF for full details General Liability Limits: Genera"
type textarea "x"
type textarea "Quote Summary: see quote PDF for full details General Liability Limits: General"
type textarea "x"
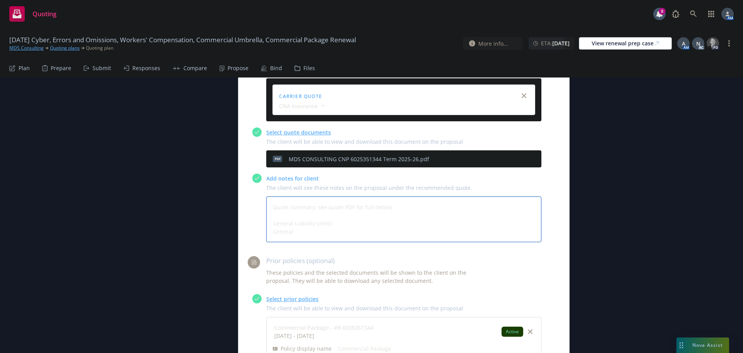
type textarea "Quote Summary: see quote PDF for full details General Liability Limits: General"
type textarea "x"
type textarea "Quote Summary: see quote PDF for full details General Liability Limits: General…"
type textarea "x"
type textarea "Quote Summary: see quote PDF for full details General Liability Limits: General…"
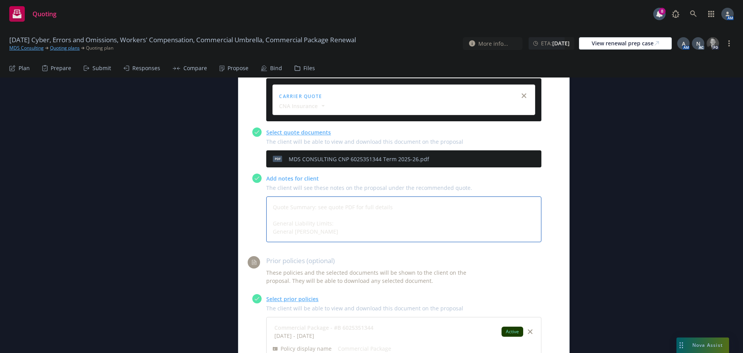
type textarea "x"
type textarea "Quote Summary: see quote PDF for full details General Liability Limits: General…"
type textarea "x"
type textarea "Quote Summary: see quote PDF for full details General Liability Limits: General…"
type textarea "x"
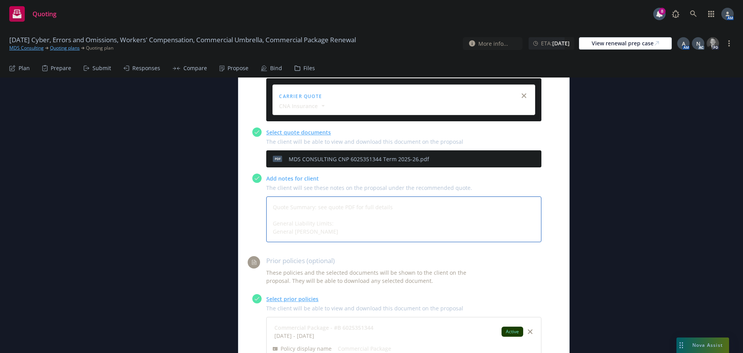
type textarea "Quote Summary: see quote PDF for full details General Liability Limits: General…"
type textarea "x"
type textarea "Quote Summary: see quote PDF for full details General Liability Limits: General…"
type textarea "x"
type textarea "Quote Summary: see quote PDF for full details General Liability Limits: General…"
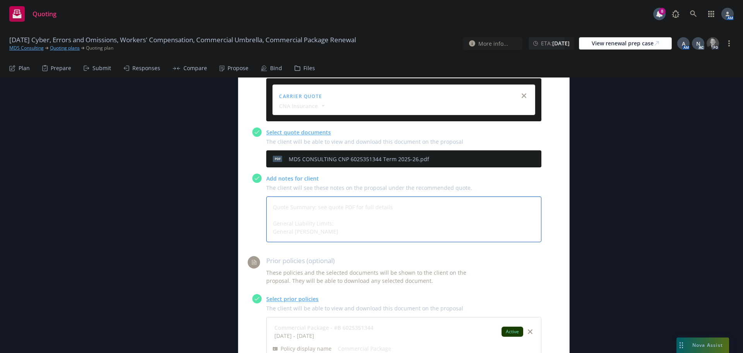
type textarea "x"
type textarea "Quote Summary: see quote PDF for full details General Liability Limits: General…"
type textarea "x"
type textarea "Quote Summary: see quote PDF for full details General Liability Limits: General…"
type textarea "x"
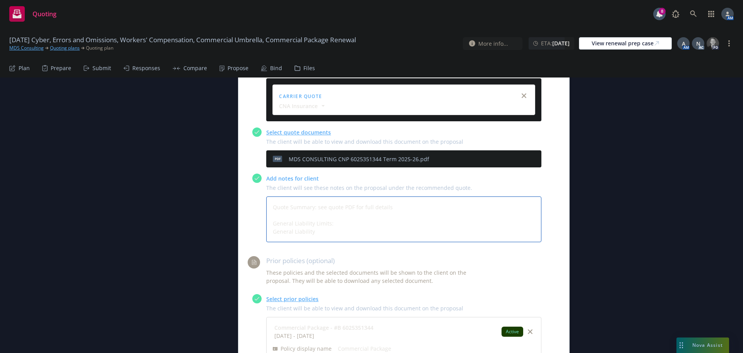
type textarea "Quote Summary: see quote PDF for full details General Liability Limits: General…"
type textarea "x"
type textarea "Quote Summary: see quote PDF for full details General Liability Limits: General…"
type textarea "x"
type textarea "Quote Summary: see quote PDF for full details General Liability Limits: General…"
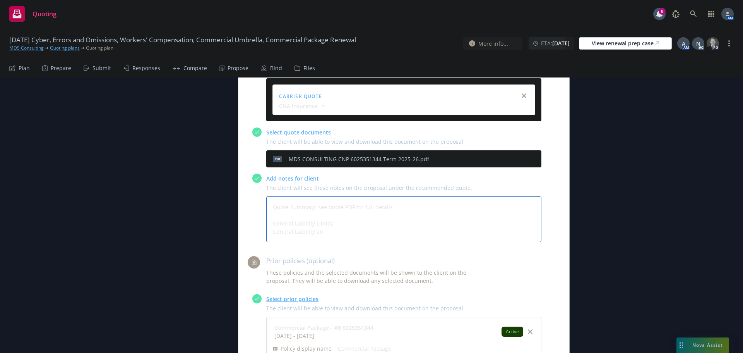
type textarea "x"
type textarea "Quote Summary: see quote PDF for full details General Liability Limits: General…"
type textarea "x"
type textarea "Quote Summary: see quote PDF for full details General Liability Limits: General…"
type textarea "x"
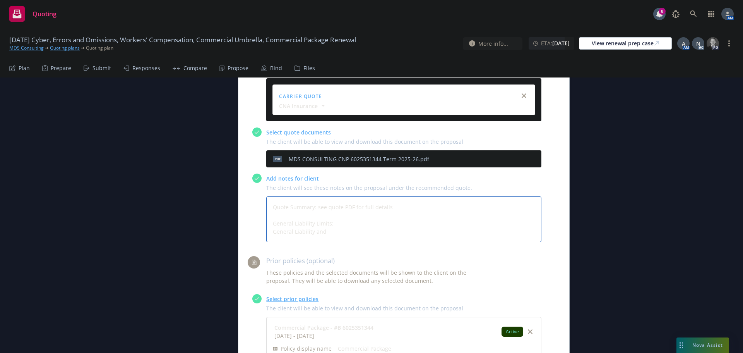
type textarea "Quote Summary: see quote PDF for full details General Liability Limits: General…"
type textarea "x"
type textarea "Quote Summary: see quote PDF for full details General Liability Limits: General…"
type textarea "x"
type textarea "Quote Summary: see quote PDF for full details General Liability Limits: General…"
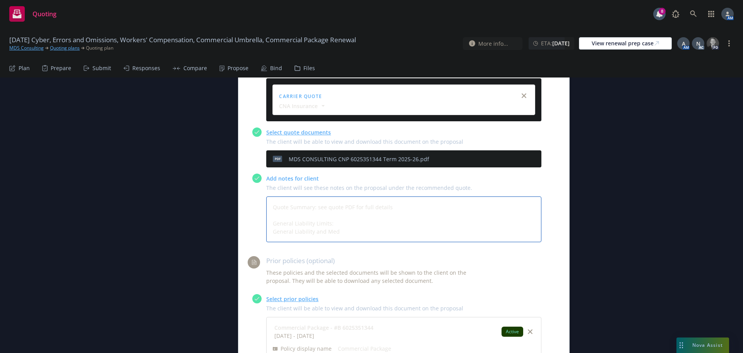
type textarea "x"
type textarea "Quote Summary: see quote PDF for full details General Liability Limits: General…"
type textarea "x"
type textarea "Quote Summary: see quote PDF for full details General Liability Limits: General…"
type textarea "x"
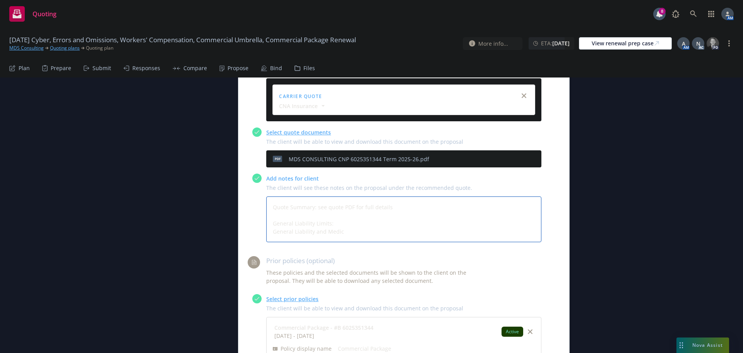
type textarea "Quote Summary: see quote PDF for full details General Liability Limits: General…"
type textarea "x"
type textarea "Quote Summary: see quote PDF for full details General Liability Limits: General…"
type textarea "x"
type textarea "Quote Summary: see quote PDF for full details General Liability Limits: General…"
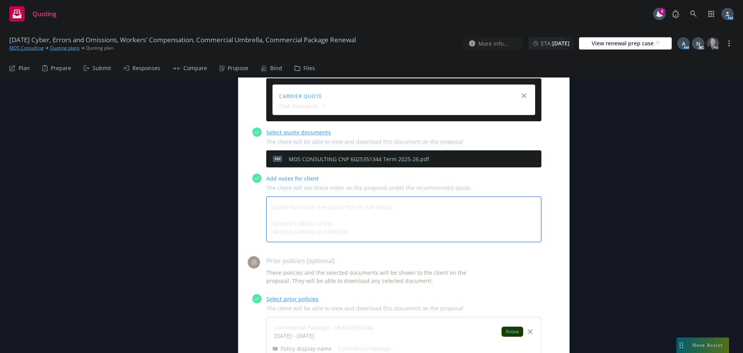
type textarea "x"
type textarea "Quote Summary: see quote PDF for full details General Liability Limits: General…"
type textarea "x"
type textarea "Quote Summary: see quote PDF for full details General Liability Limits: General…"
type textarea "x"
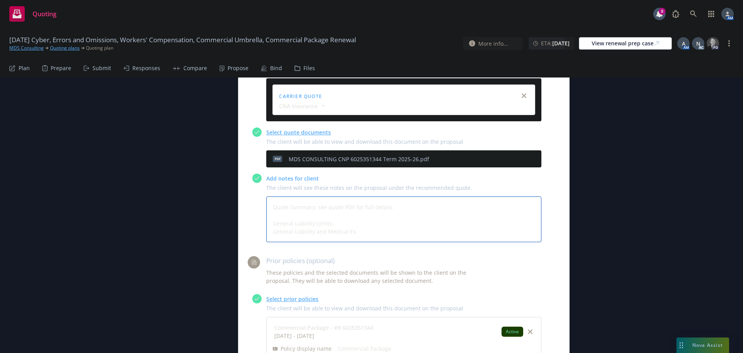
type textarea "Quote Summary: see quote PDF for full details General Liability Limits: General…"
type textarea "x"
type textarea "Quote Summary: see quote PDF for full details General Liability Limits: General…"
type textarea "x"
type textarea "Quote Summary: see quote PDF for full details General Liability Limits: General…"
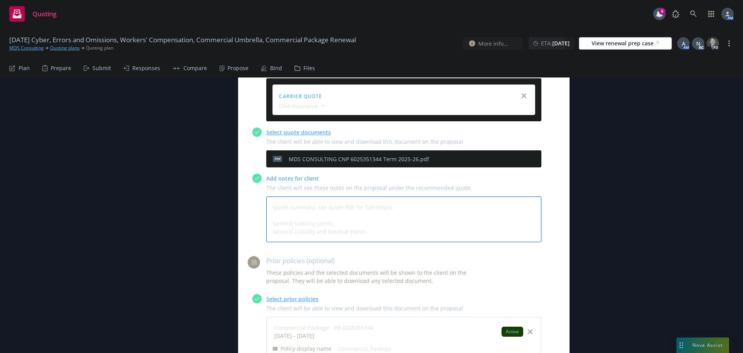
type textarea "x"
type textarea "Quote Summary: see quote PDF for full details General Liability Limits: General…"
type textarea "x"
type textarea "Quote Summary: see quote PDF for full details General Liability Limits: General…"
type textarea "x"
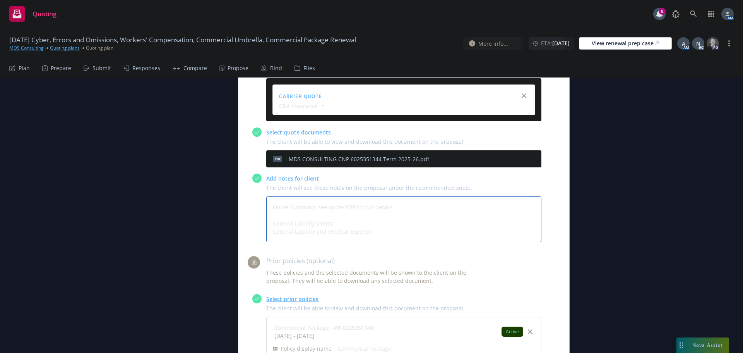
type textarea "Quote Summary: see quote PDF for full details General Liability Limits: General…"
type textarea "x"
type textarea "Quote Summary: see quote PDF for full details General Liability Limits: General…"
type textarea "x"
type textarea "Quote Summary: see quote PDF for full details General Liability Limits: General…"
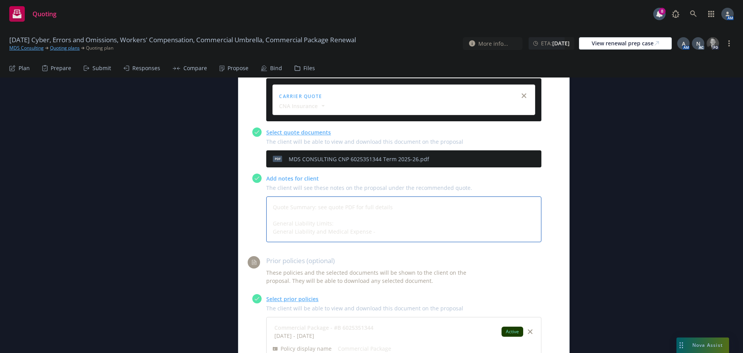
type textarea "x"
type textarea "Quote Summary: see quote PDF for full details General Liability Limits: General…"
type textarea "x"
type textarea "Quote Summary: see quote PDF for full details General Liability Limits: General…"
type textarea "x"
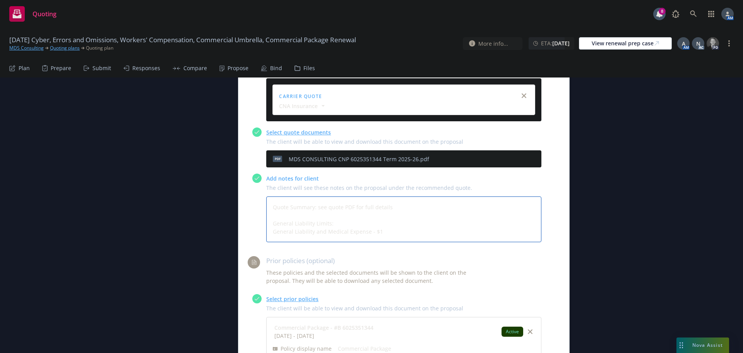
type textarea "Quote Summary: see quote PDF for full details General Liability Limits: General…"
type textarea "x"
type textarea "Quote Summary: see quote PDF for full details General Liability Limits: General…"
type textarea "x"
type textarea "Quote Summary: see quote PDF for full details General Liability Limits: General…"
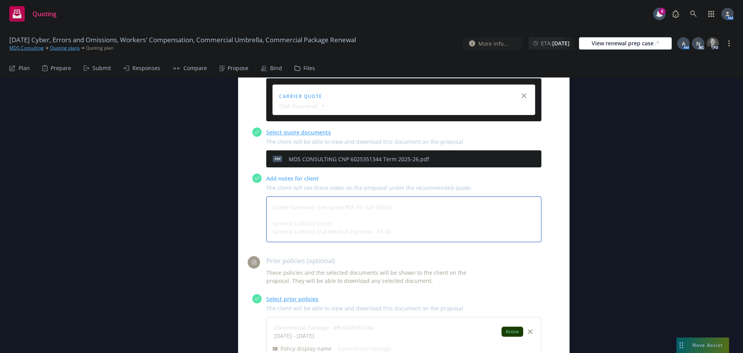
type textarea "x"
type textarea "Quote Summary: see quote PDF for full details General Liability Limits: General…"
type textarea "x"
type textarea "Quote Summary: see quote PDF for full details General Liability Limits: General…"
type textarea "x"
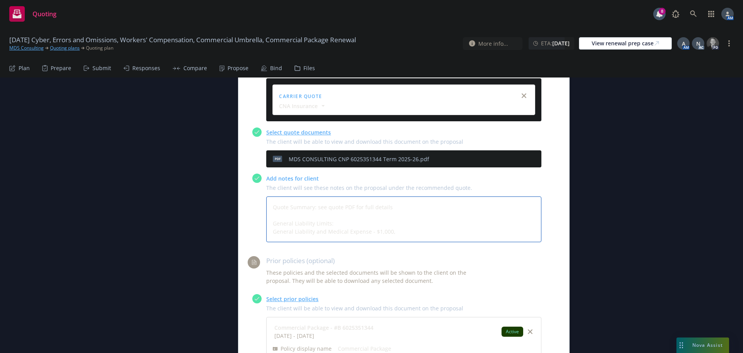
type textarea "Quote Summary: see quote PDF for full details General Liability Limits: General…"
type textarea "x"
type textarea "Quote Summary: see quote PDF for full details General Liability Limits: General…"
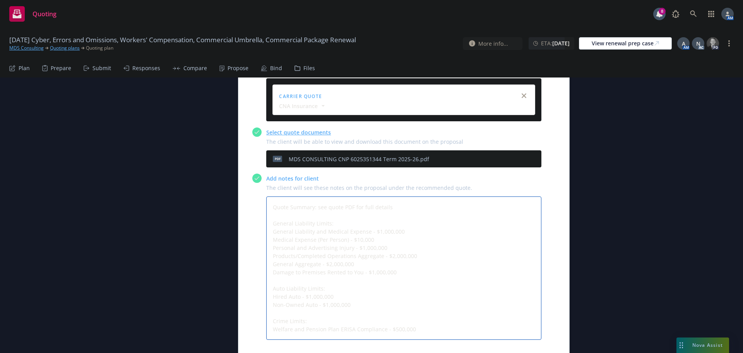
click at [348, 196] on textarea "Quote Summary: see quote PDF for full details General Liability Limits: General…" at bounding box center [403, 267] width 275 height 143
click at [420, 296] on textarea "Quote Summary: see quote PDF for full details General Liability Limits: General…" at bounding box center [403, 267] width 275 height 143
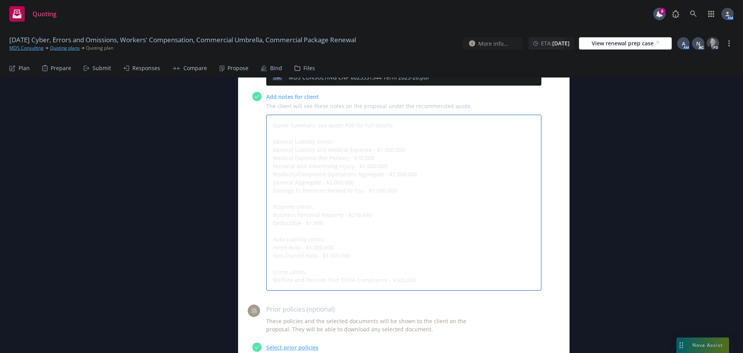
scroll to position [2360, 0]
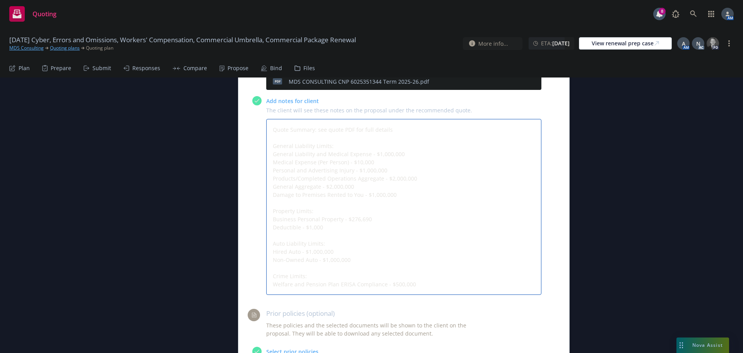
click at [340, 184] on textarea "Quote Summary: see quote PDF for full details General Liability Limits: General…" at bounding box center [403, 207] width 275 height 176
click at [340, 186] on textarea "Quote Summary: see quote PDF for full details General Liability Limits: General…" at bounding box center [403, 207] width 275 height 176
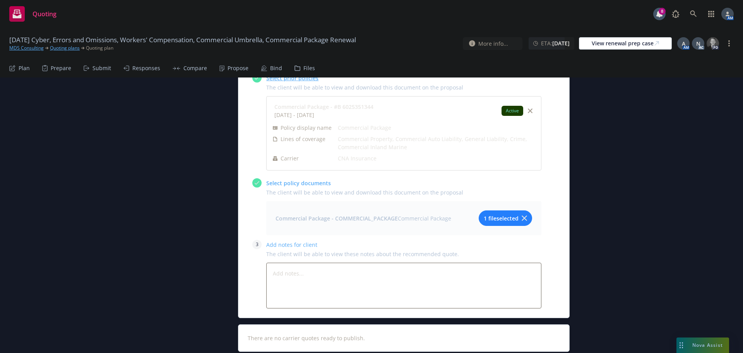
scroll to position [2653, 0]
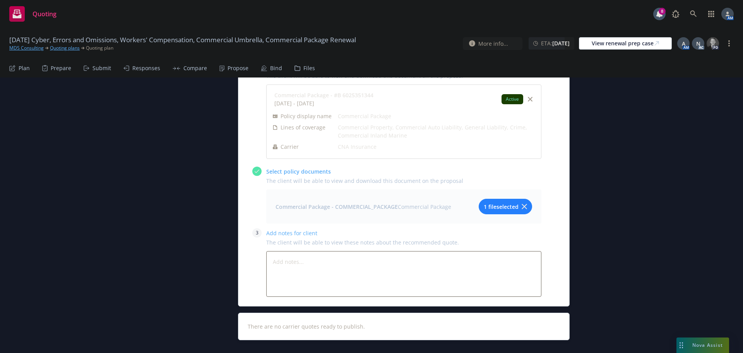
click at [495, 202] on span "1 file selected" at bounding box center [501, 206] width 35 height 8
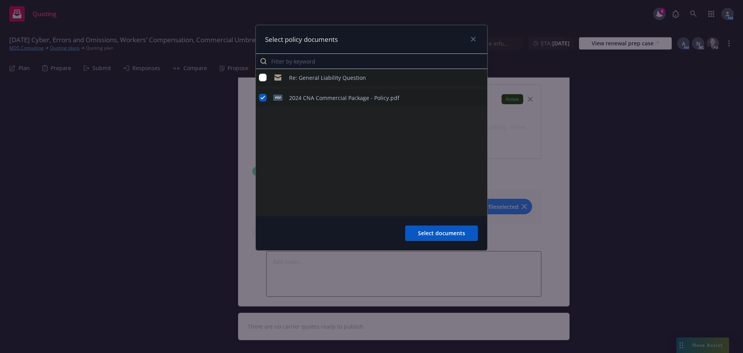
click at [480, 95] on icon "preview file" at bounding box center [480, 97] width 7 height 5
click at [474, 39] on icon "close" at bounding box center [473, 39] width 5 height 5
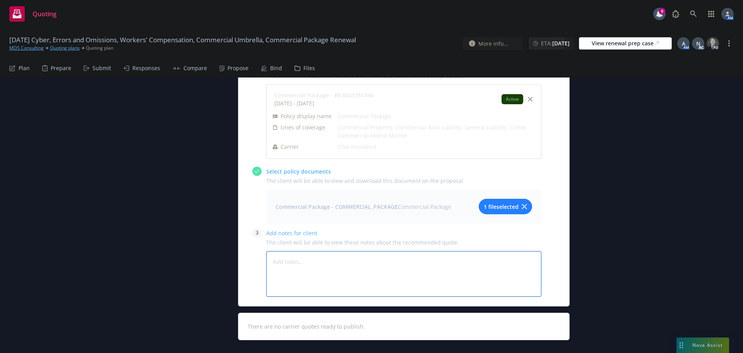
click at [290, 251] on textarea at bounding box center [403, 274] width 275 height 46
click at [297, 251] on textarea at bounding box center [403, 274] width 275 height 46
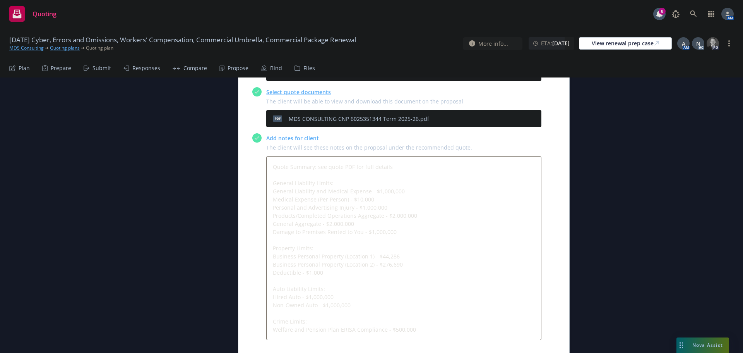
scroll to position [2304, 0]
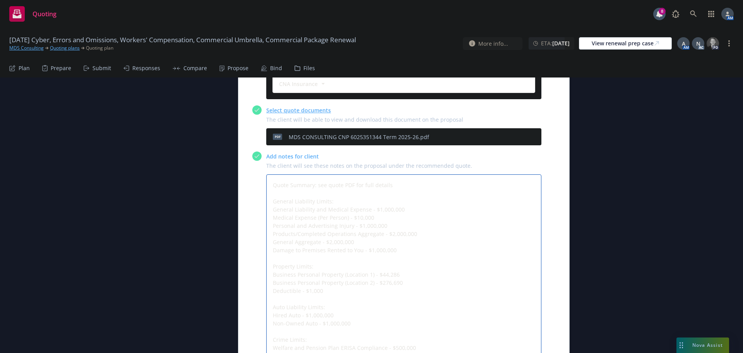
drag, startPoint x: 419, startPoint y: 313, endPoint x: 268, endPoint y: 168, distance: 208.9
click at [268, 174] on textarea "Quote Summary: see quote PDF for full details General Liability Limits: General…" at bounding box center [403, 266] width 275 height 184
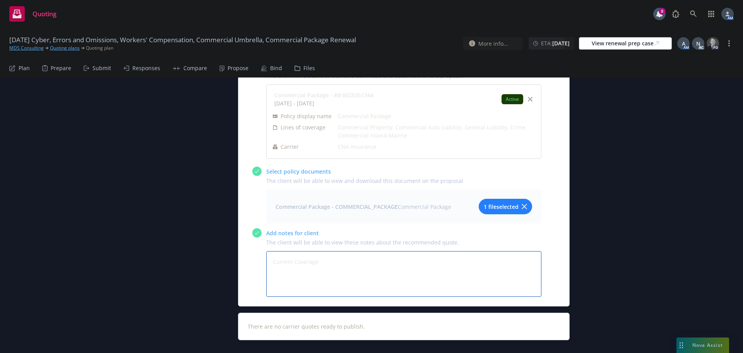
click at [302, 251] on textarea "Current Coverage" at bounding box center [403, 274] width 275 height 46
paste textarea "General Liability Limits: General Liability and Medical Expense - $1,000,000 Me…"
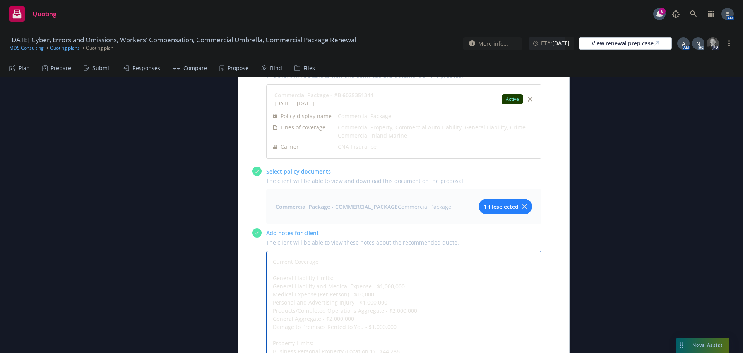
scroll to position [2695, 0]
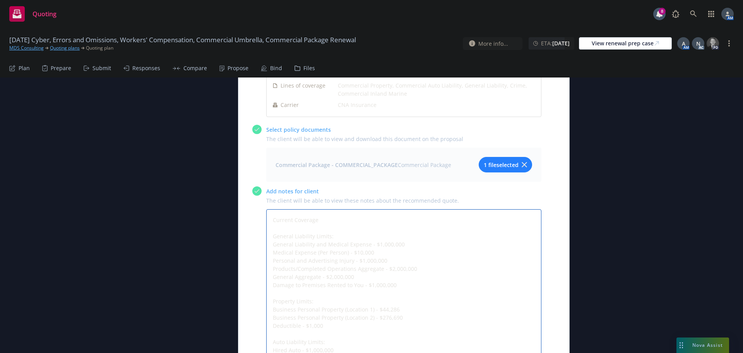
click at [403, 209] on textarea "Current Coverage General Liability Limits: General Liability and Medical Expens…" at bounding box center [403, 301] width 275 height 184
drag, startPoint x: 379, startPoint y: 209, endPoint x: 269, endPoint y: 209, distance: 110.3
click at [269, 209] on textarea "Current Coverage General Liability Limits: General Liability and Medical Expens…" at bounding box center [403, 301] width 275 height 184
click at [376, 220] on textarea "Current Coverage General Liability Limits: General Liability and Medical Expens…" at bounding box center [403, 301] width 275 height 184
click at [415, 235] on textarea "Current Coverage General Liability Limits: General Liability and Medical Expens…" at bounding box center [403, 301] width 275 height 184
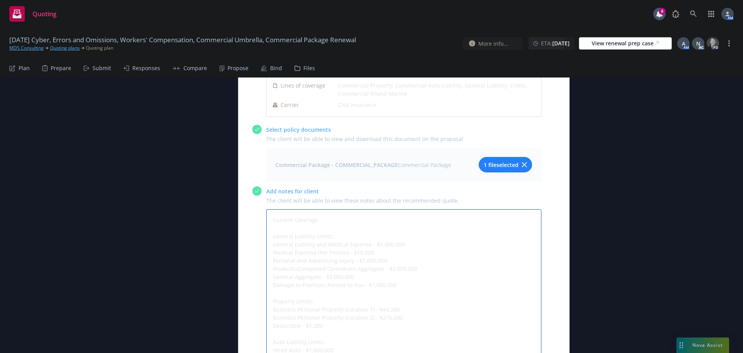
click at [382, 243] on textarea "Current Coverage General Liability Limits: General Liability and Medical Expens…" at bounding box center [403, 301] width 275 height 184
click at [398, 248] on textarea "Current Coverage General Liability Limits: General Liability and Medical Expens…" at bounding box center [403, 301] width 275 height 184
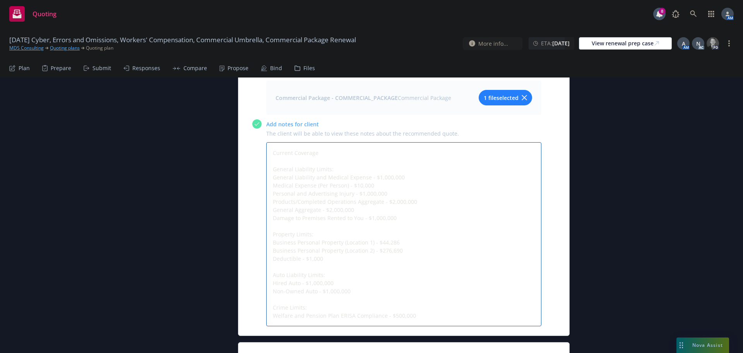
scroll to position [2772, 0]
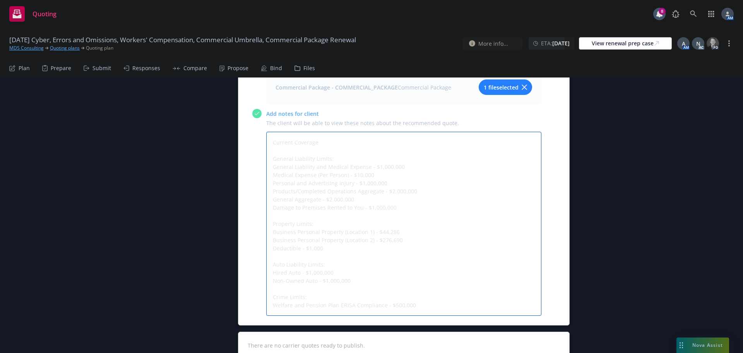
click at [384, 199] on textarea "Current Coverage General Liability Limits: General Liability and Medical Expens…" at bounding box center [403, 224] width 275 height 184
click at [387, 207] on textarea "Current Coverage General Liability Limits: General Liability and Medical Expens…" at bounding box center [403, 224] width 275 height 184
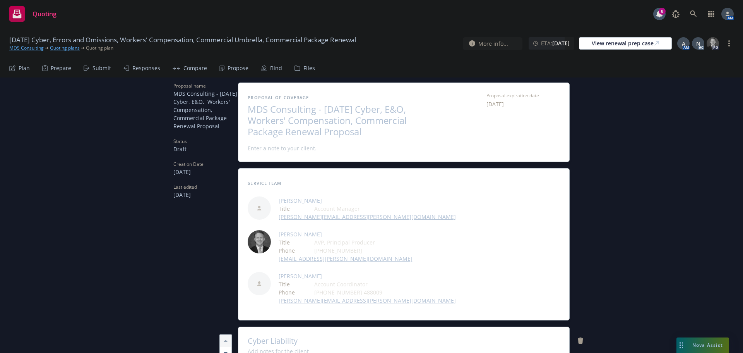
scroll to position [0, 0]
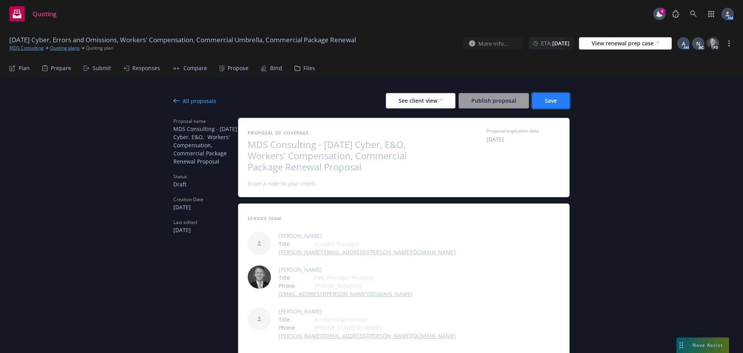
click at [558, 100] on button "Save" at bounding box center [551, 100] width 38 height 15
click at [418, 101] on div "See client view" at bounding box center [421, 100] width 44 height 15
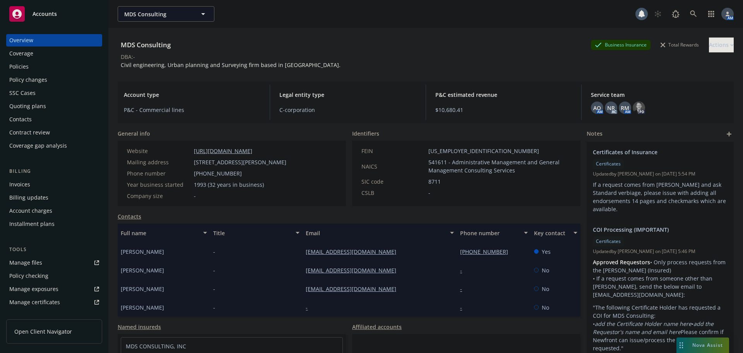
click at [31, 67] on div "Policies" at bounding box center [54, 66] width 90 height 12
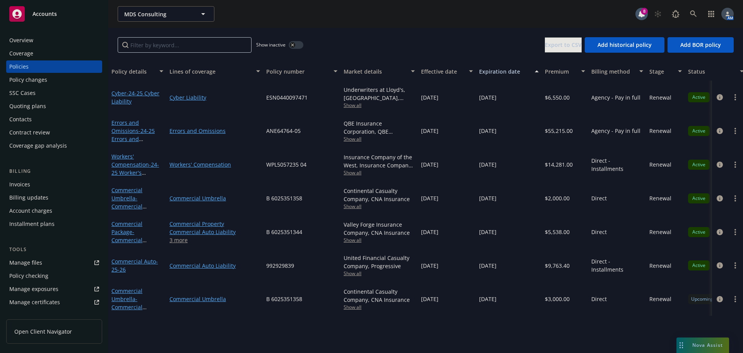
click at [172, 240] on link "3 more" at bounding box center [215, 240] width 91 height 8
click at [718, 233] on icon "circleInformation" at bounding box center [720, 232] width 6 height 6
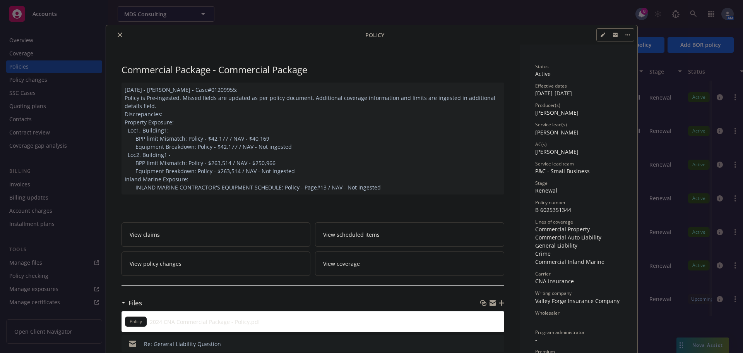
click at [118, 34] on icon "close" at bounding box center [120, 35] width 5 height 5
